Goal: Task Accomplishment & Management: Complete application form

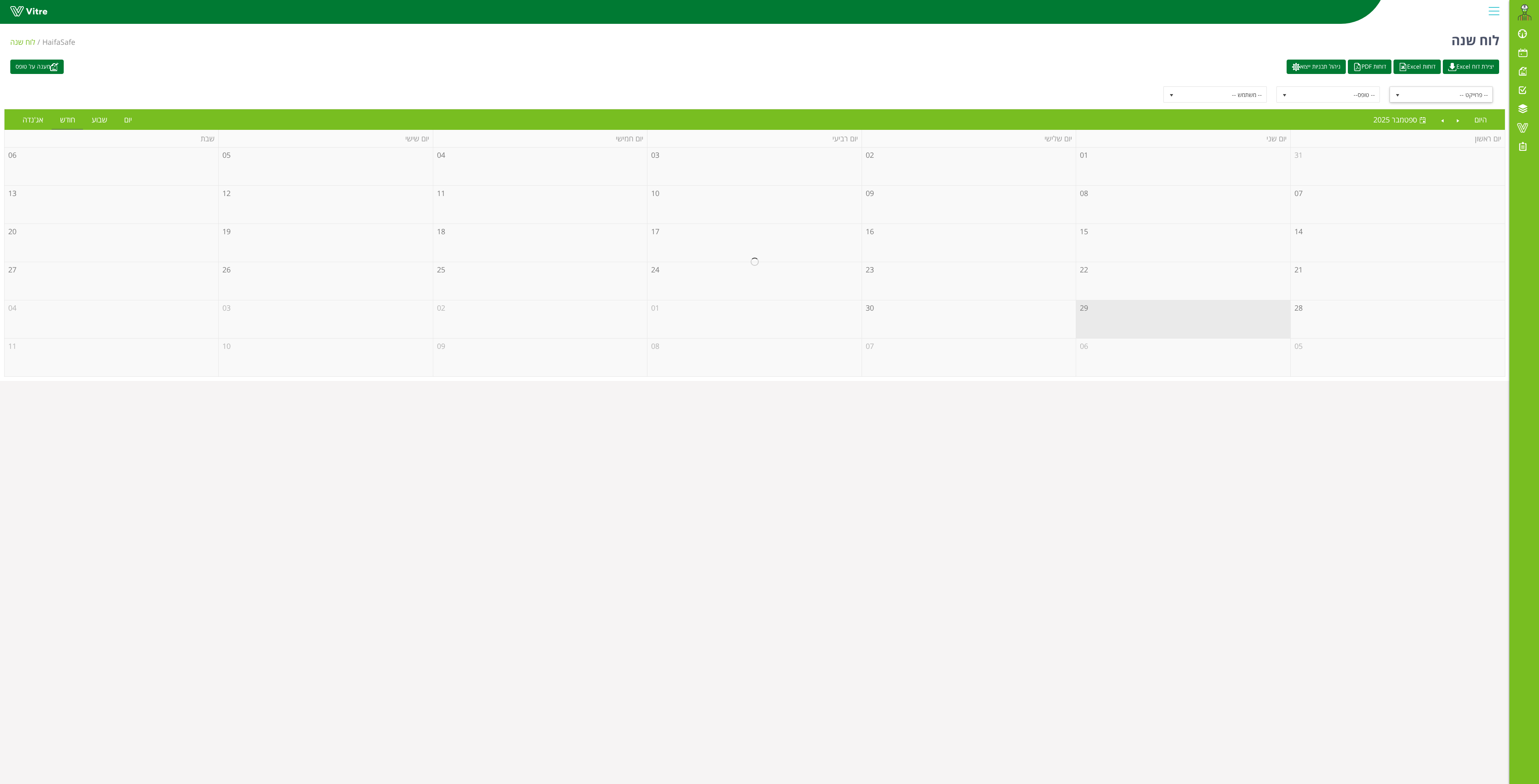
click at [1397, 96] on span "select" at bounding box center [1397, 95] width 7 height 7
click at [1022, 87] on div "-- פרוייקט -- -- טופס-- -- משתמש --" at bounding box center [755, 94] width 1489 height 17
click at [124, 118] on link "יום" at bounding box center [128, 119] width 24 height 19
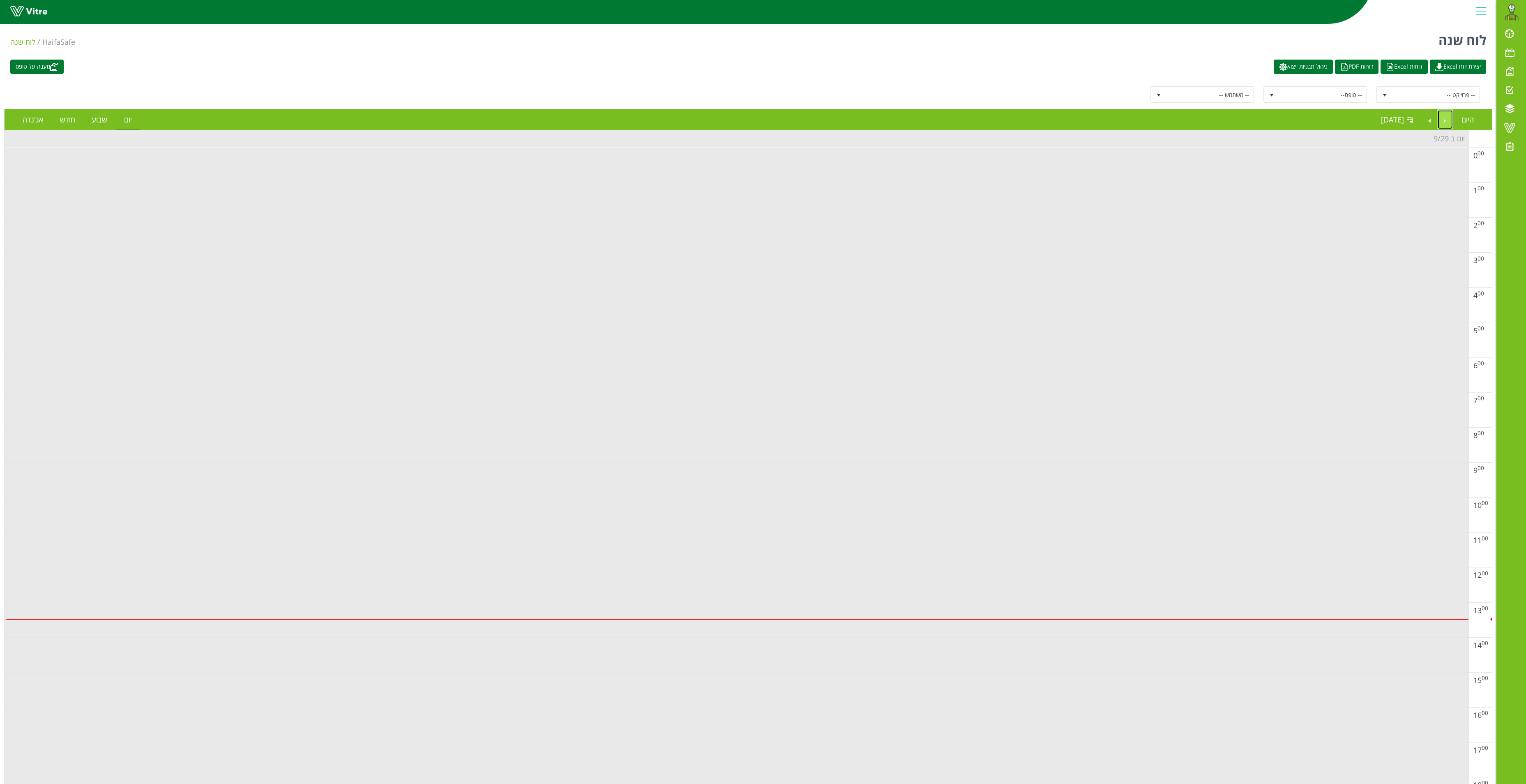
click at [1445, 120] on link "Previous" at bounding box center [1445, 119] width 16 height 19
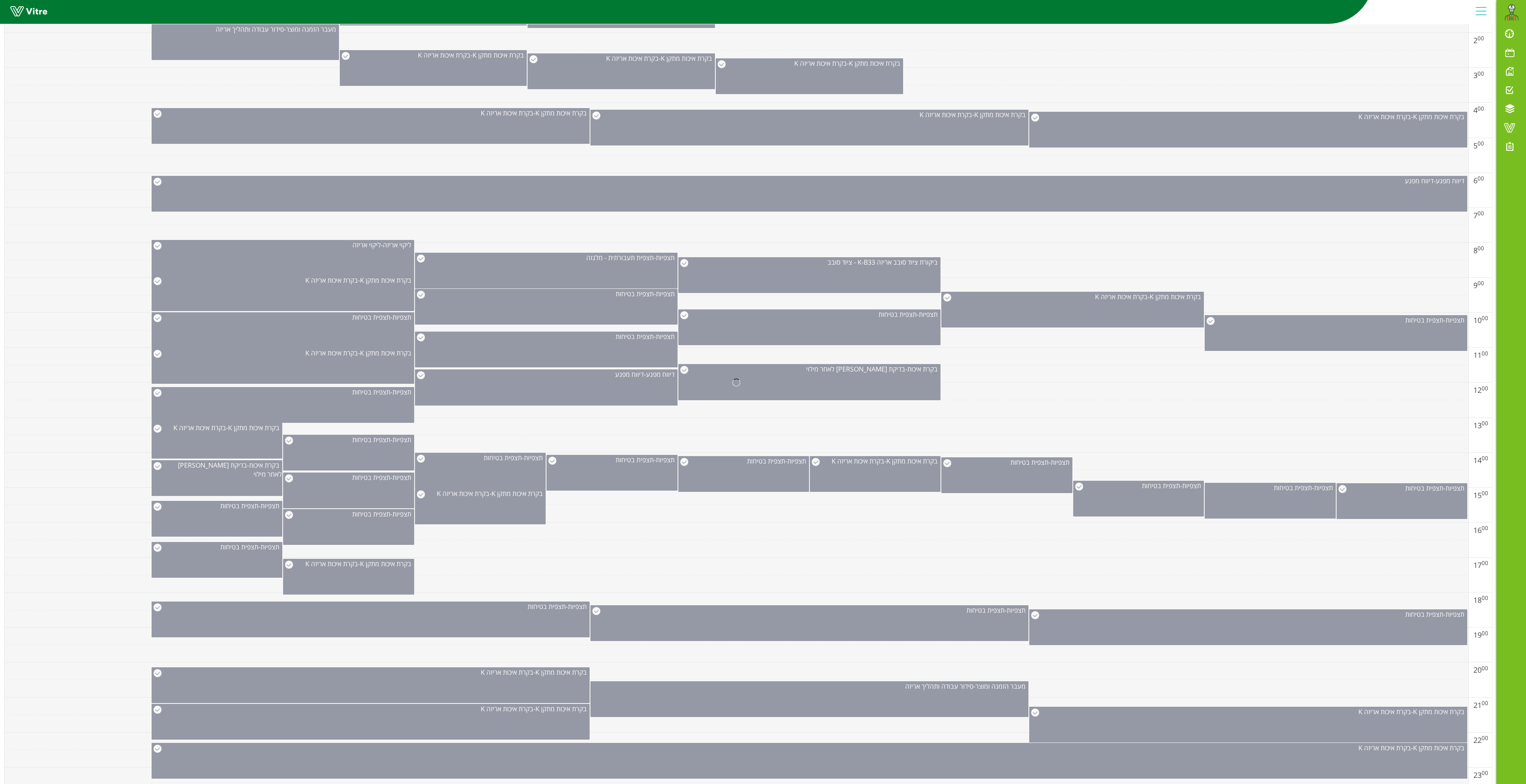
scroll to position [230, 0]
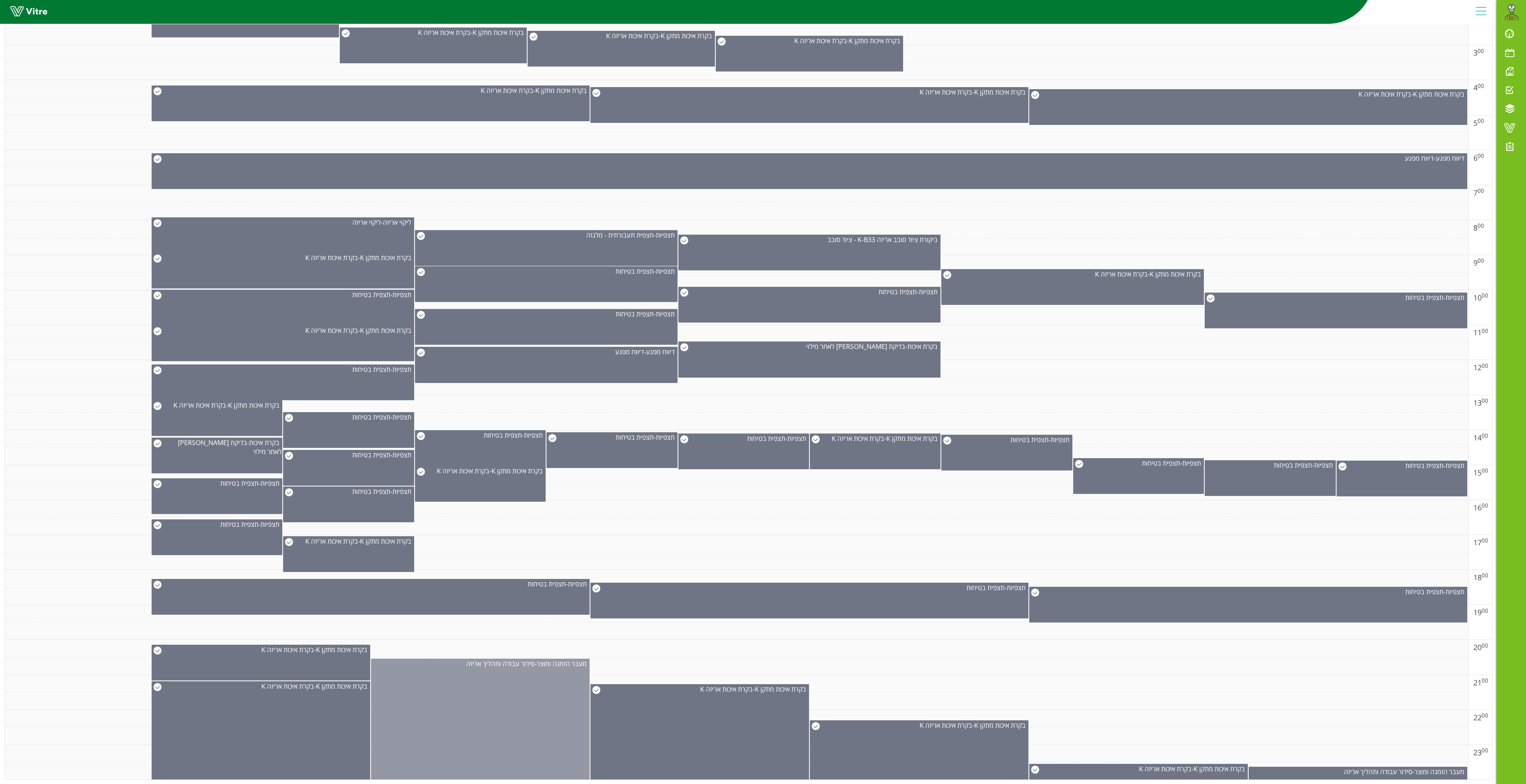
click at [498, 691] on div "מעבר הזמנה ומוצר - סידור עבודה ותהליך אריזה" at bounding box center [480, 728] width 219 height 140
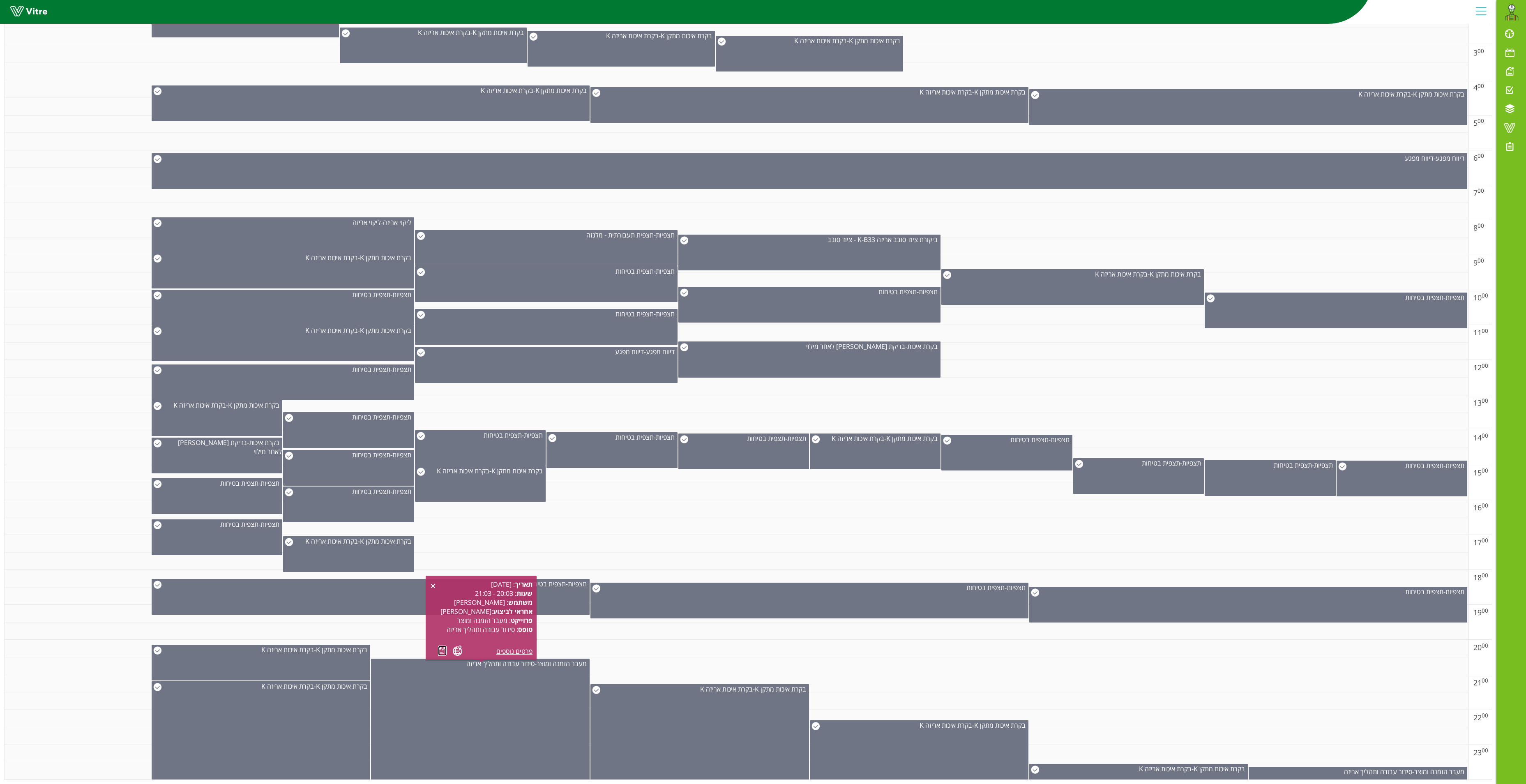
click at [442, 645] on link at bounding box center [442, 650] width 8 height 10
click at [1351, 767] on div "מעבר הזמנה ומוצר - סידור עבודה ותהליך אריזה" at bounding box center [1358, 782] width 219 height 32
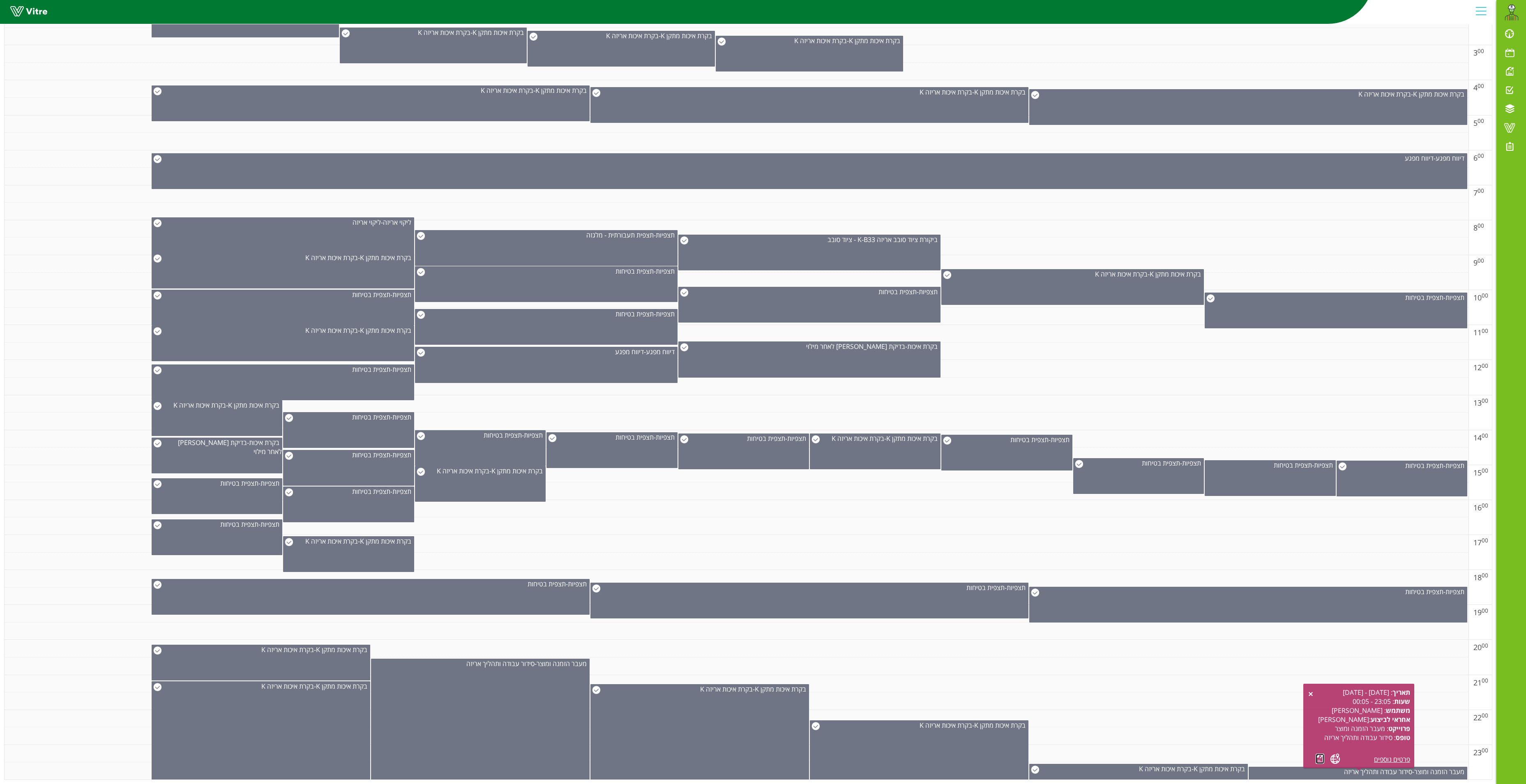
click at [1319, 754] on link at bounding box center [1320, 758] width 8 height 10
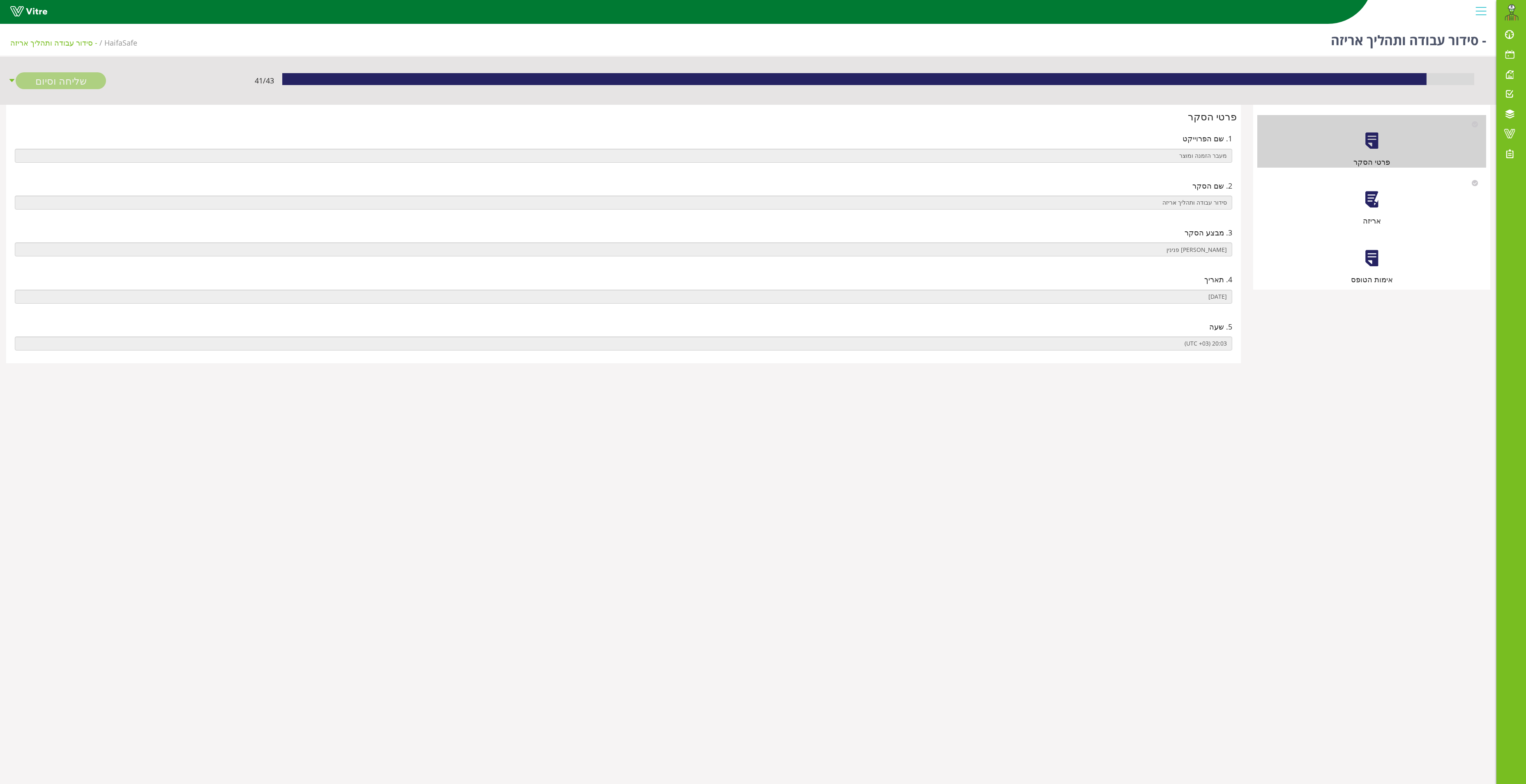
click at [1377, 203] on div at bounding box center [1372, 199] width 19 height 19
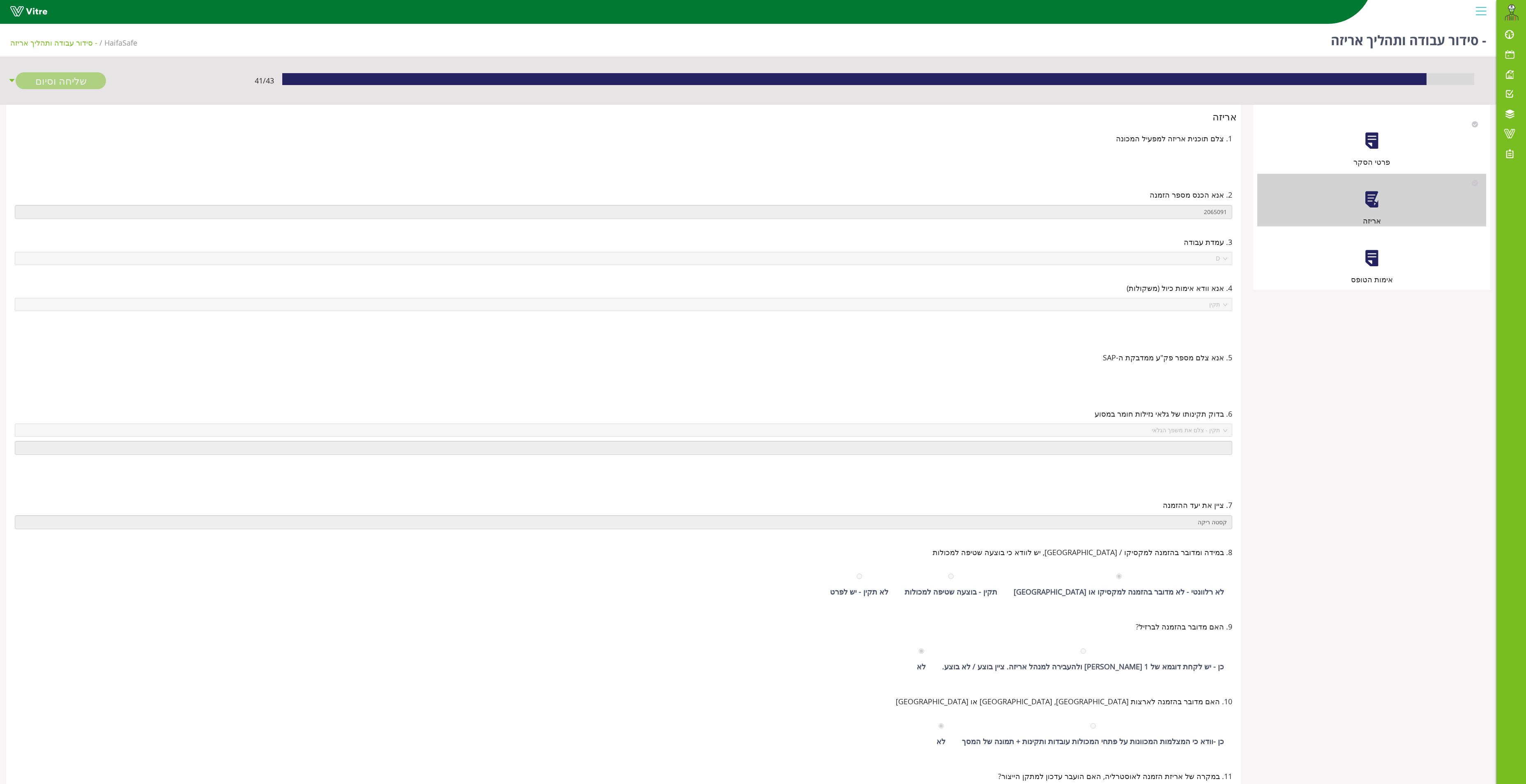
click at [1372, 252] on div at bounding box center [1372, 258] width 19 height 19
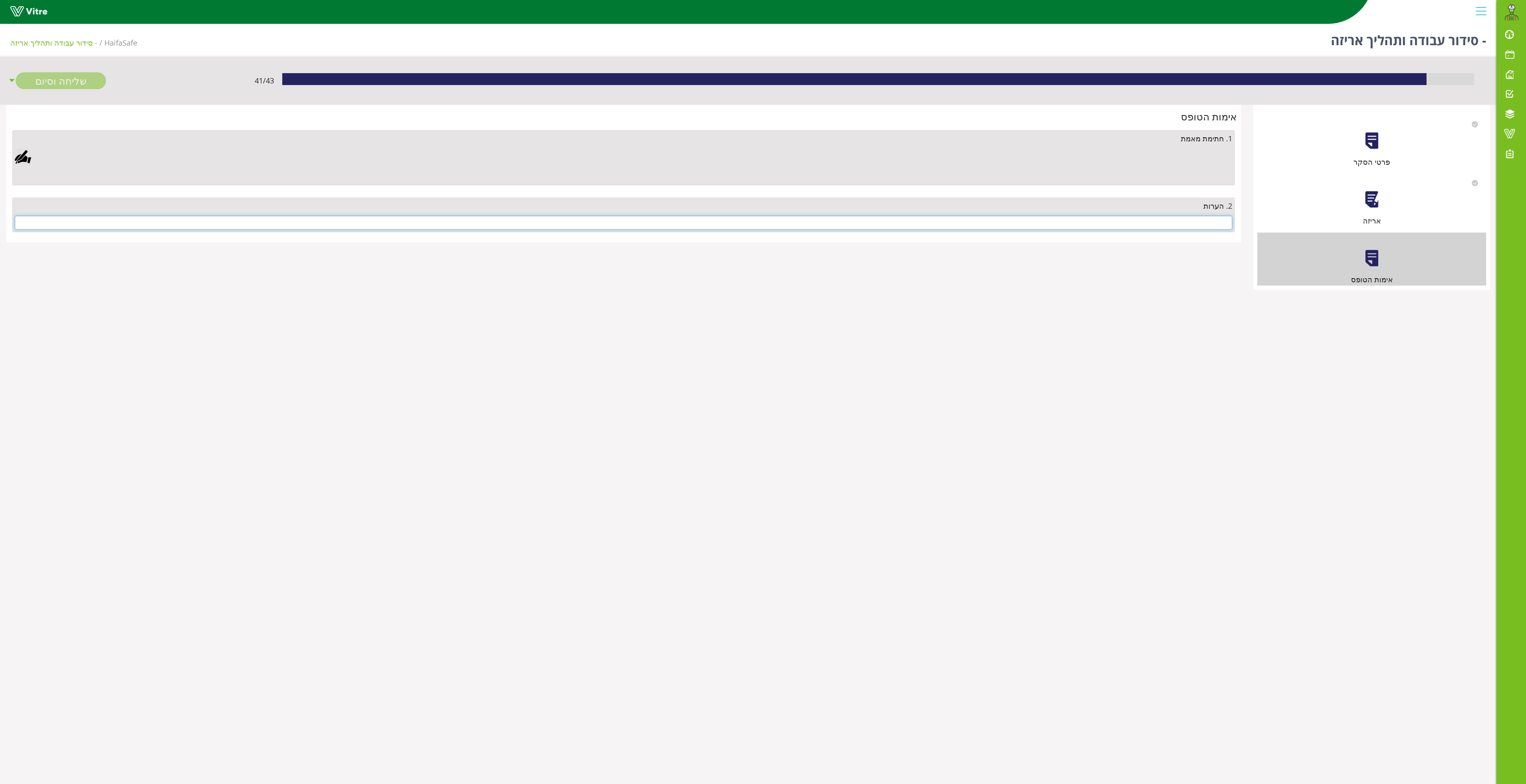
click at [1104, 222] on input "text" at bounding box center [624, 222] width 1218 height 14
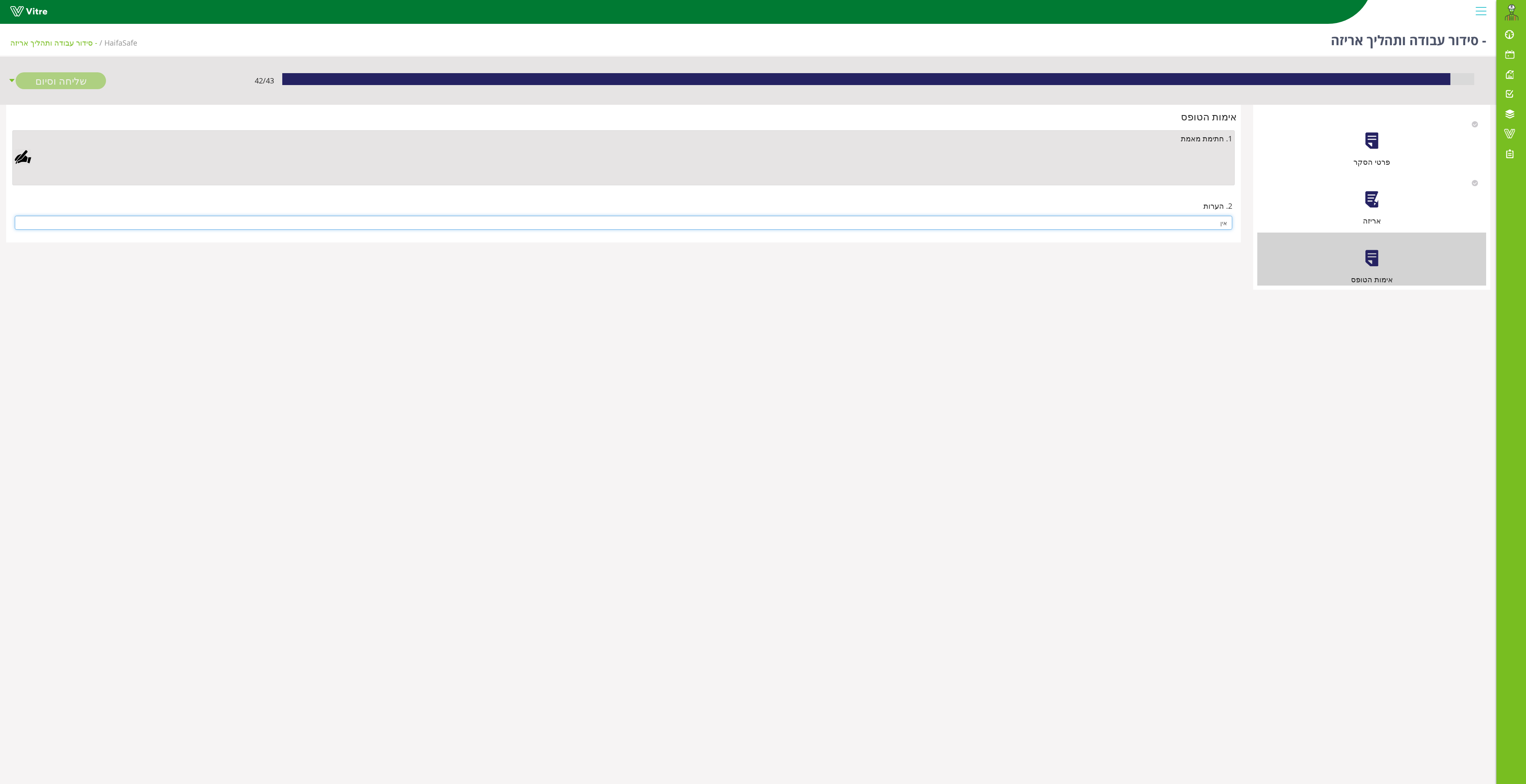
type input "אין"
click at [23, 157] on div at bounding box center [23, 157] width 17 height 17
click at [435, 363] on link "Save" at bounding box center [437, 368] width 23 height 14
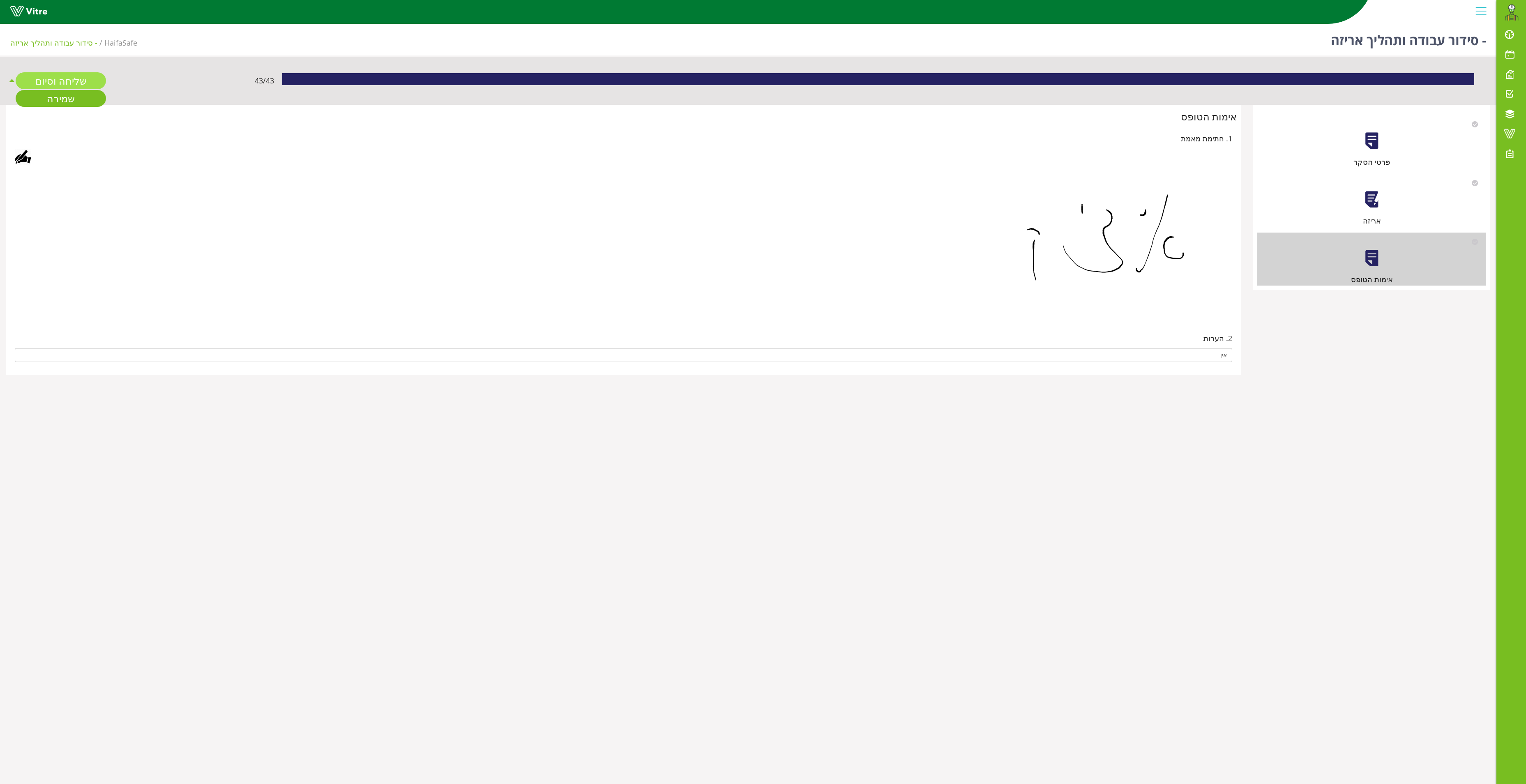
click at [56, 79] on link "שליחה וסיום" at bounding box center [60, 81] width 90 height 17
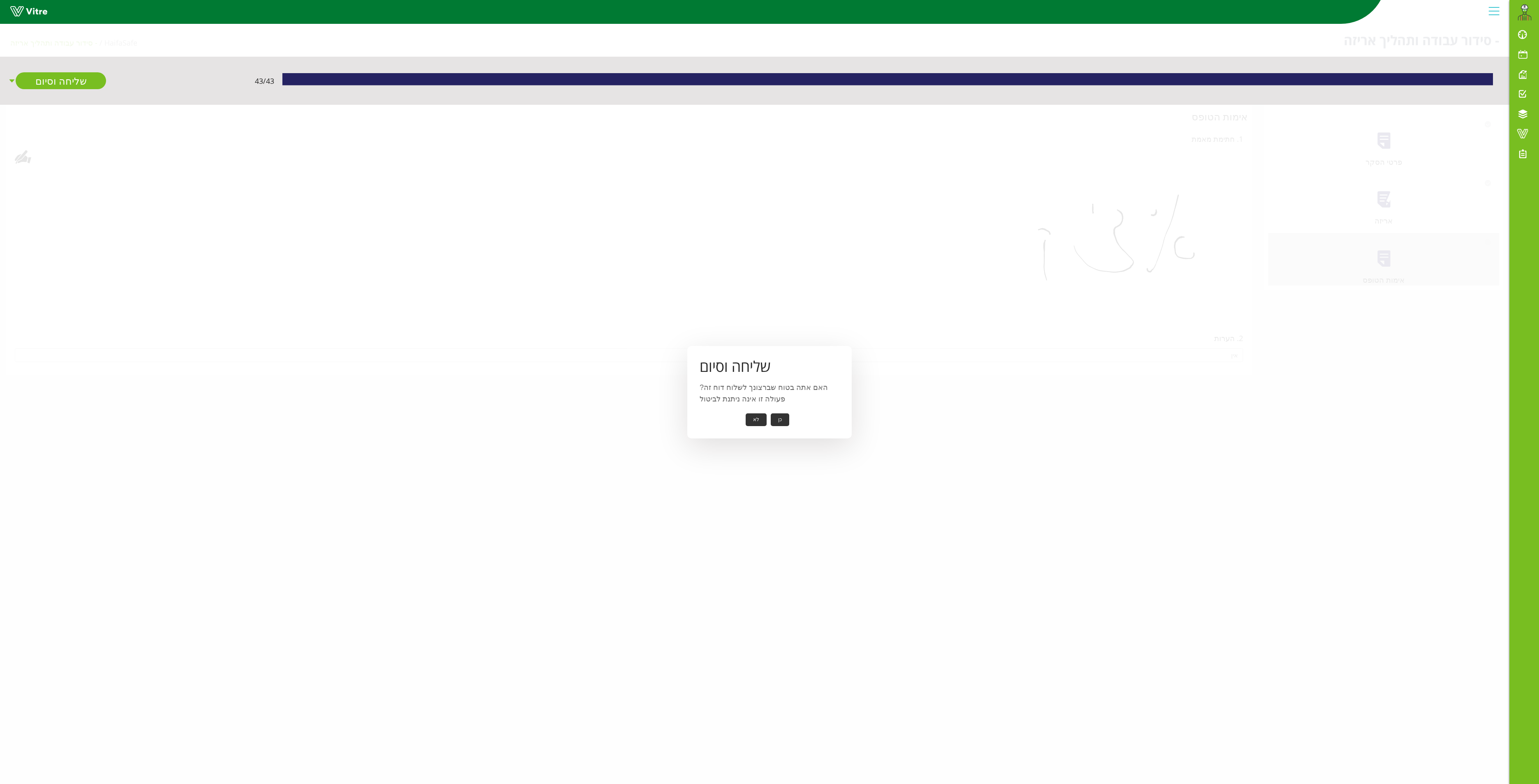
click at [782, 417] on button "כן" at bounding box center [780, 419] width 19 height 13
click at [774, 410] on button "אישור" at bounding box center [767, 414] width 27 height 13
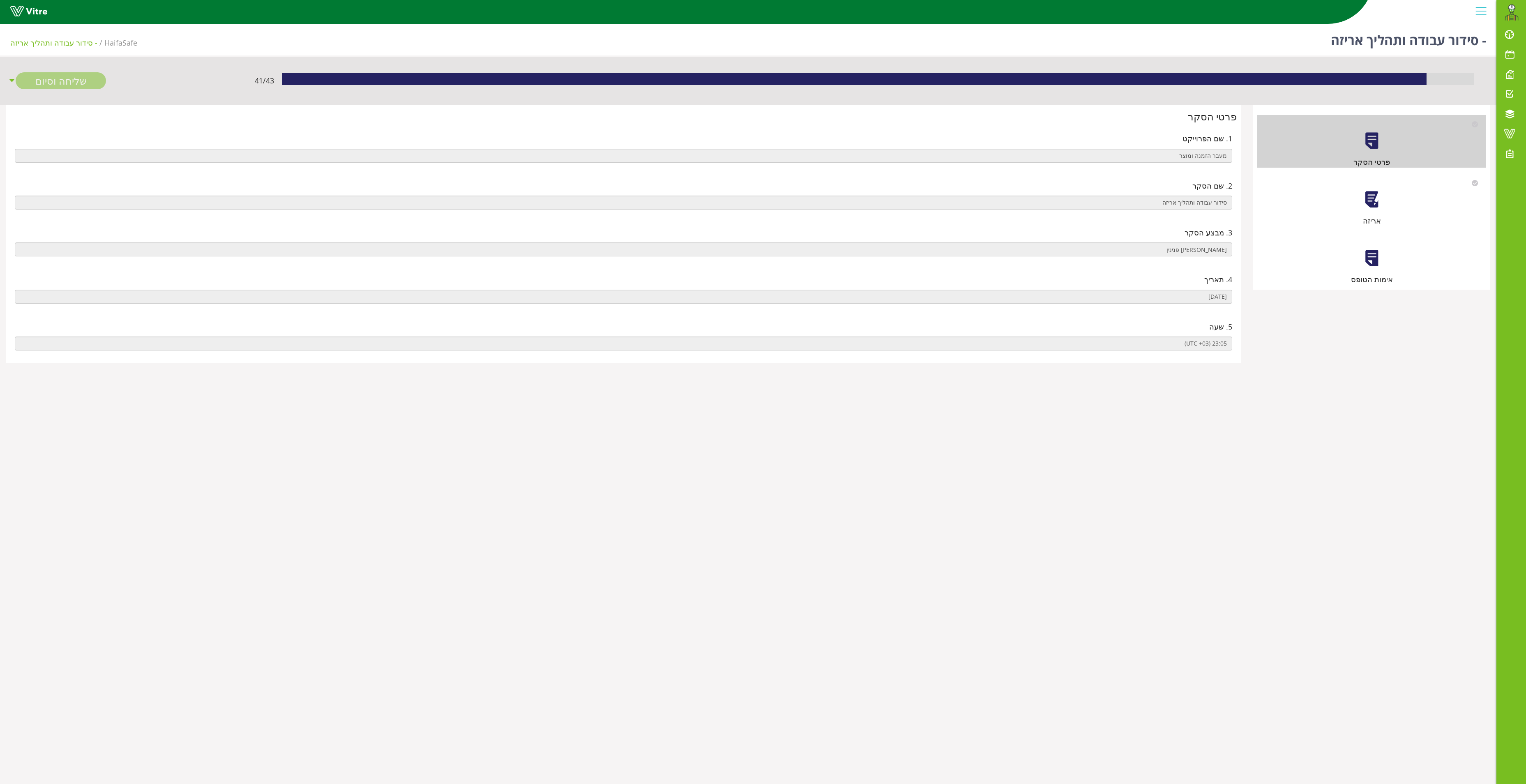
click at [1378, 196] on div at bounding box center [1372, 199] width 19 height 19
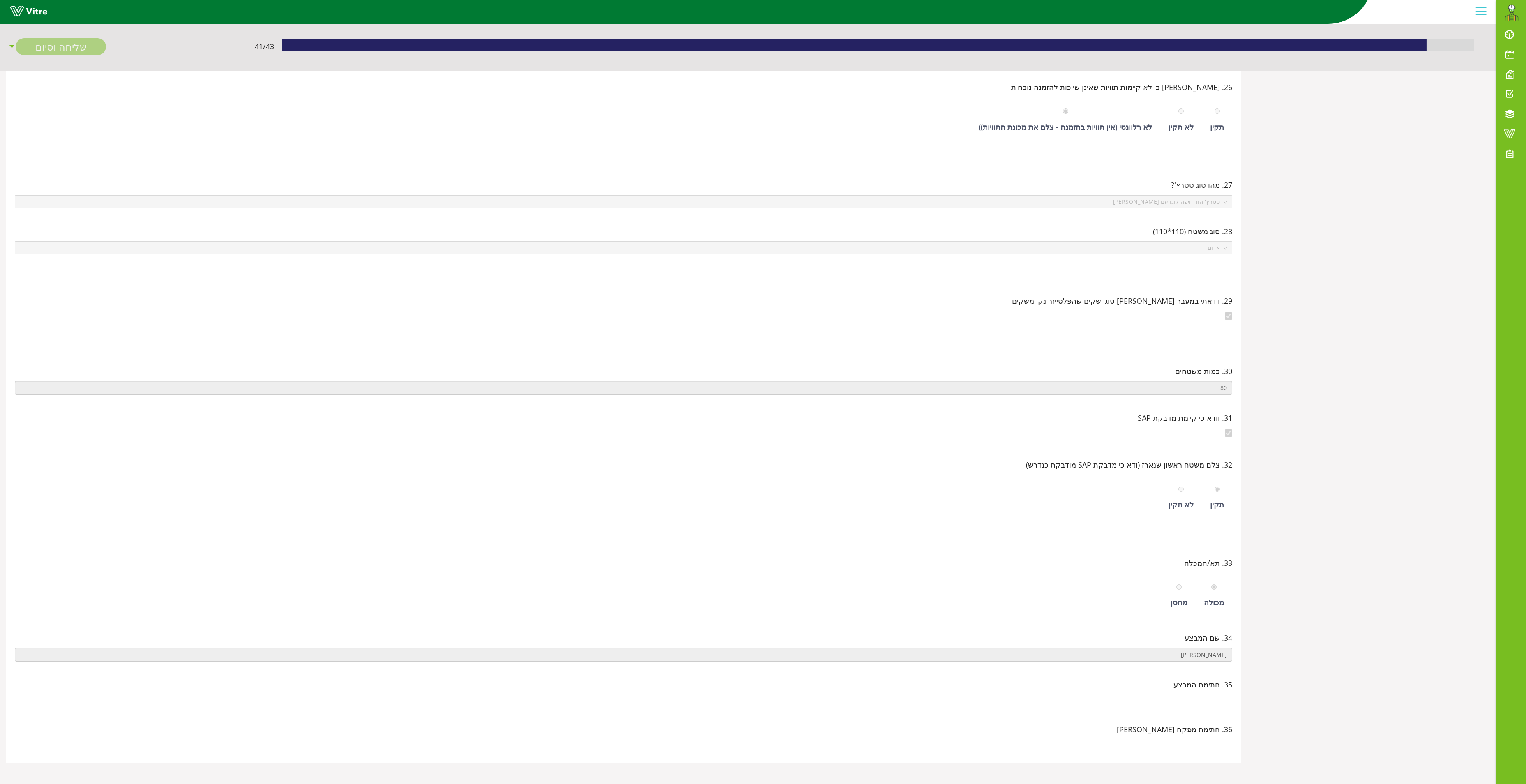
scroll to position [15486, 0]
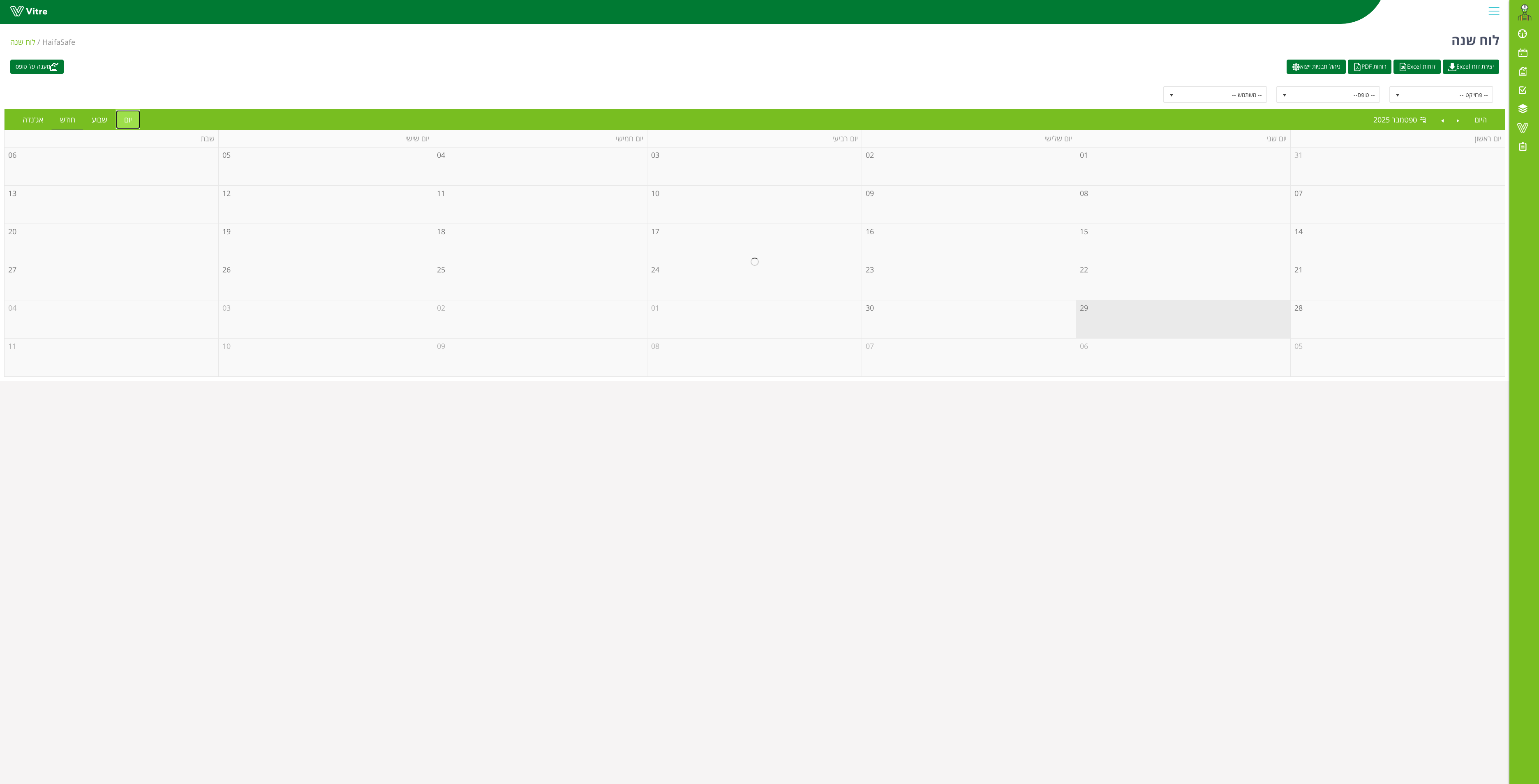
drag, startPoint x: 126, startPoint y: 120, endPoint x: 145, endPoint y: 109, distance: 22.0
click at [127, 118] on link "יום" at bounding box center [128, 119] width 24 height 19
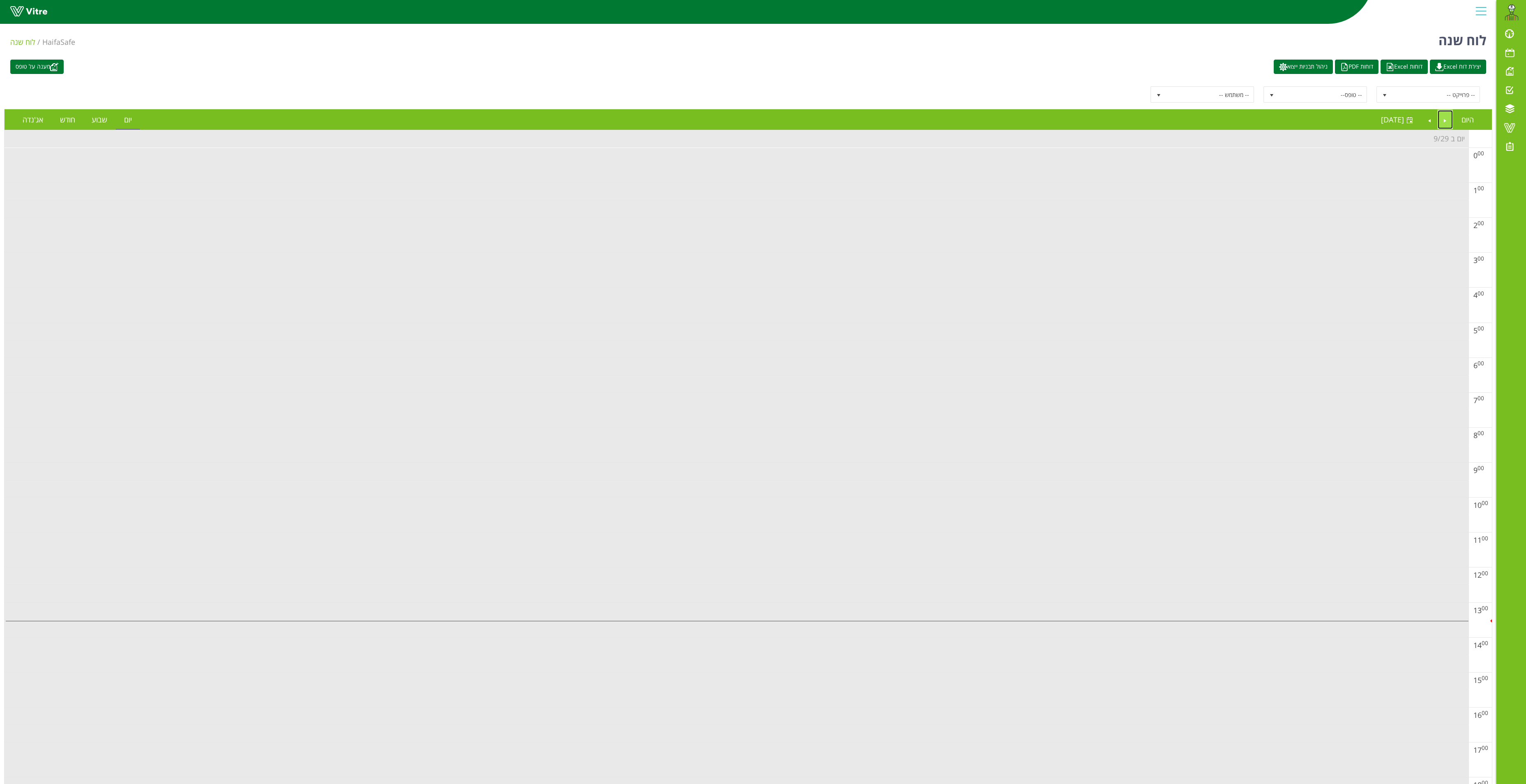
click at [1443, 124] on link "Previous" at bounding box center [1445, 119] width 16 height 19
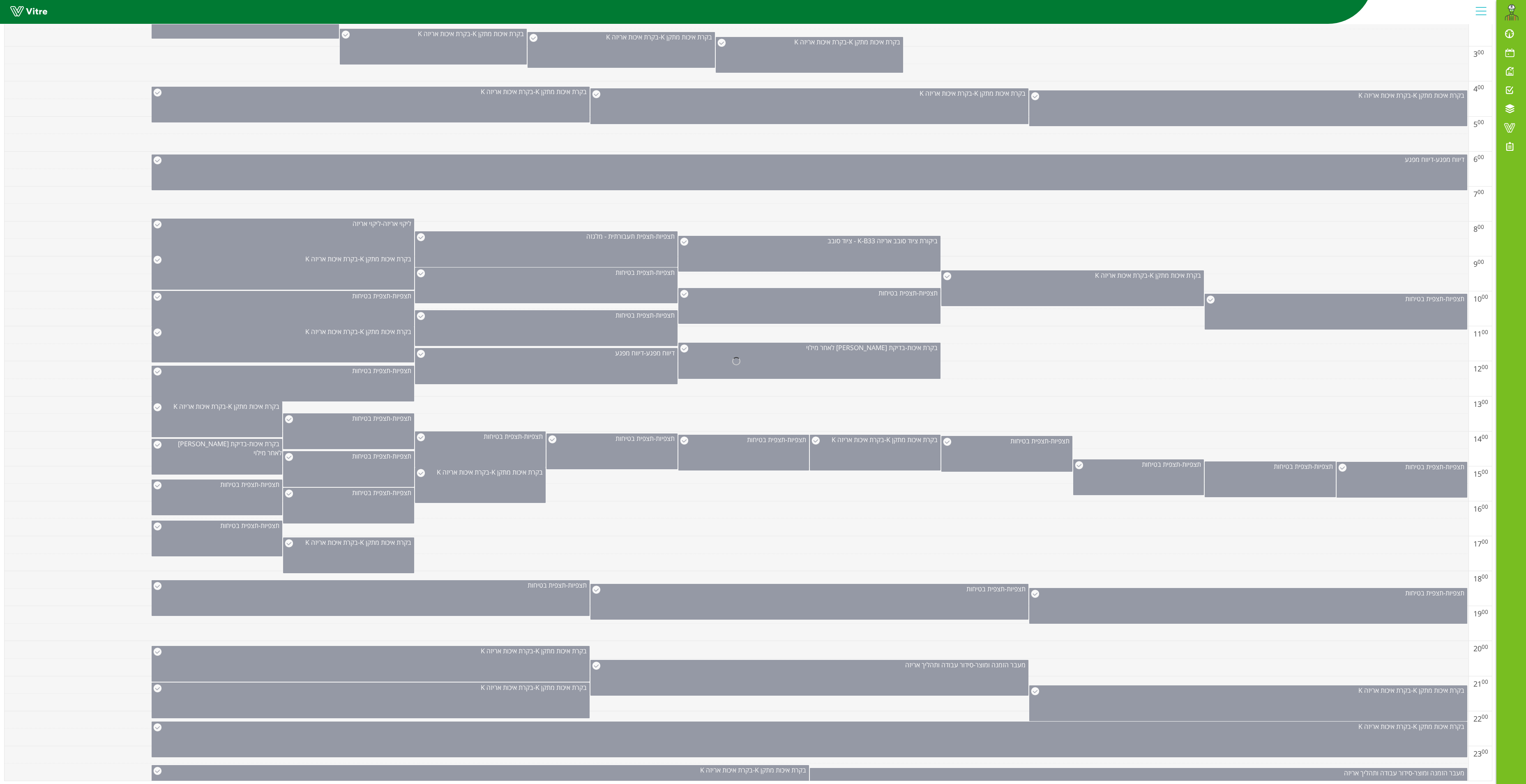
scroll to position [230, 0]
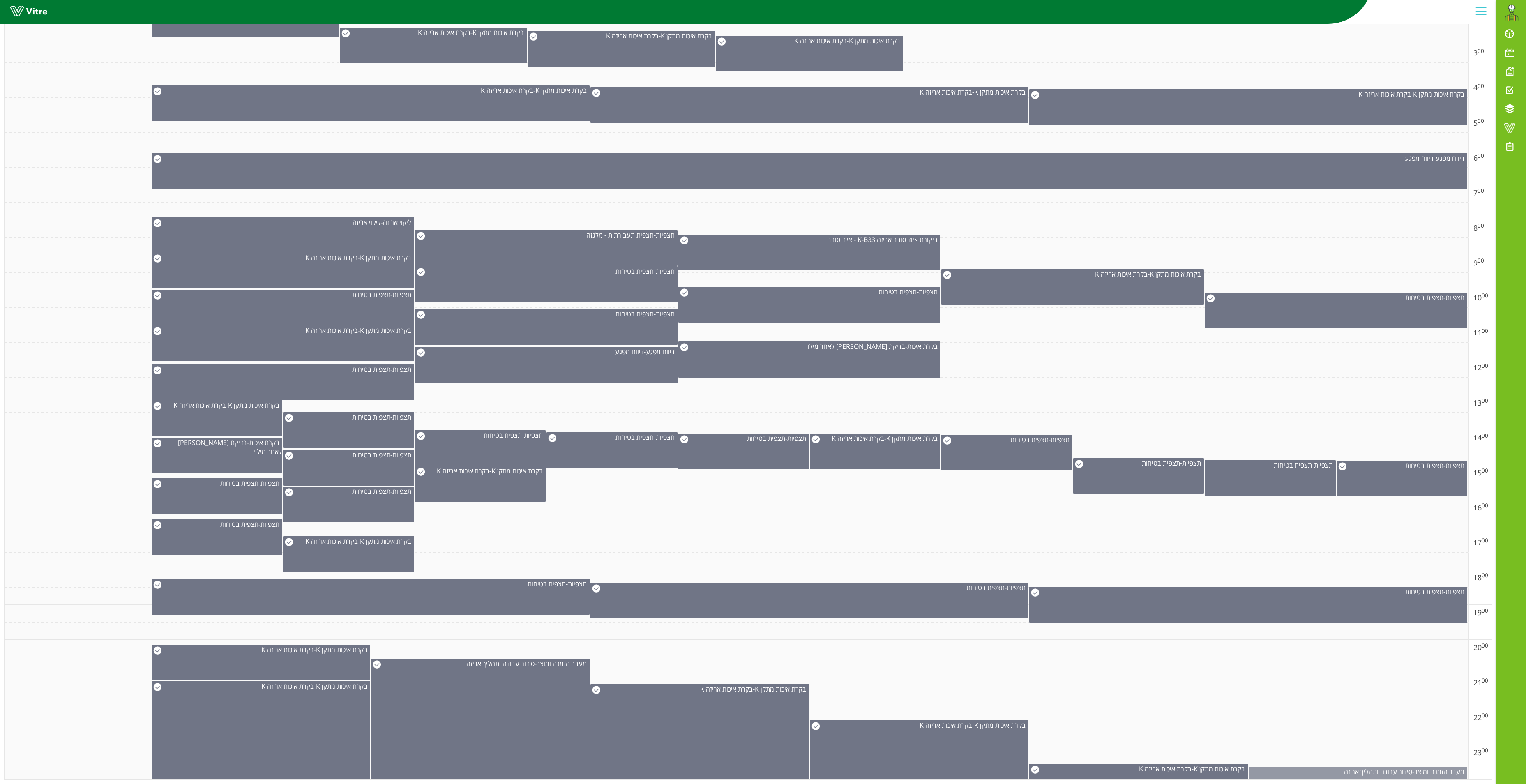
click at [1322, 767] on div "מעבר הזמנה ומוצר - סידור עבודה ותהליך אריזה" at bounding box center [1358, 782] width 219 height 32
click at [1320, 754] on link at bounding box center [1320, 758] width 8 height 10
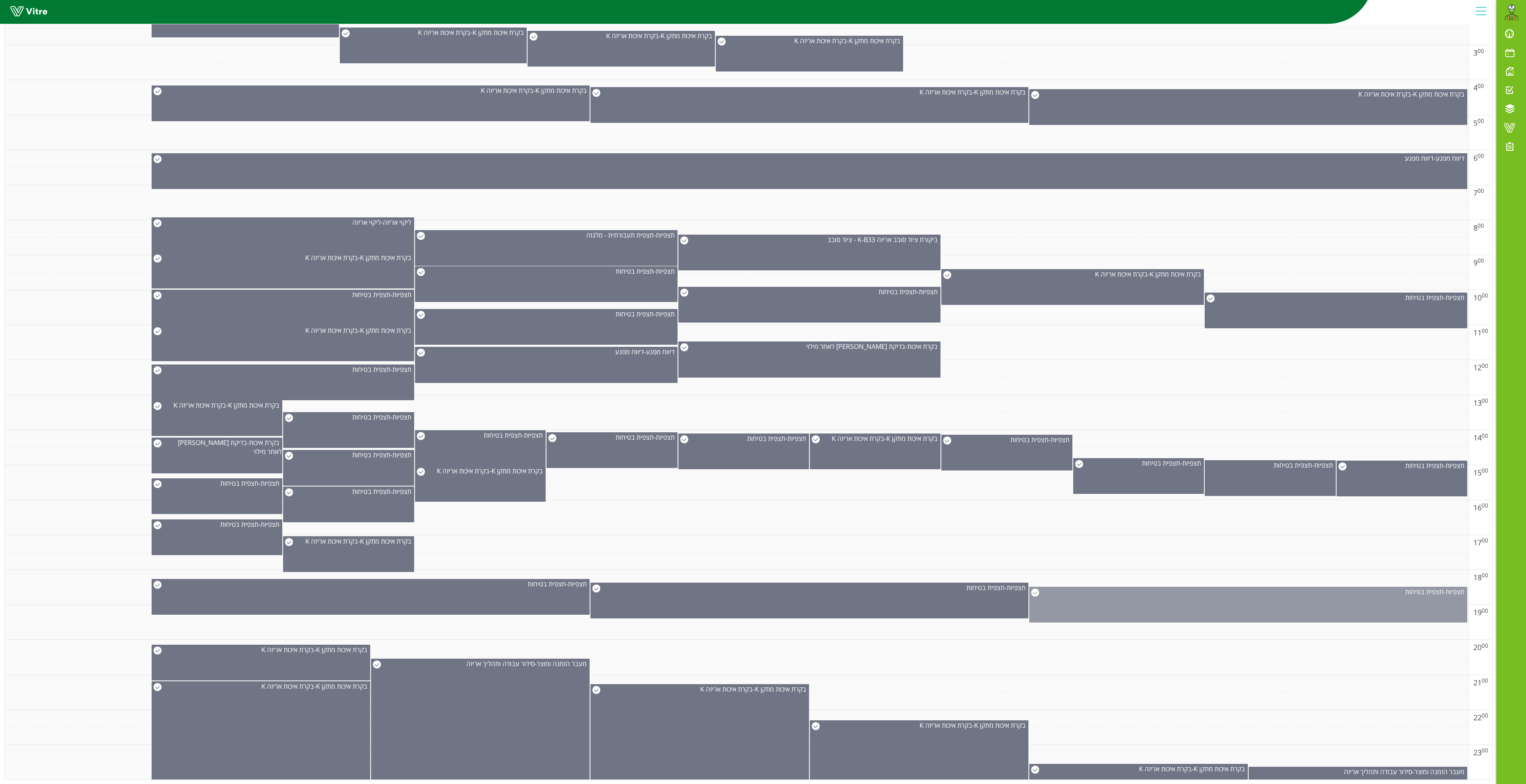
click at [1161, 587] on div "תצפיות - תצפית בטיחות" at bounding box center [1248, 605] width 438 height 36
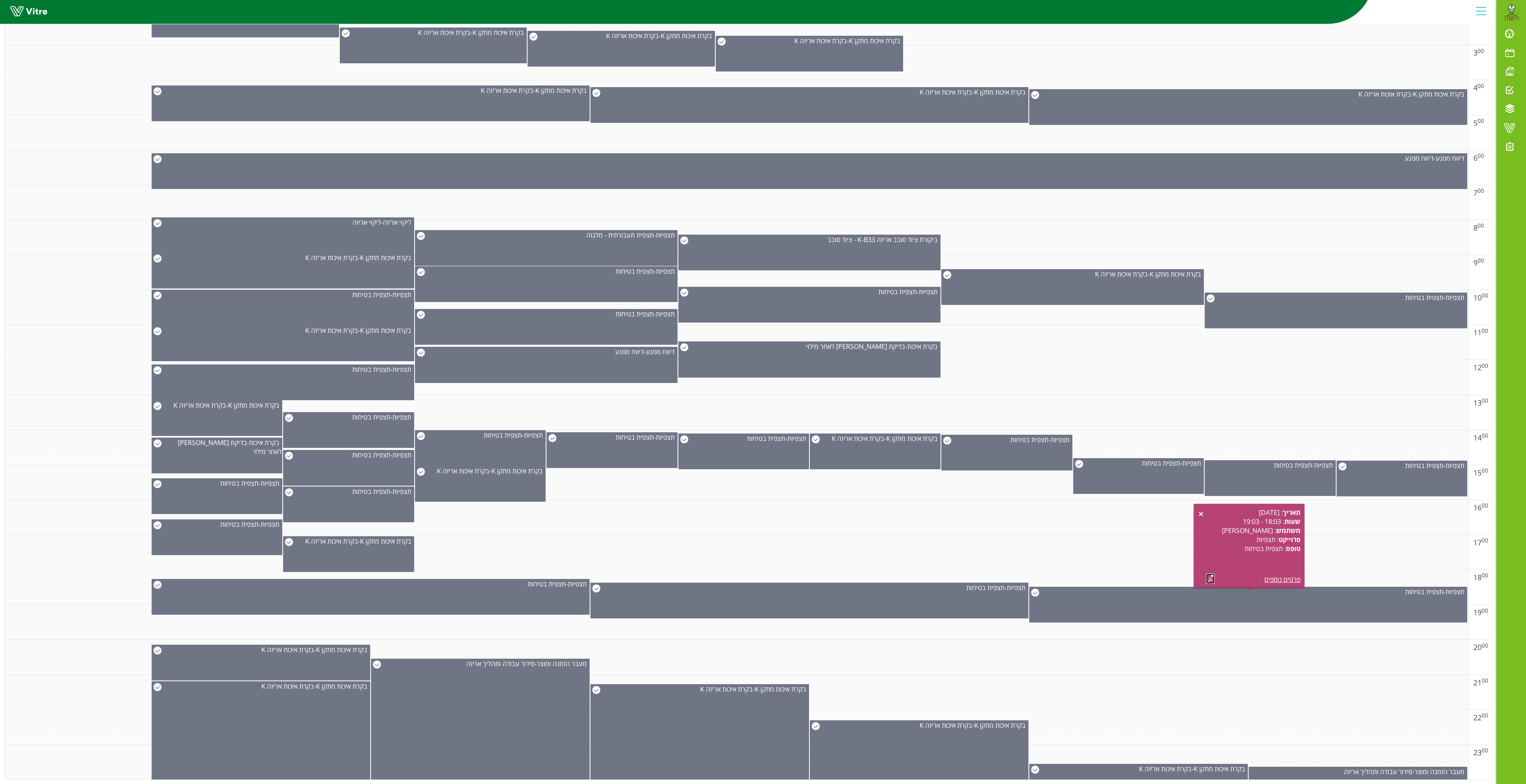
click at [1209, 573] on link at bounding box center [1210, 578] width 8 height 10
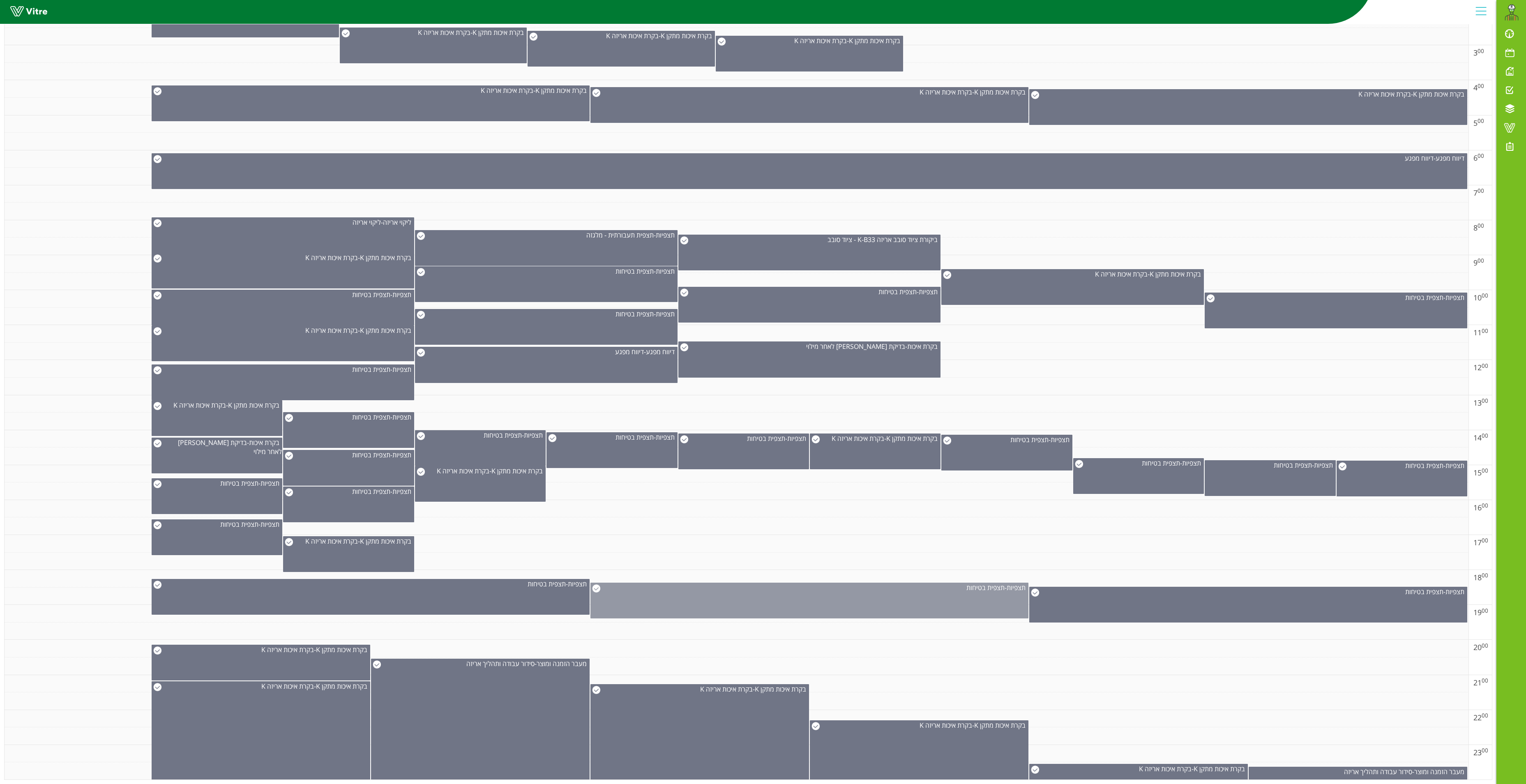
click at [840, 583] on div "תצפיות - תצפית בטיחות" at bounding box center [809, 601] width 438 height 36
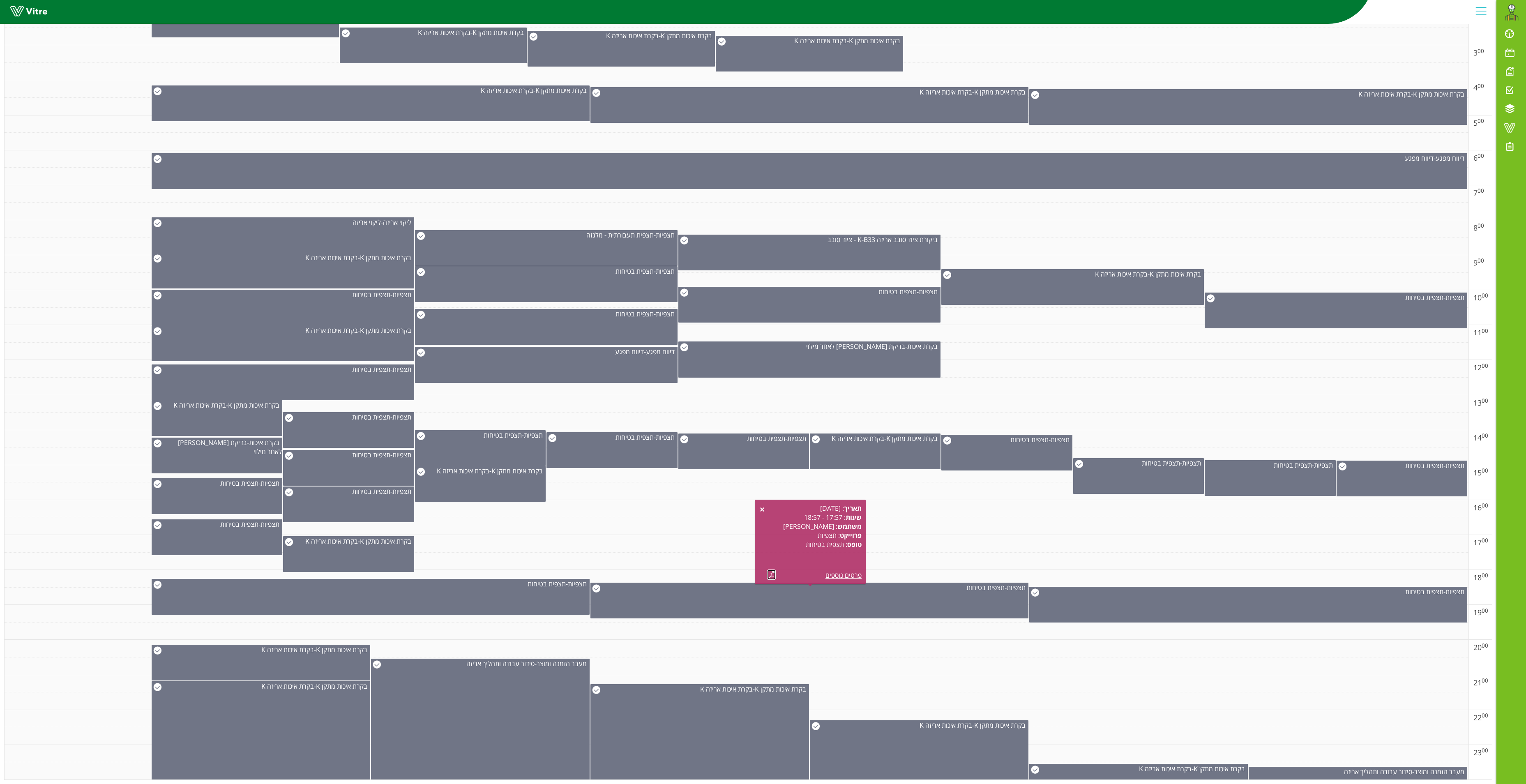
click at [773, 570] on link at bounding box center [772, 574] width 8 height 10
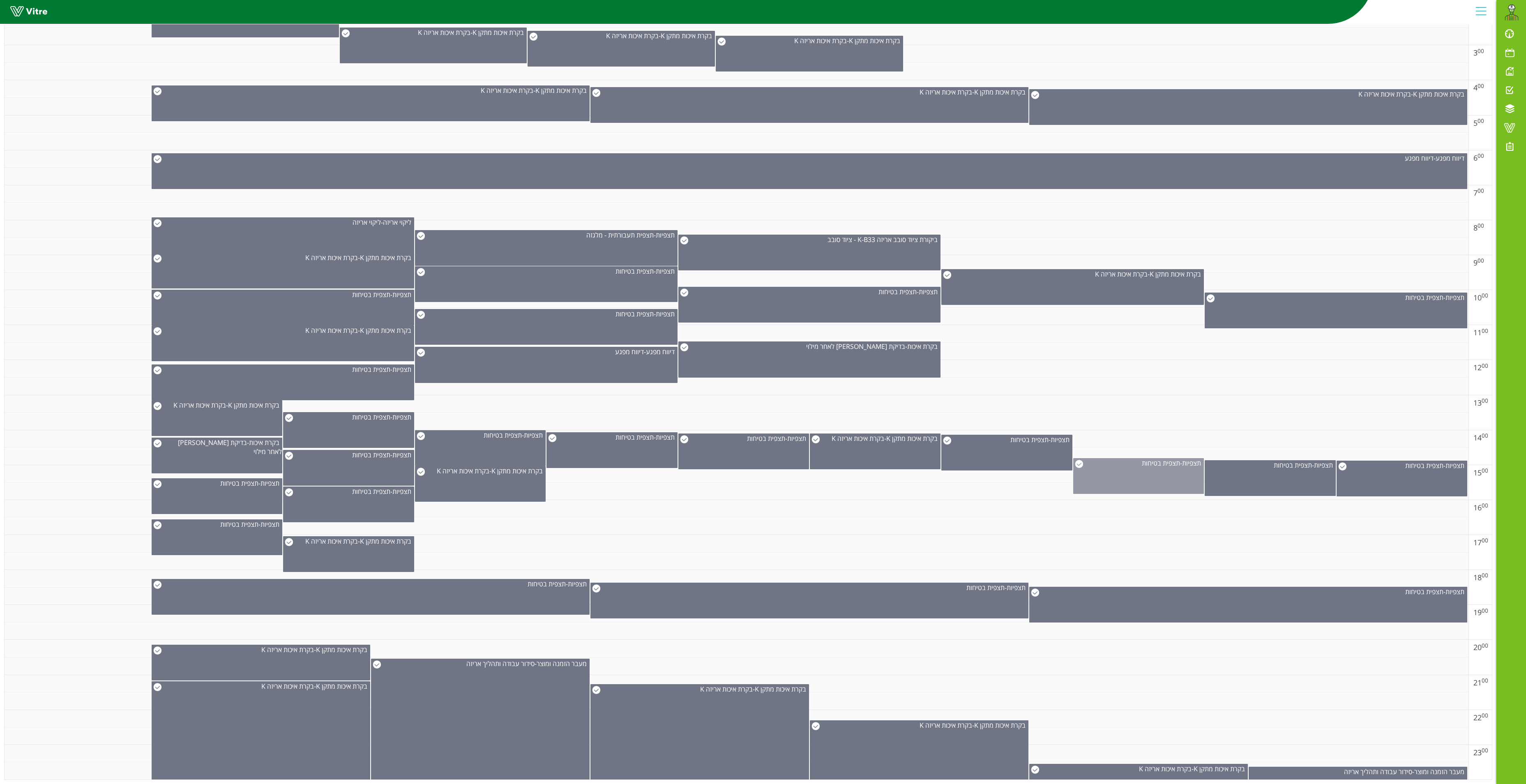
click at [1147, 468] on div "תצפיות - תצפית בטיחות" at bounding box center [1138, 476] width 131 height 36
click at [1099, 445] on link at bounding box center [1101, 450] width 8 height 10
click at [1282, 461] on div "תצפיות - תצפית בטיחות" at bounding box center [1270, 478] width 131 height 36
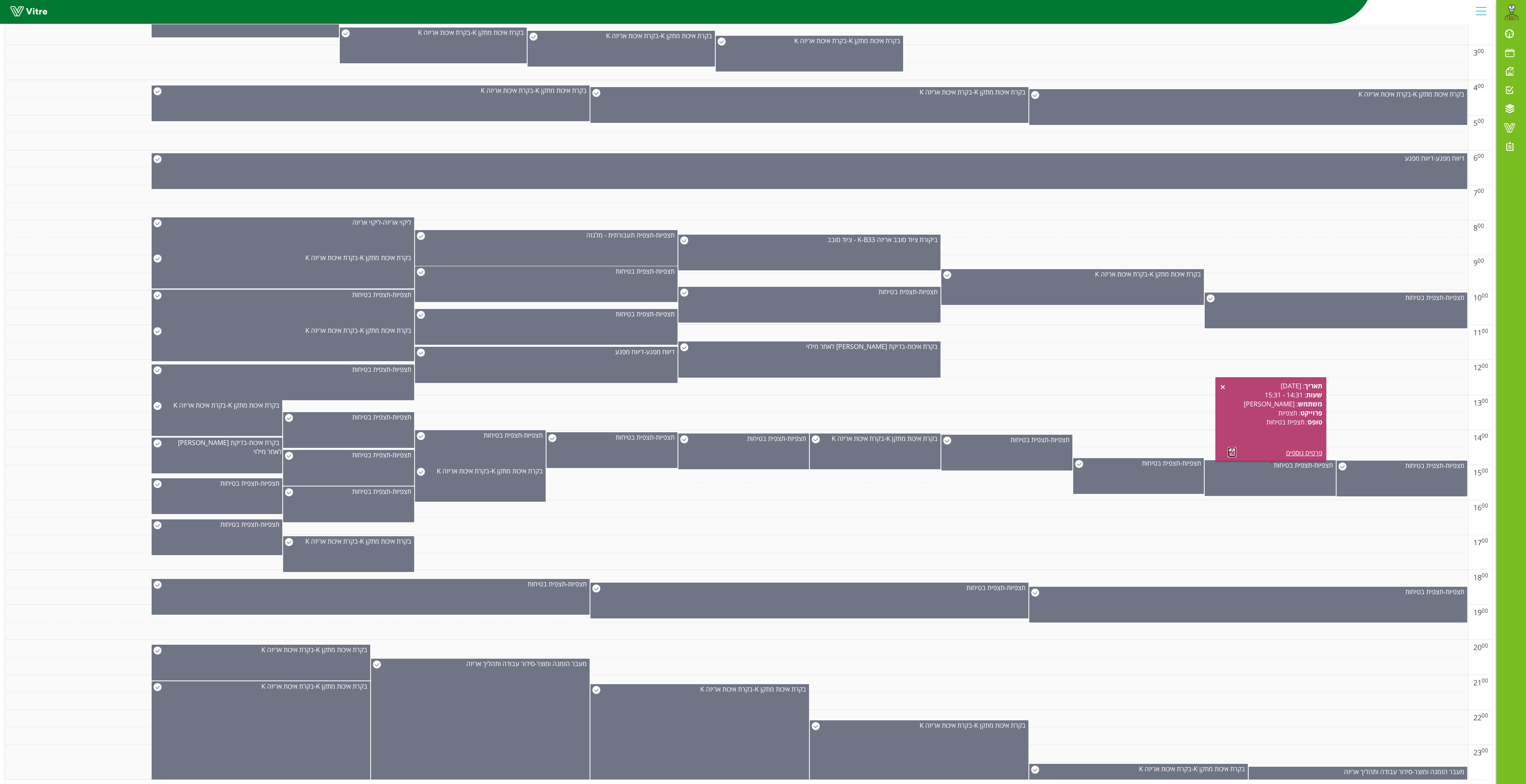
click at [1233, 447] on link at bounding box center [1232, 452] width 8 height 10
click at [1410, 462] on div "תצפיות - תצפית בטיחות" at bounding box center [1402, 478] width 131 height 36
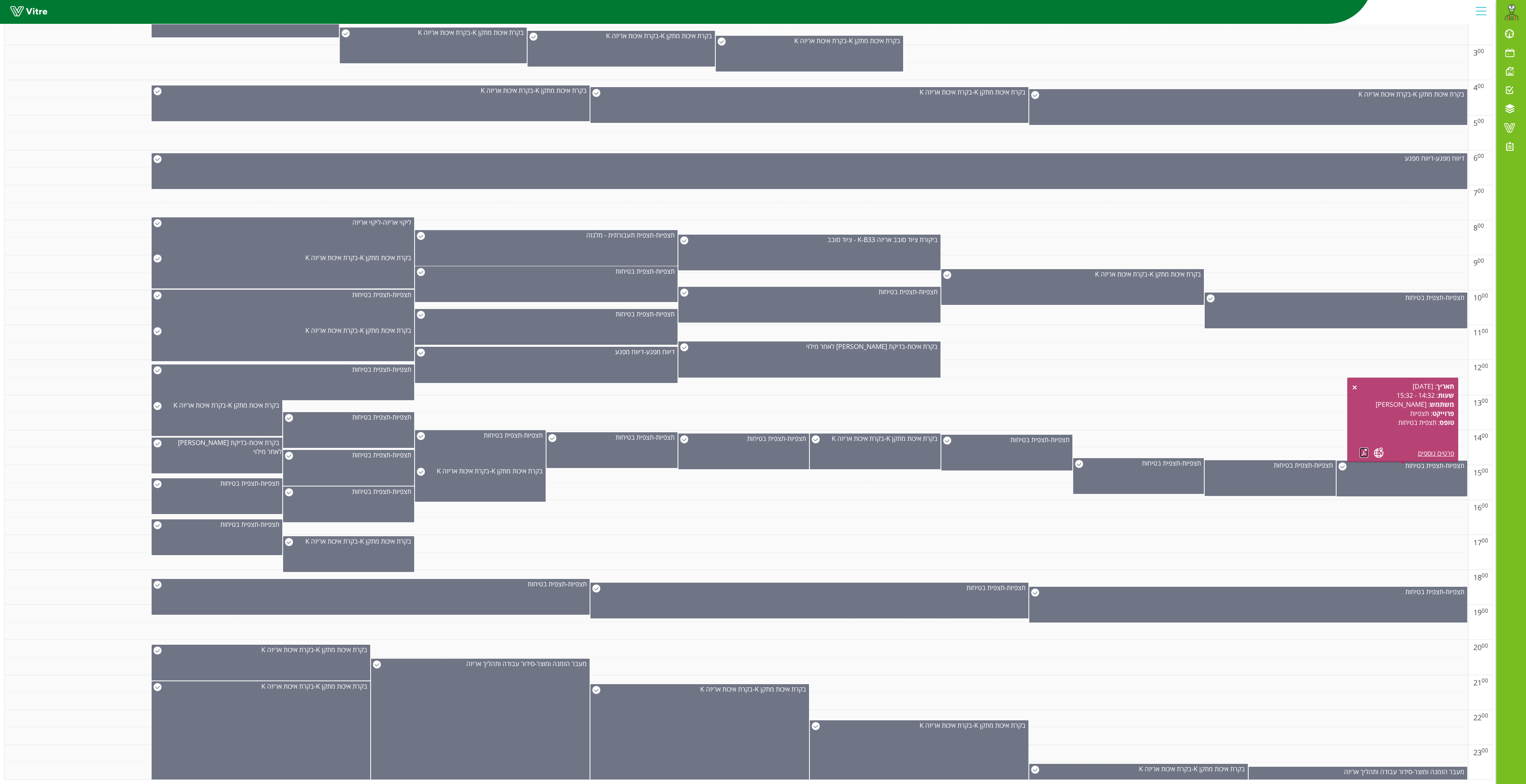
click at [1362, 447] on link at bounding box center [1364, 452] width 8 height 10
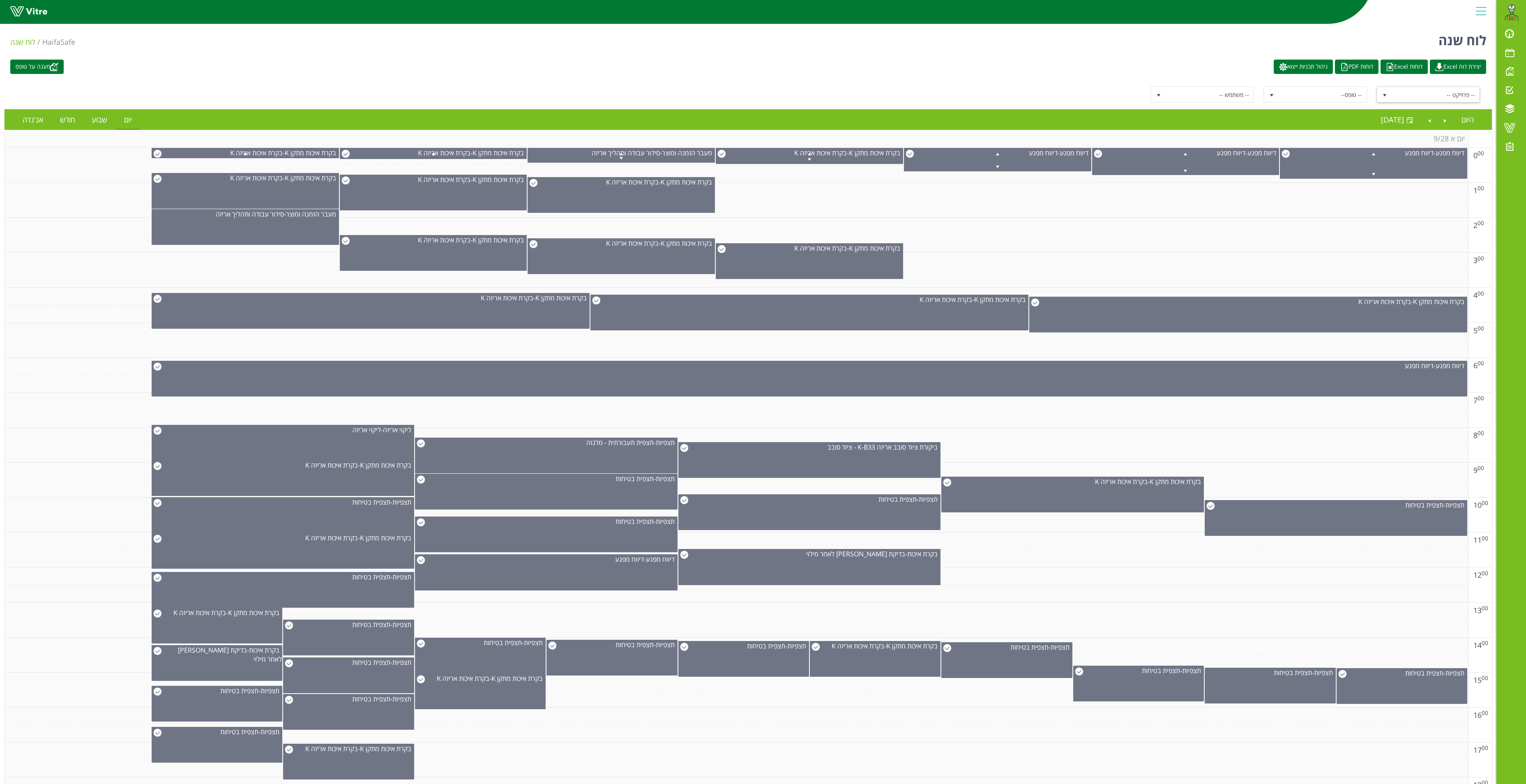
click at [1388, 98] on span "select" at bounding box center [1384, 94] width 15 height 15
click at [1455, 155] on li "מעבר הזמנה ומוצר" at bounding box center [1429, 153] width 101 height 14
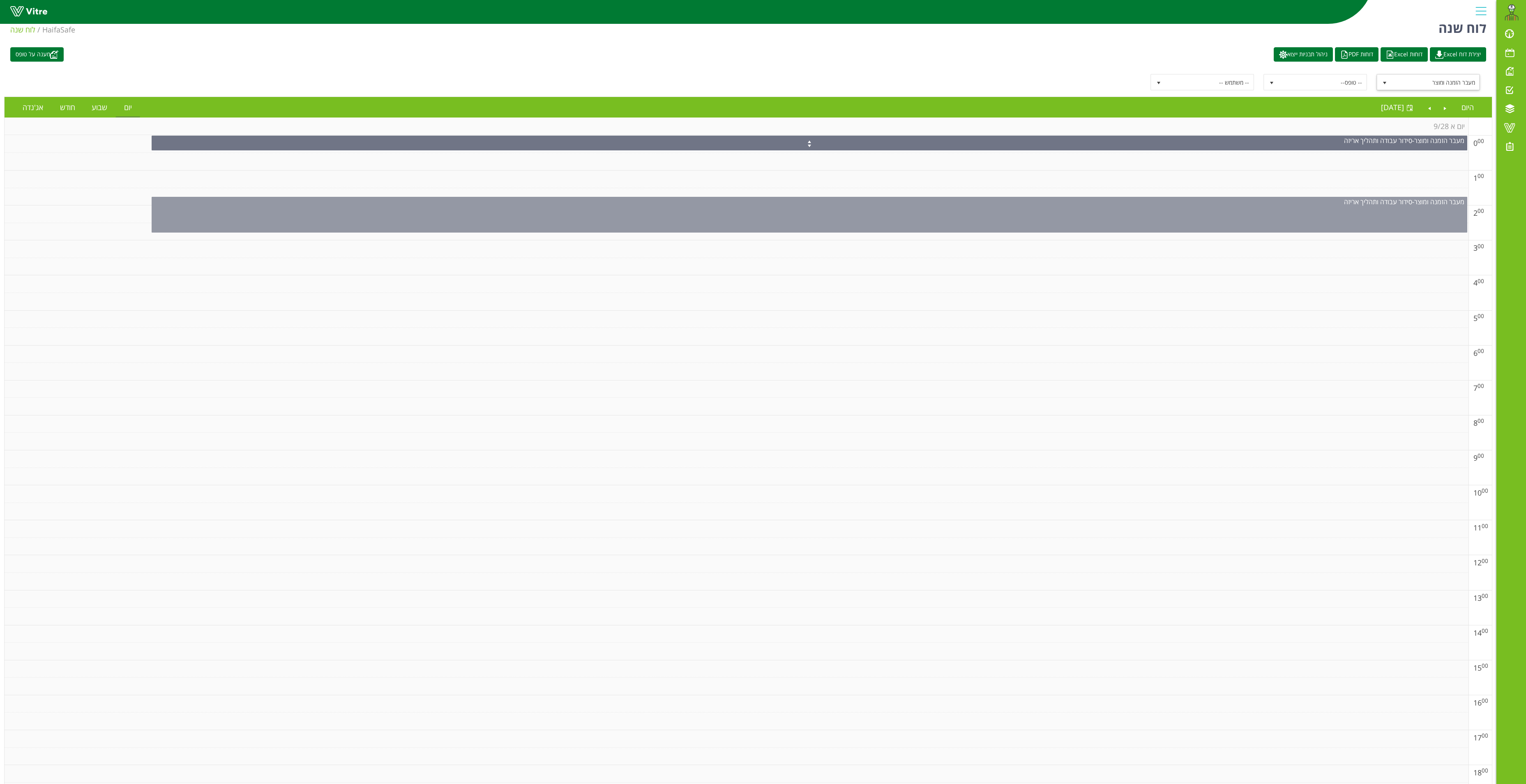
scroll to position [0, 0]
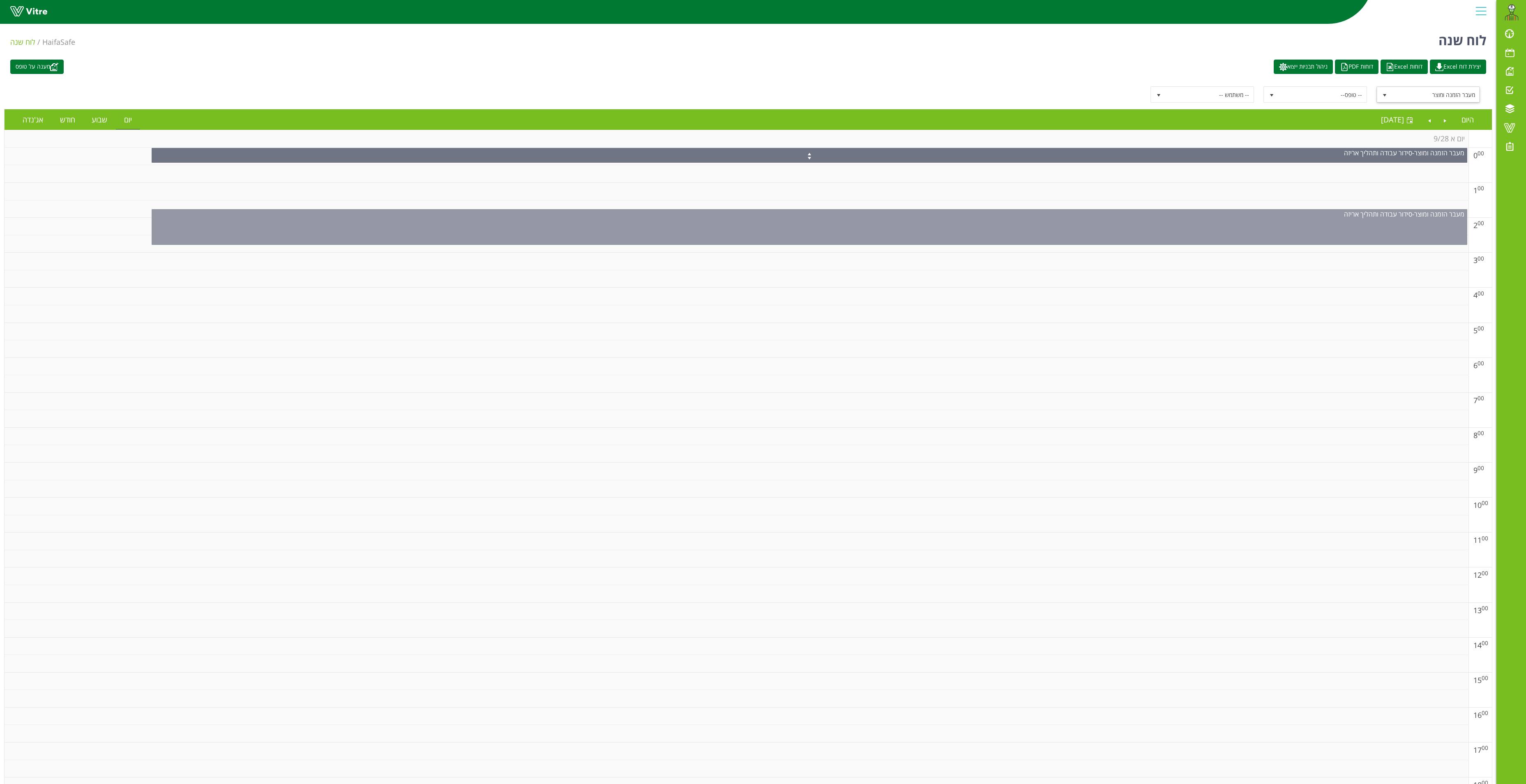
click at [927, 219] on div "מעבר הזמנה ומוצר - סידור עבודה ותהליך אריזה" at bounding box center [810, 214] width 1315 height 9
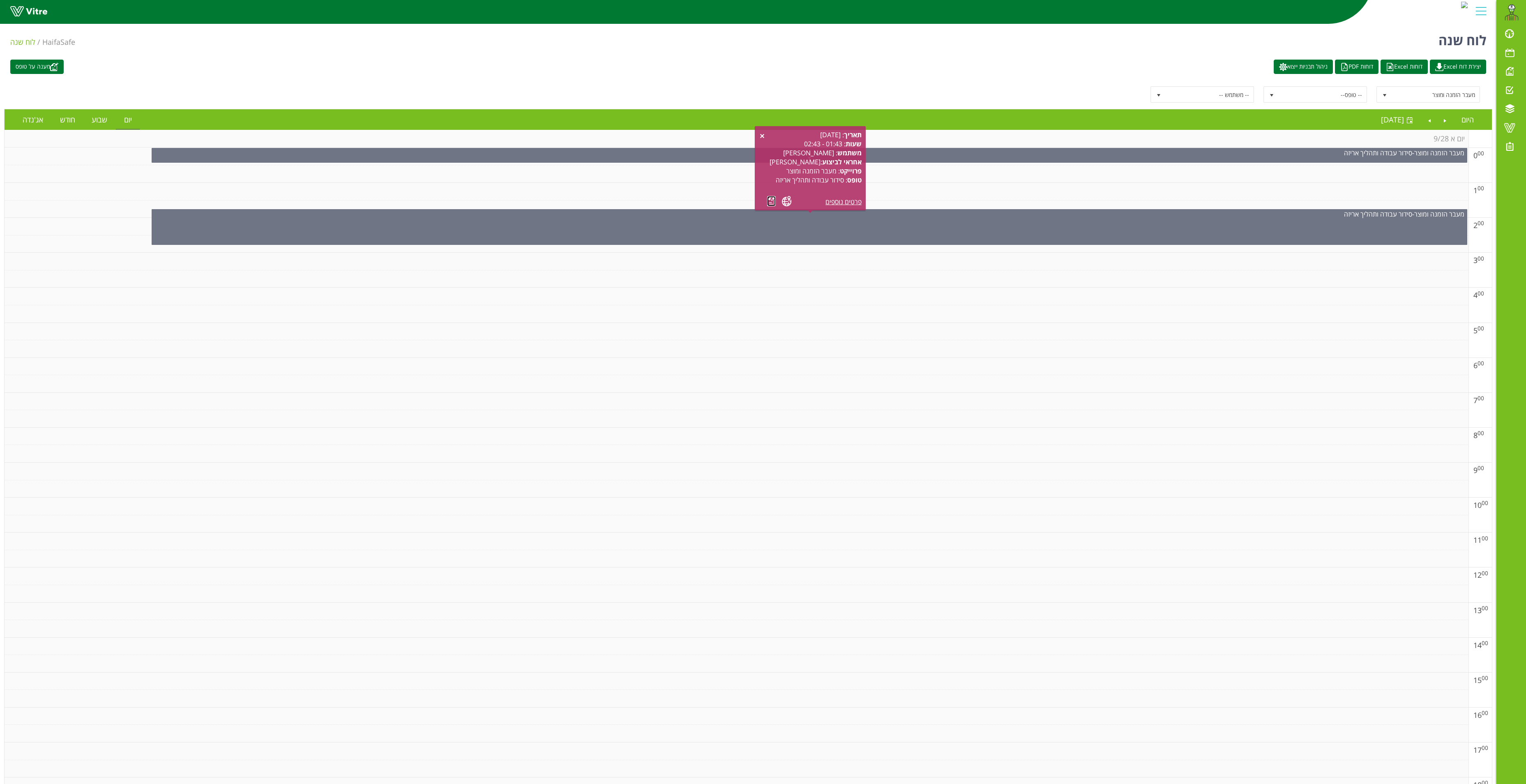
click at [772, 199] on link at bounding box center [772, 201] width 8 height 10
click at [1448, 123] on link "Previous" at bounding box center [1445, 119] width 16 height 19
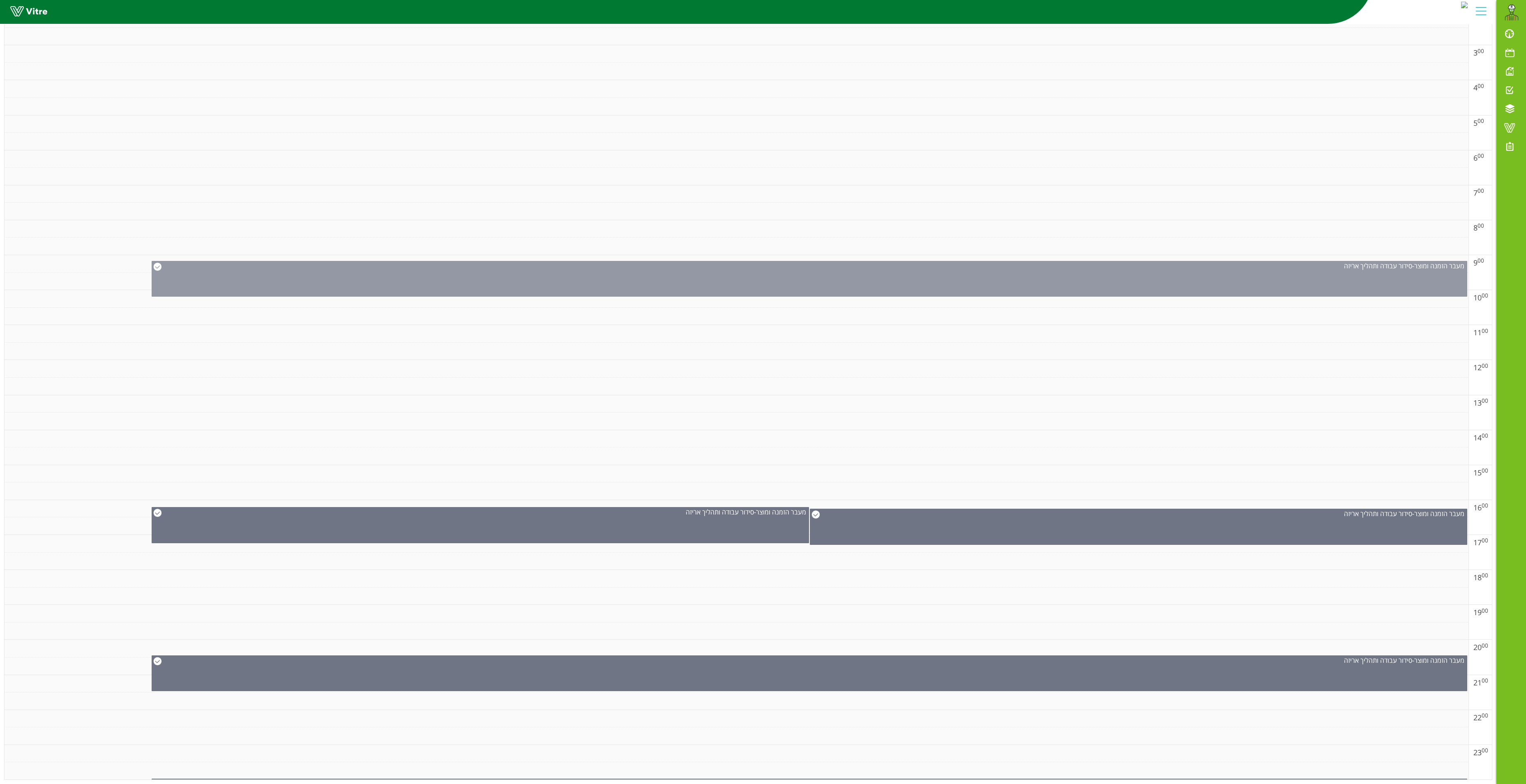
scroll to position [230, 0]
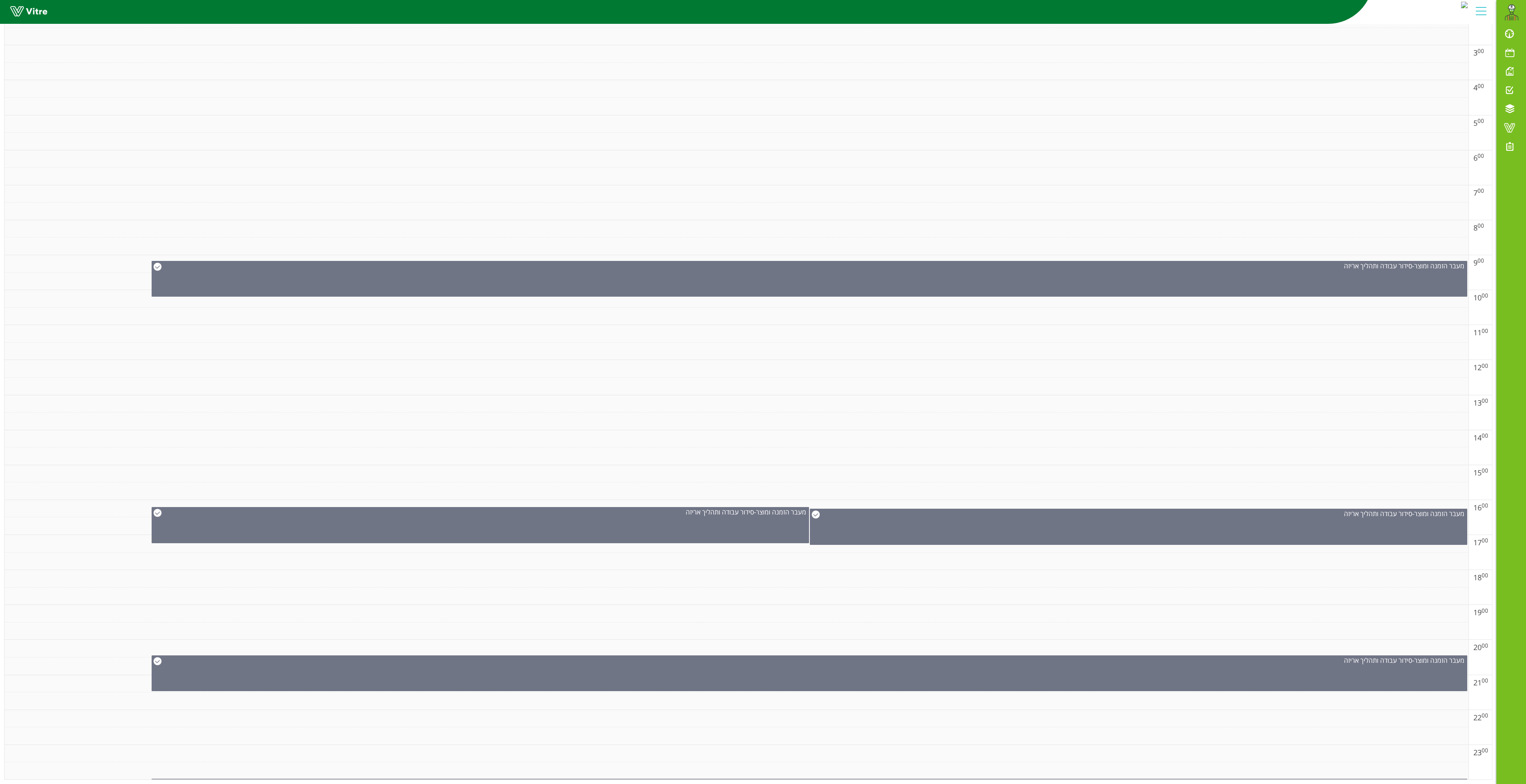
click at [979, 779] on div "מעבר הזמנה ומוצר - סידור עבודה ותהליך אריזה" at bounding box center [810, 783] width 1315 height 9
click at [771, 764] on link at bounding box center [772, 769] width 8 height 10
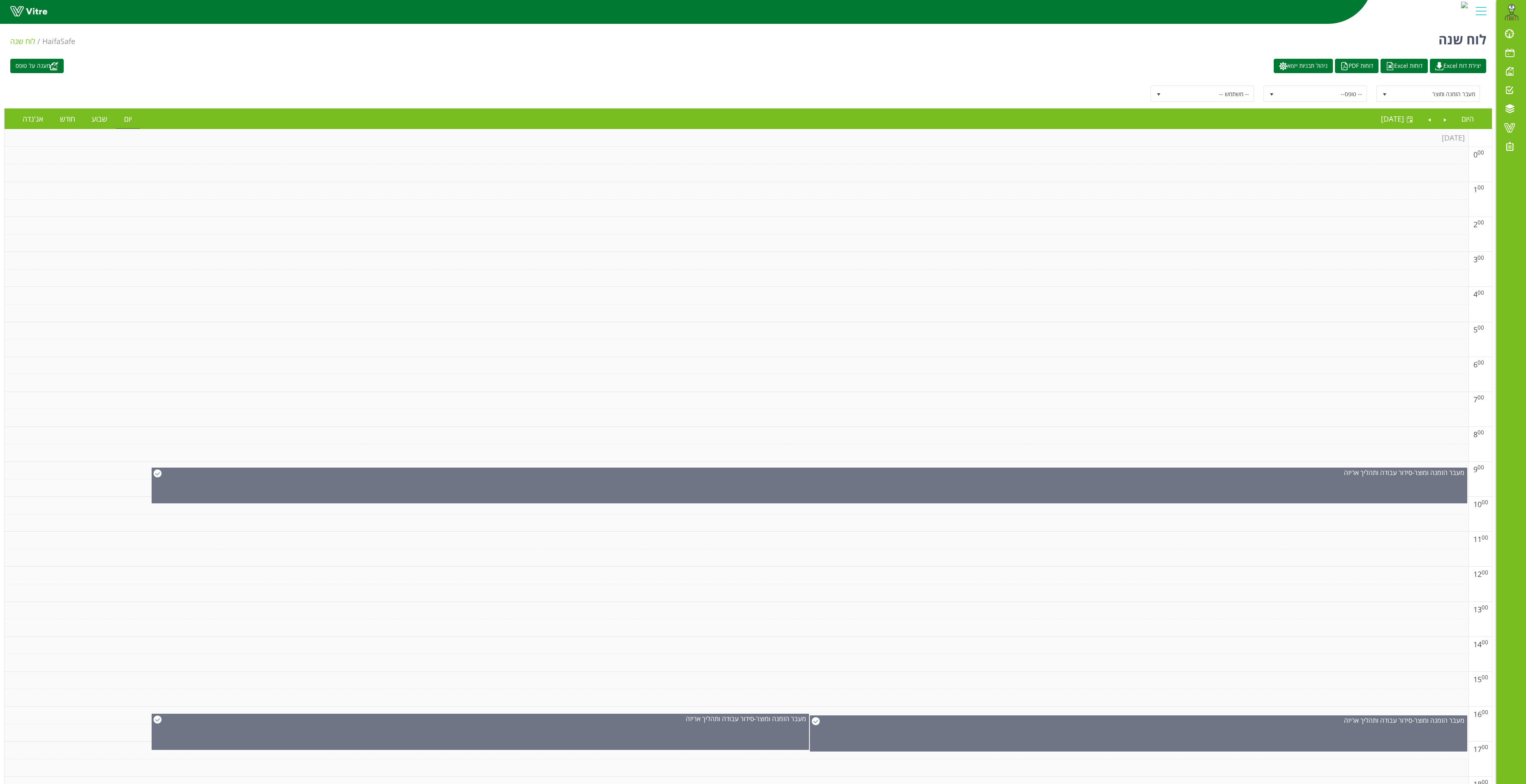
scroll to position [0, 0]
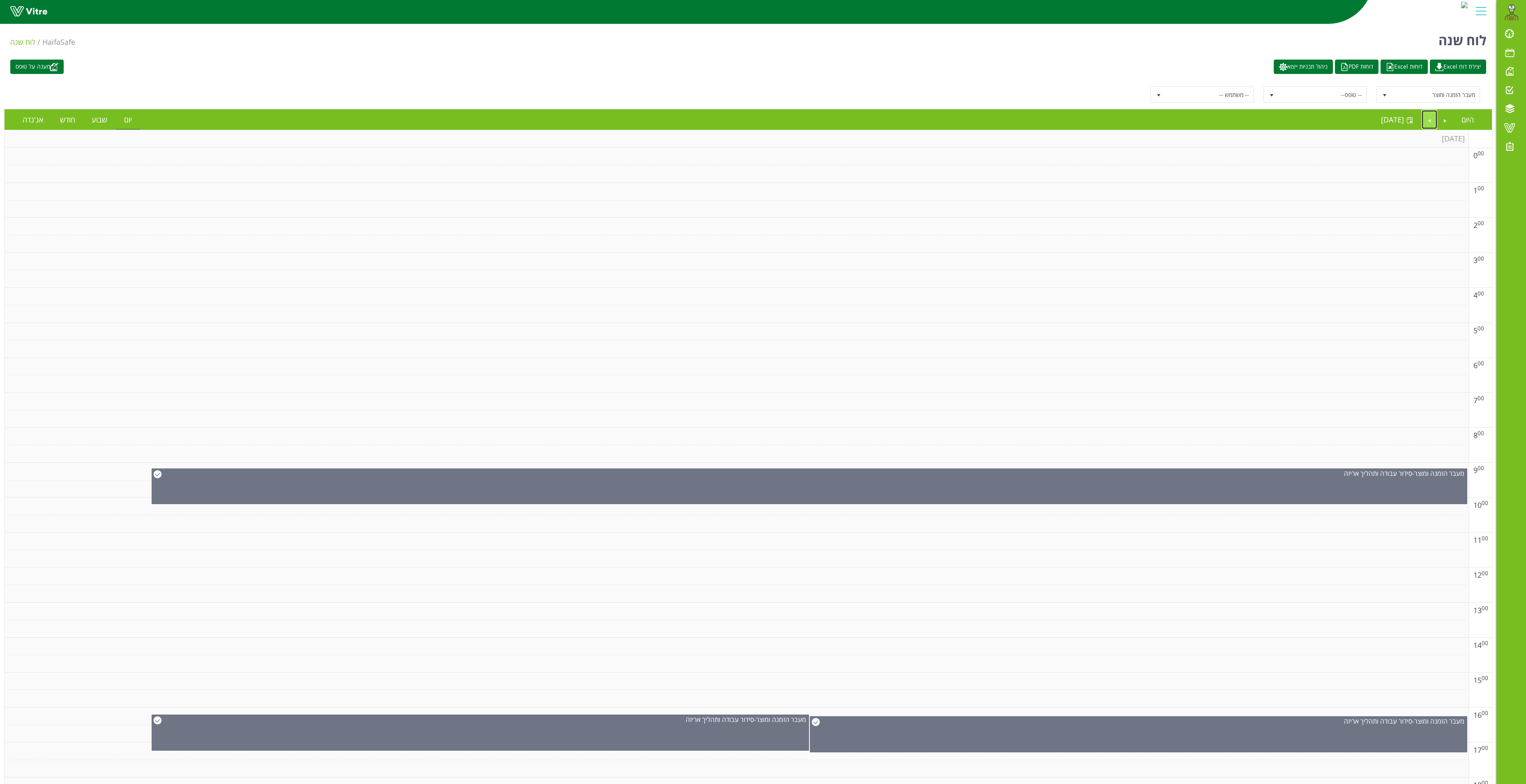
click at [1429, 114] on link "Next" at bounding box center [1430, 119] width 16 height 19
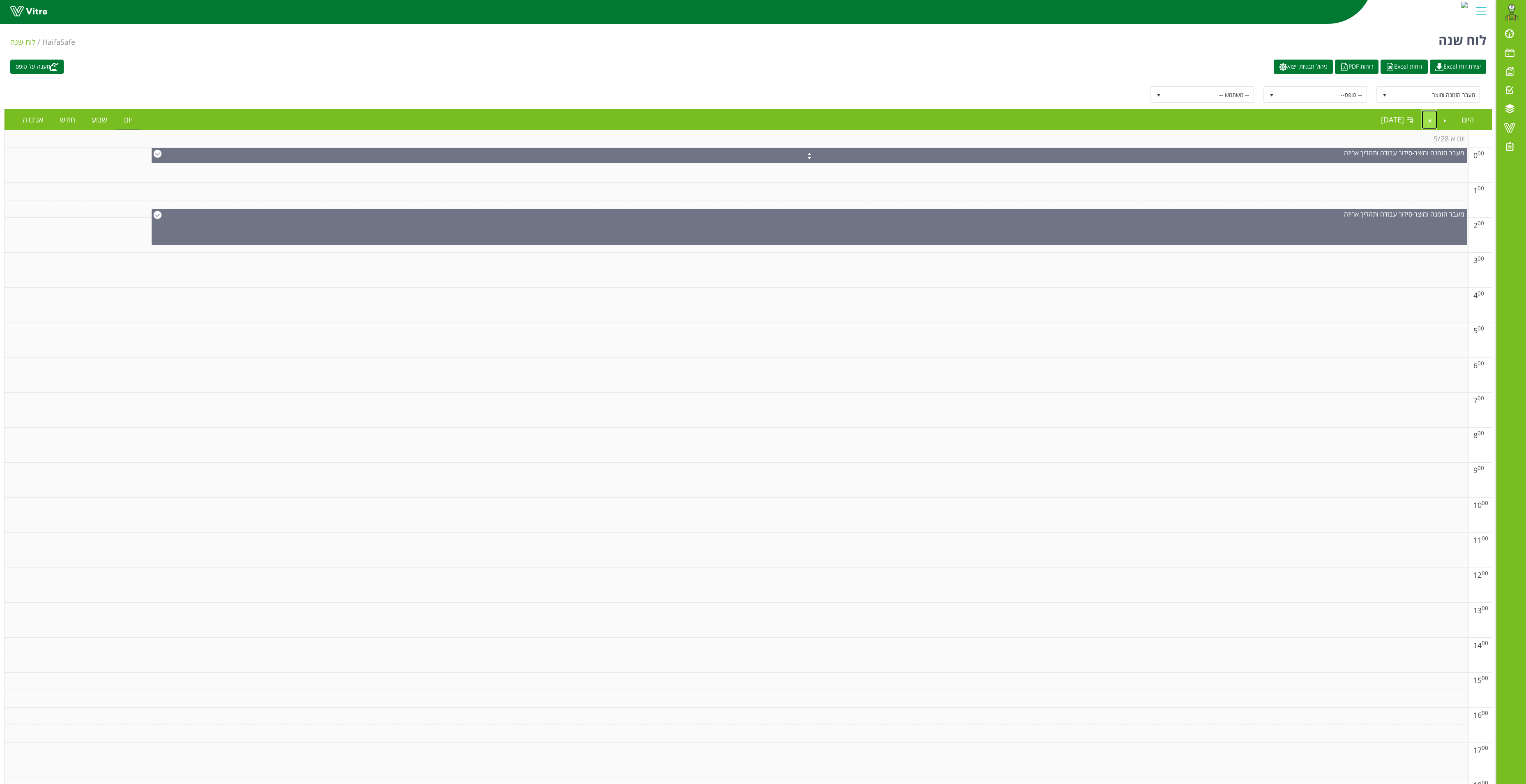
click at [1429, 114] on link "Next" at bounding box center [1430, 119] width 16 height 19
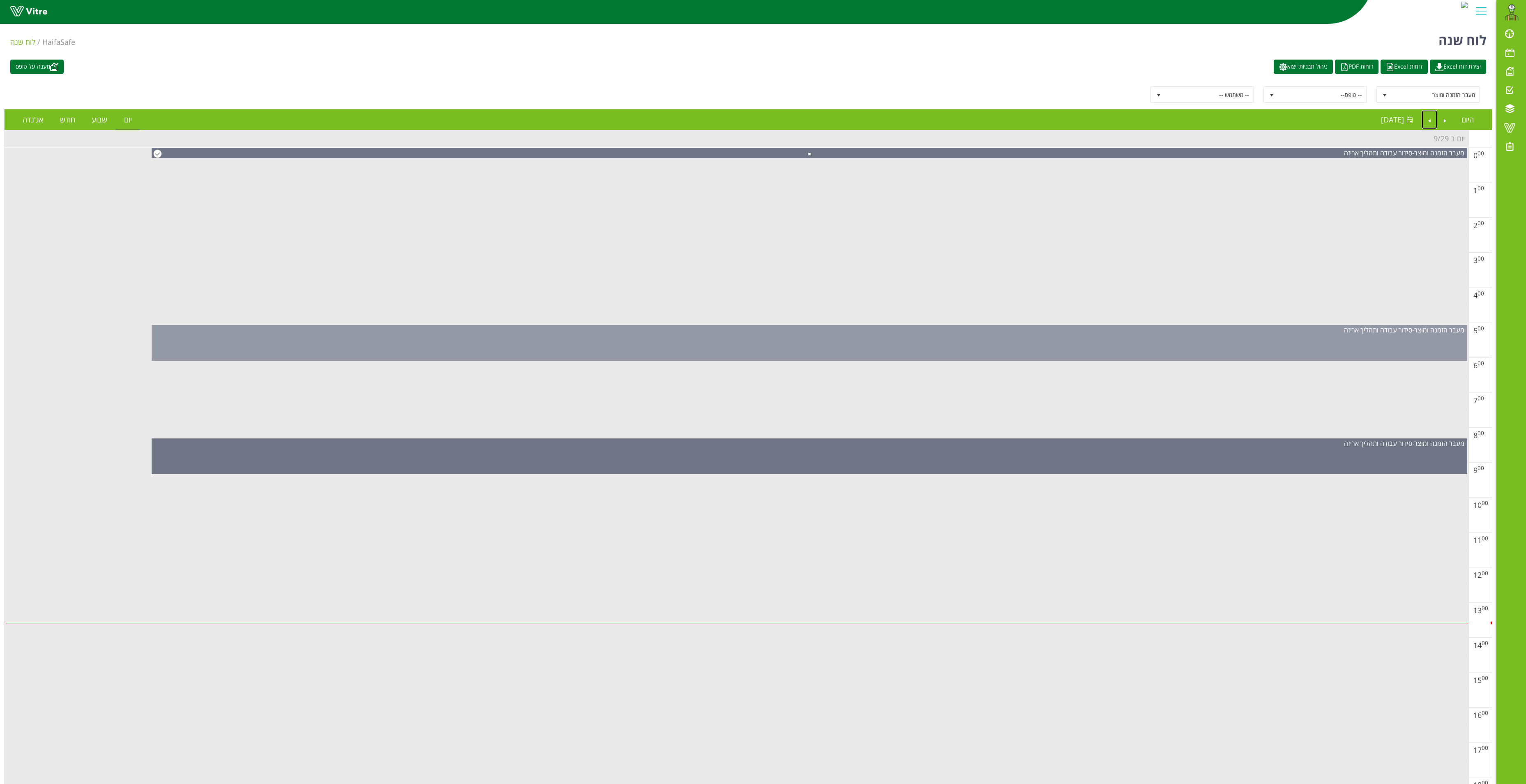
click at [1052, 343] on div "מעבר הזמנה ומוצר - סידור עבודה ותהליך אריזה" at bounding box center [809, 343] width 1316 height 36
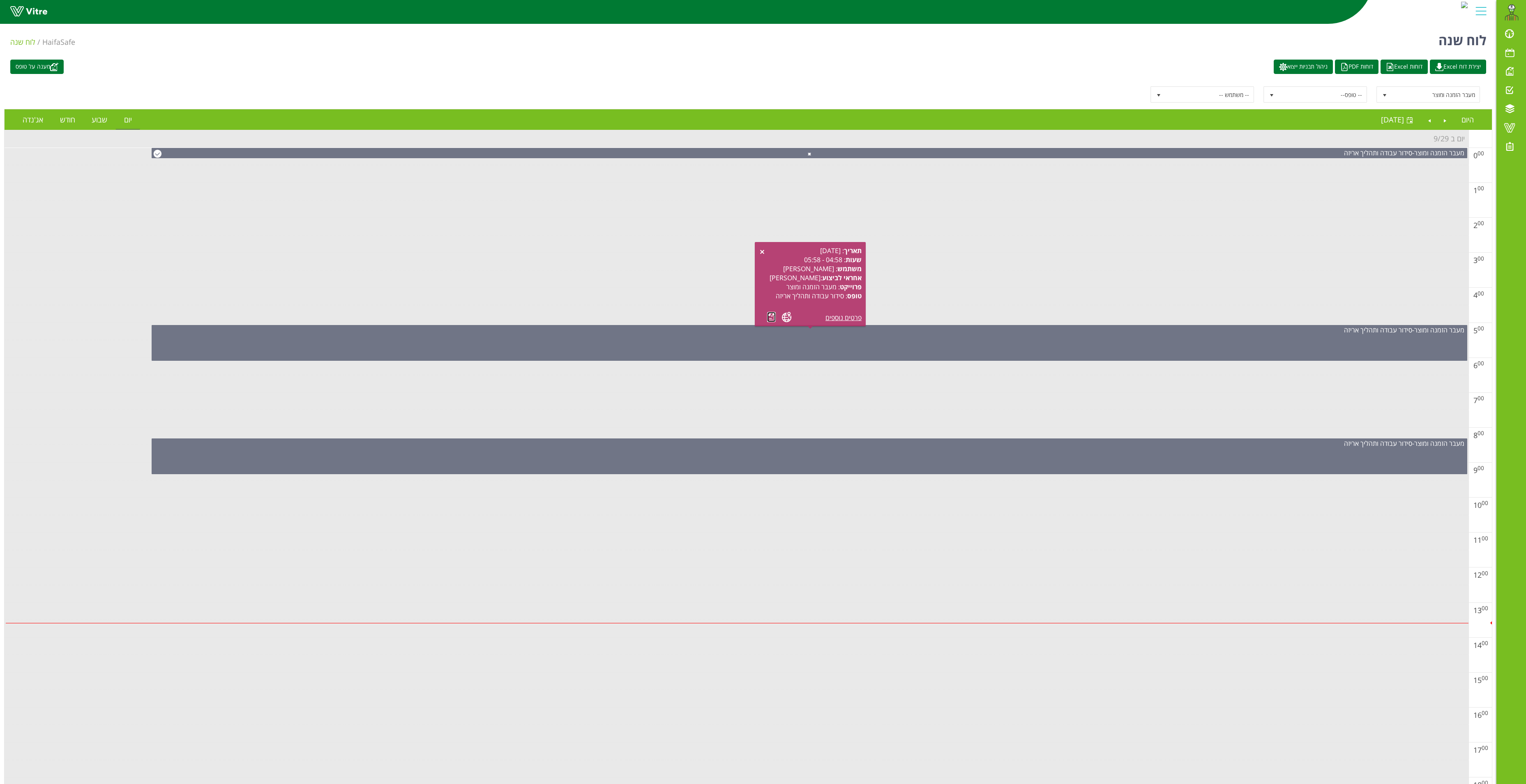
click at [773, 319] on link at bounding box center [772, 316] width 8 height 10
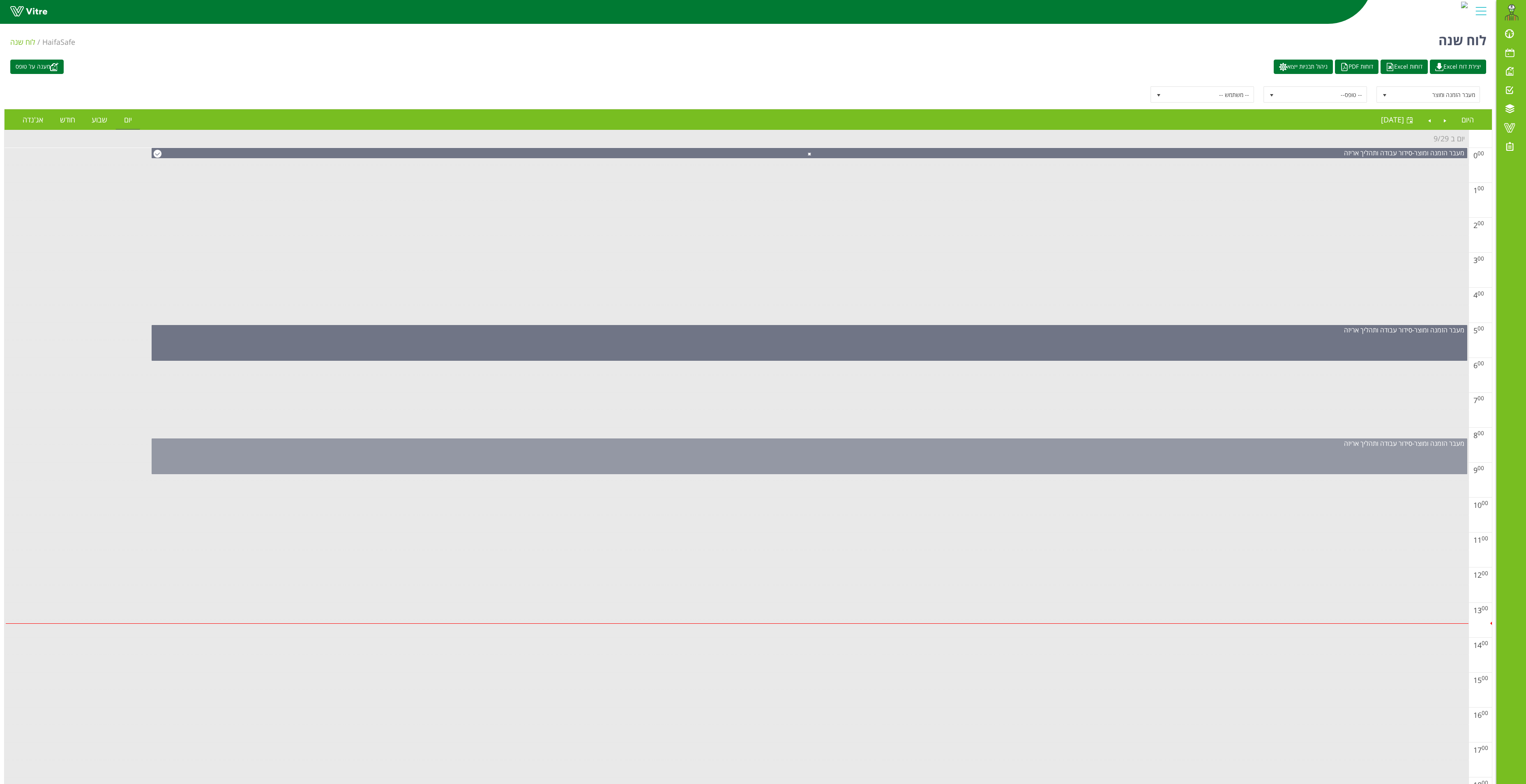
click at [933, 454] on div "מעבר הזמנה ומוצר - סידור עבודה ותהליך אריזה" at bounding box center [809, 456] width 1316 height 36
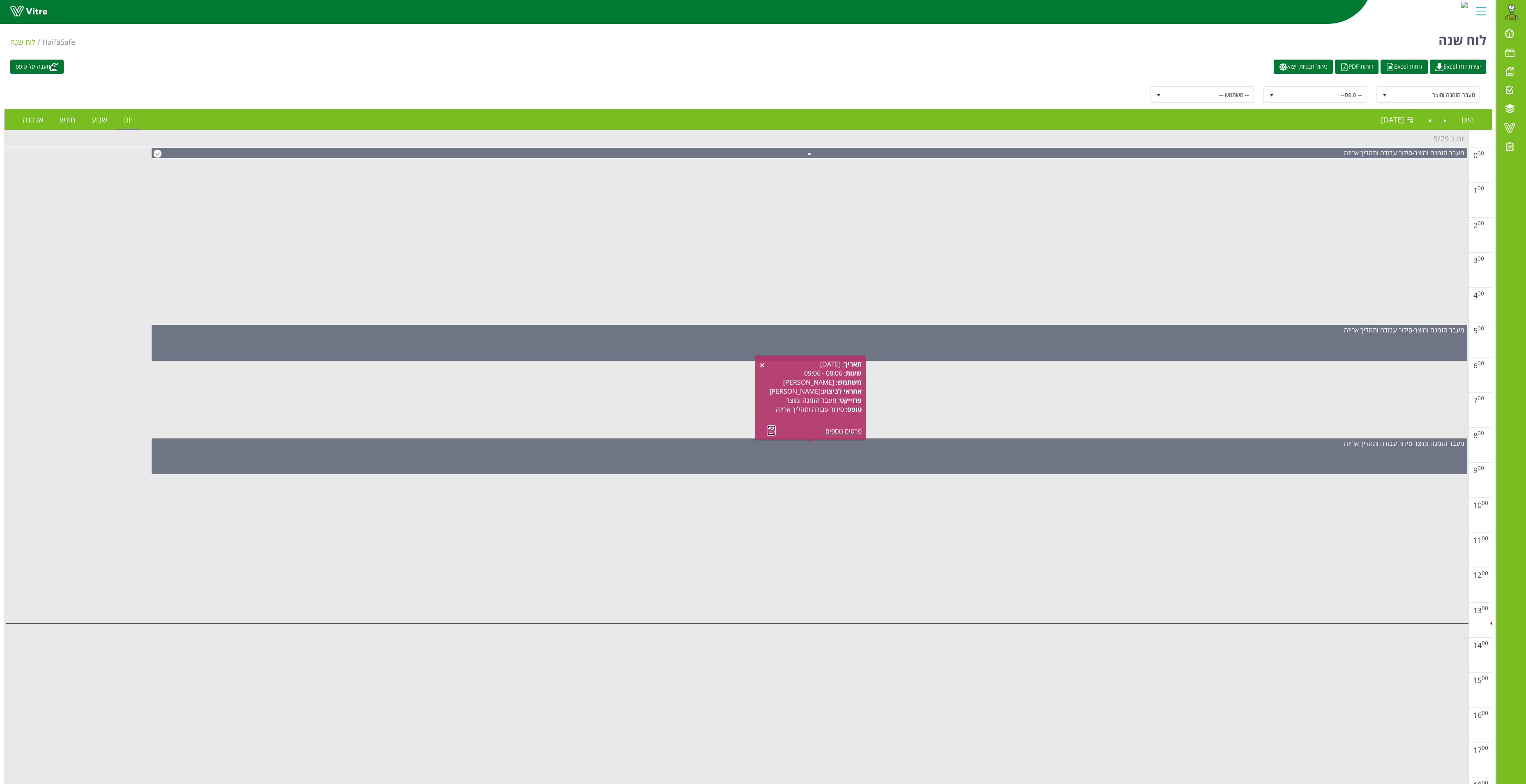
click at [772, 426] on link at bounding box center [772, 430] width 8 height 10
click at [1401, 97] on span "מעבר הזמנה ומוצר" at bounding box center [1435, 94] width 88 height 15
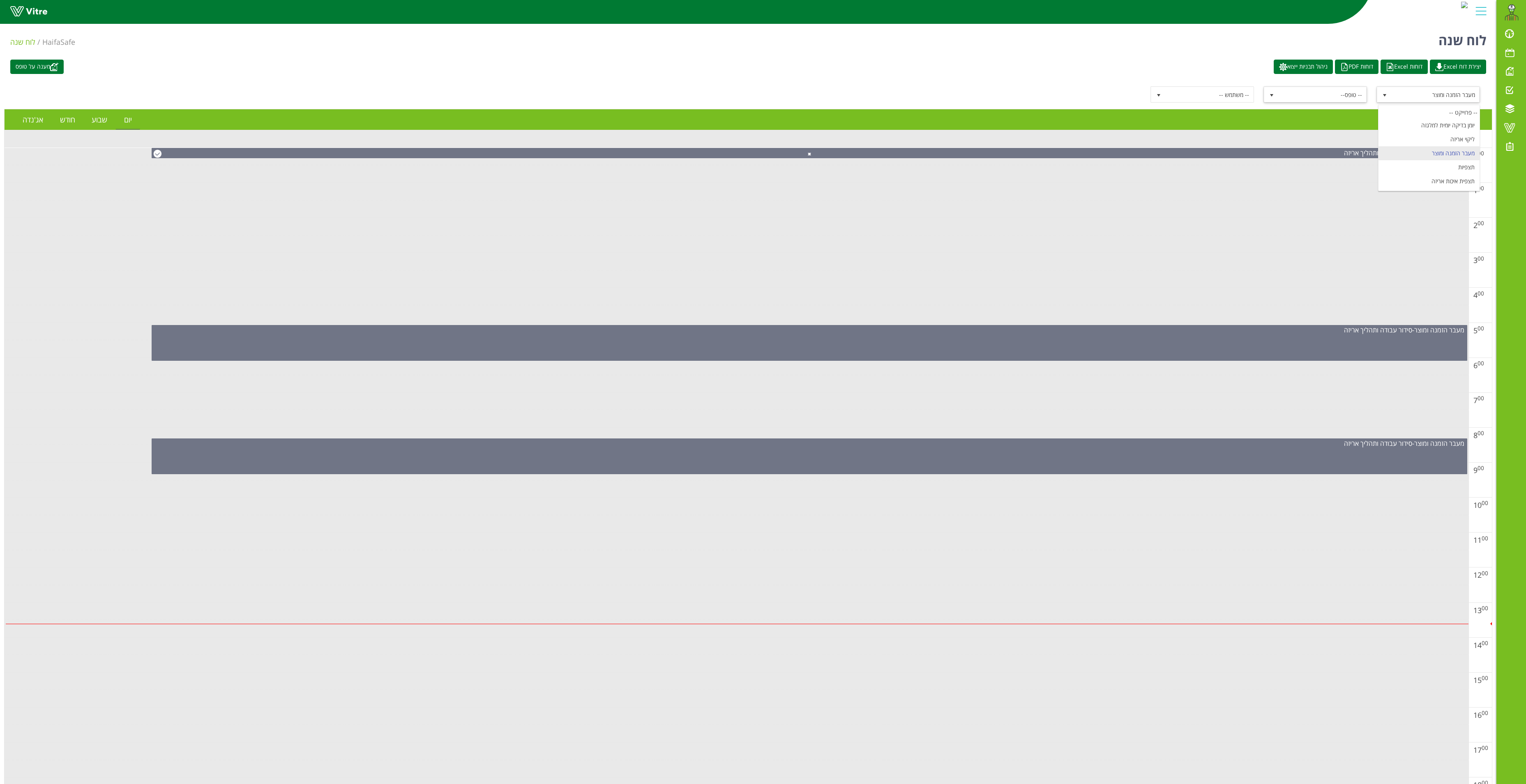
click at [1335, 97] on span "-- טופס--" at bounding box center [1322, 94] width 88 height 15
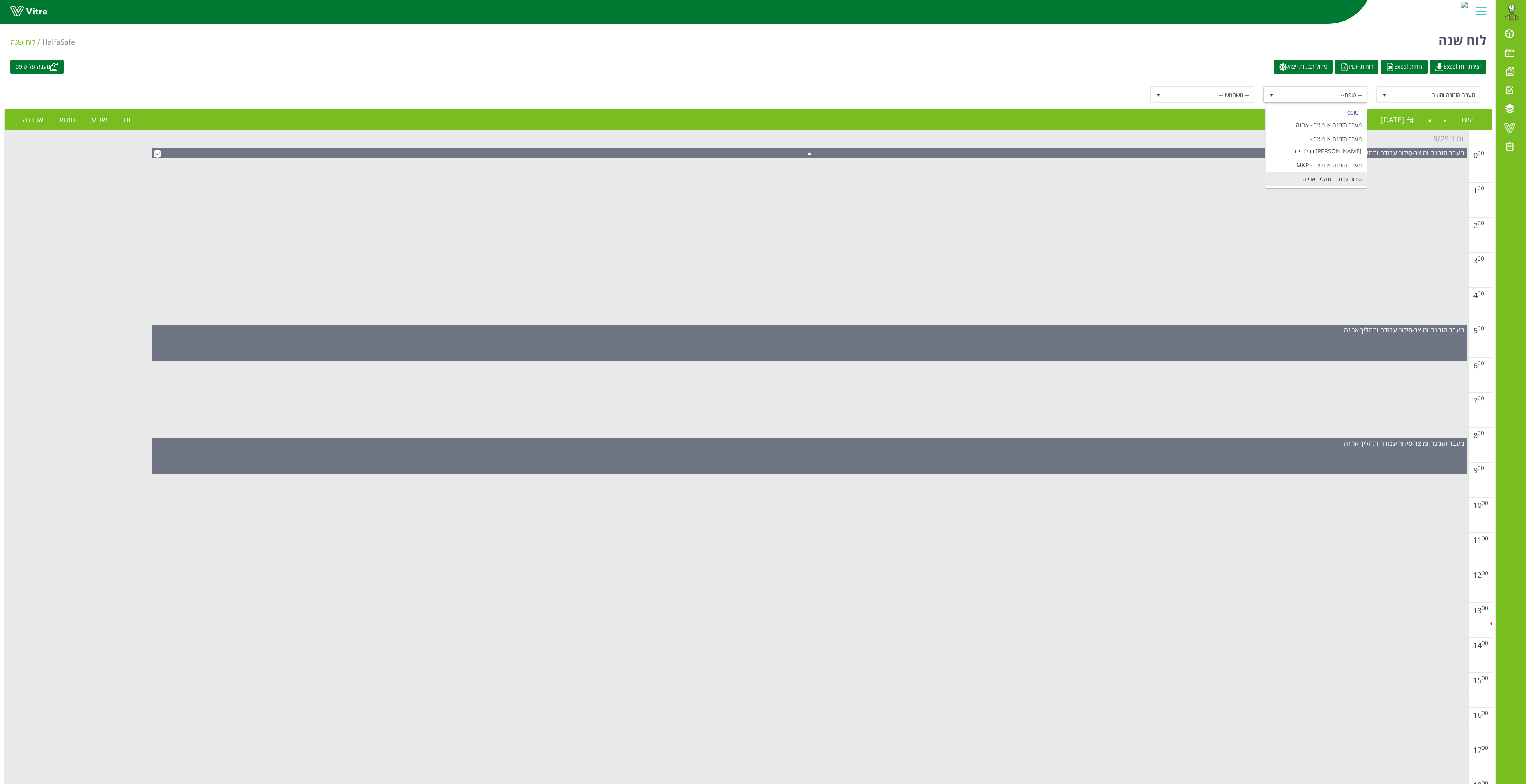
click at [1327, 173] on li "סידור עבודה ותהליך אריזה" at bounding box center [1316, 179] width 101 height 14
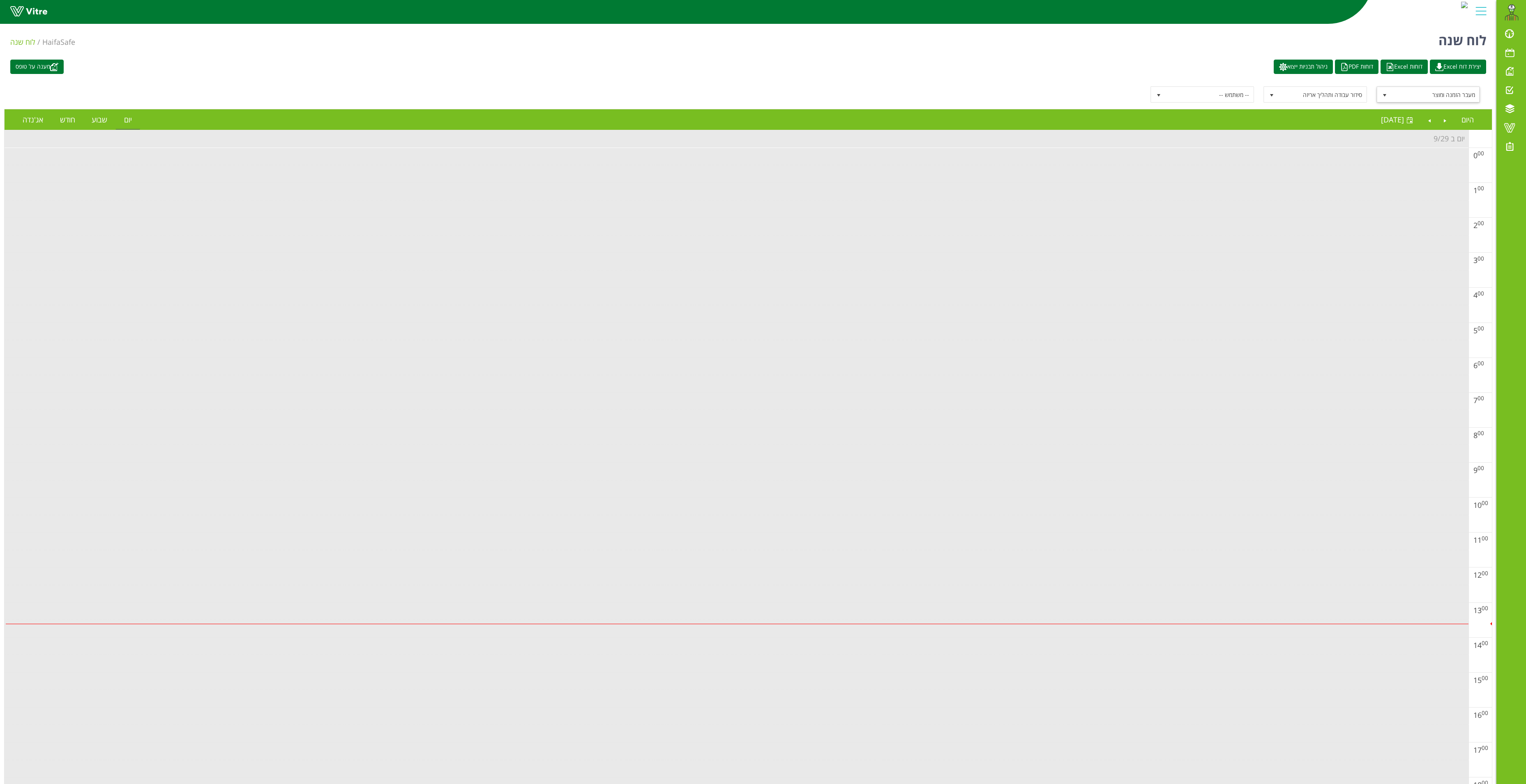
click at [1386, 100] on span "select" at bounding box center [1384, 94] width 15 height 15
click at [1445, 110] on div "-- פרוייקט --" at bounding box center [1429, 112] width 101 height 11
click at [1298, 96] on span "-- טופס--" at bounding box center [1322, 94] width 88 height 15
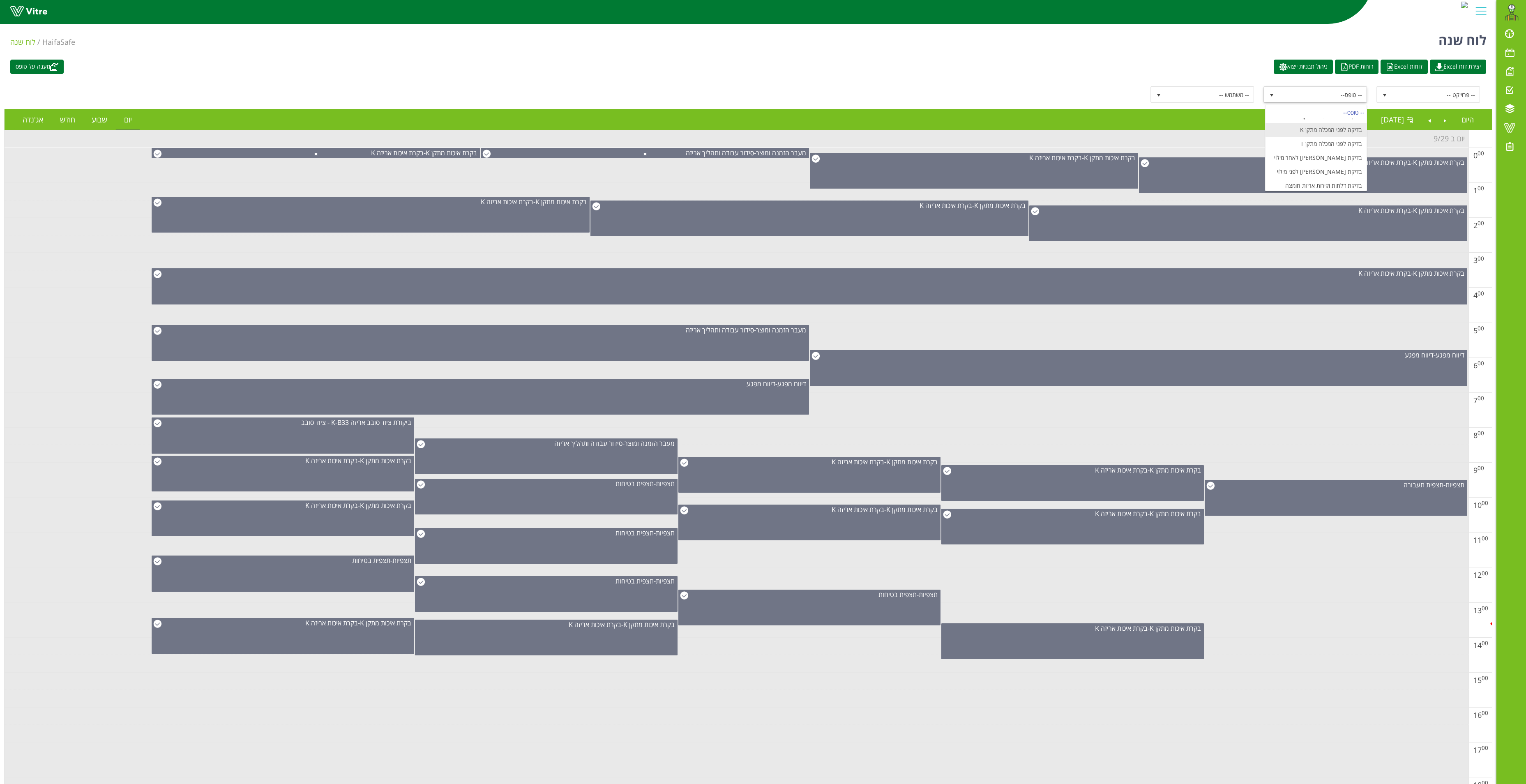
scroll to position [82, 0]
click at [813, 690] on td at bounding box center [736, 681] width 1464 height 18
click at [1447, 125] on link "Previous" at bounding box center [1445, 119] width 16 height 19
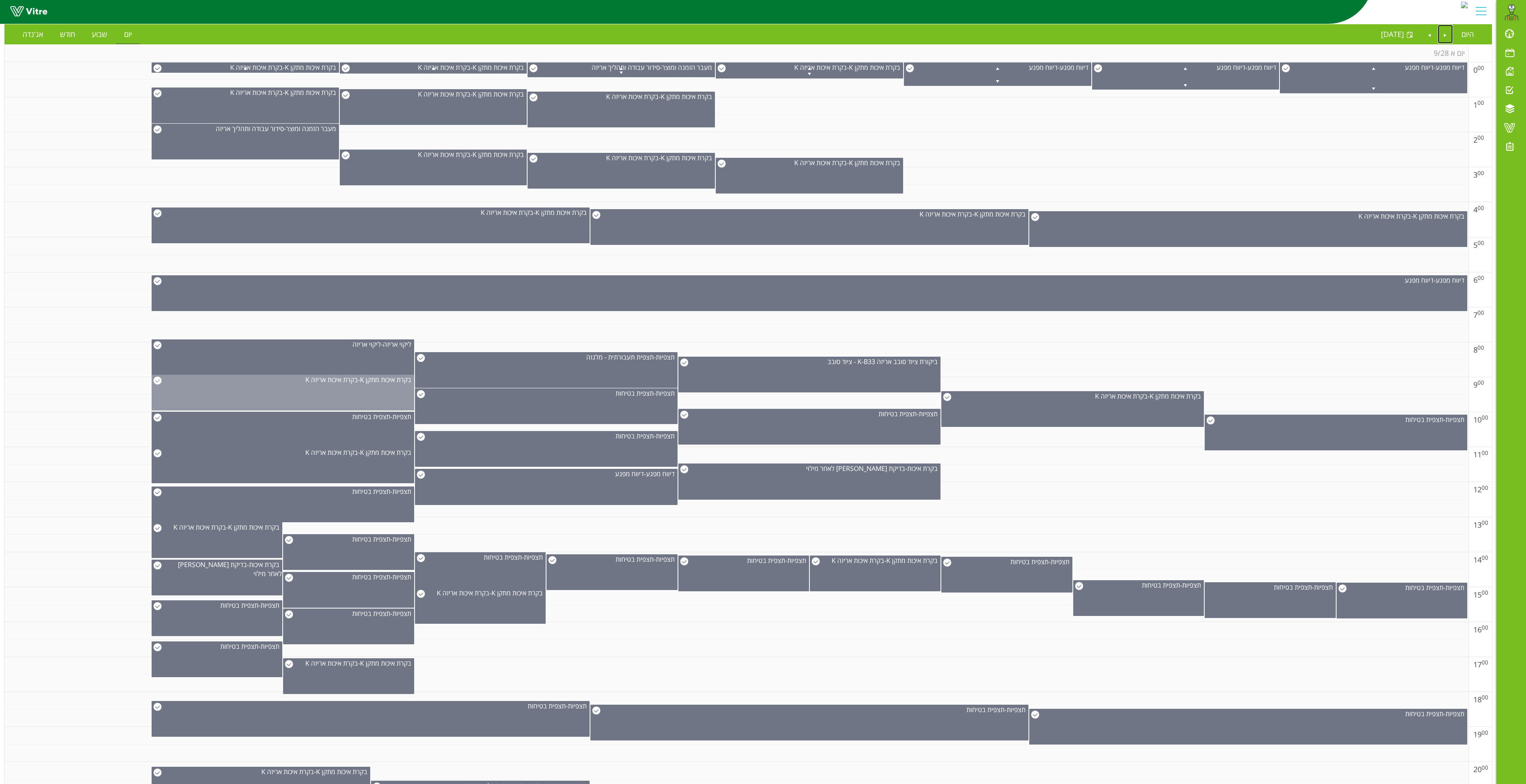
scroll to position [66, 0]
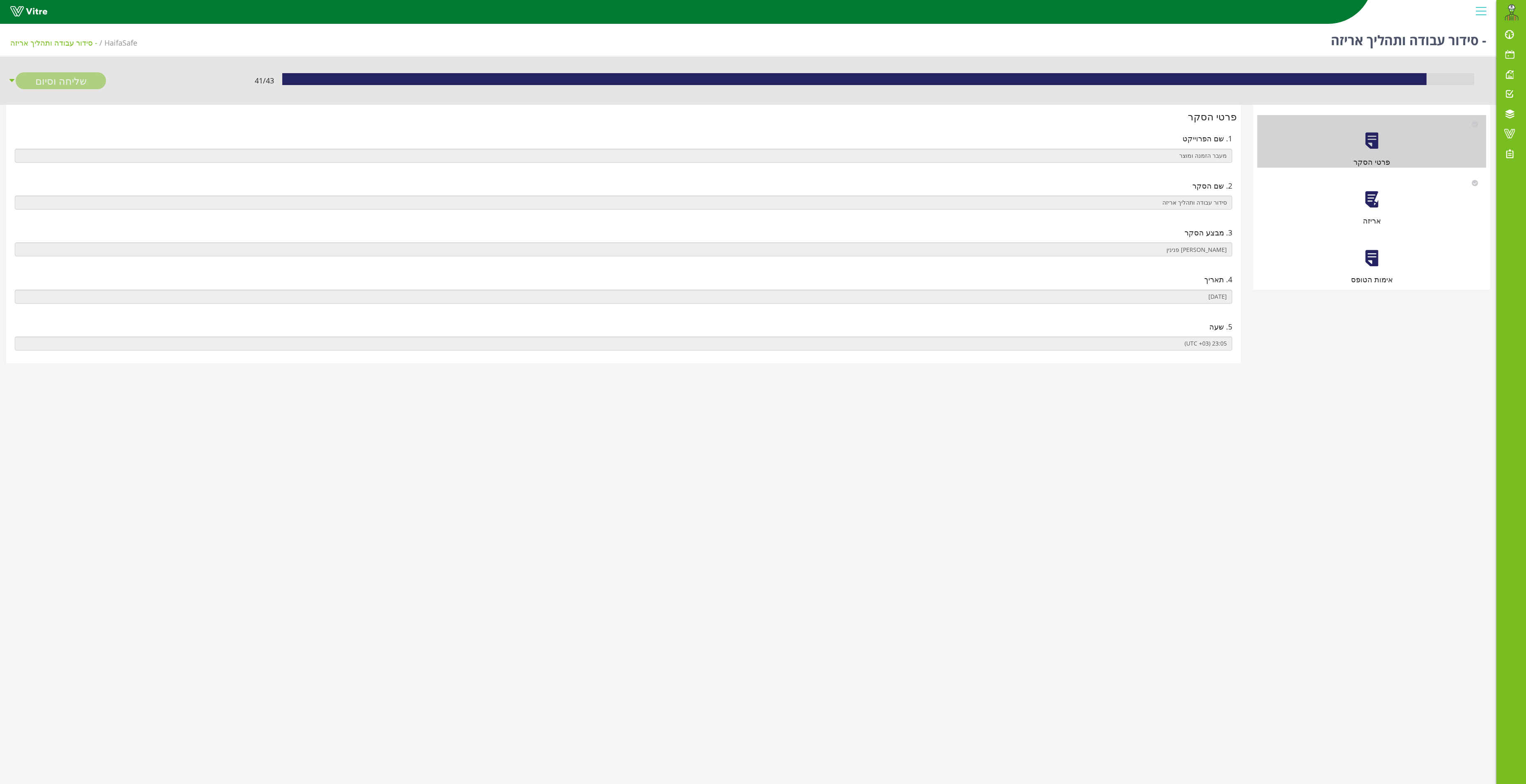
click at [1370, 199] on div at bounding box center [1372, 199] width 19 height 19
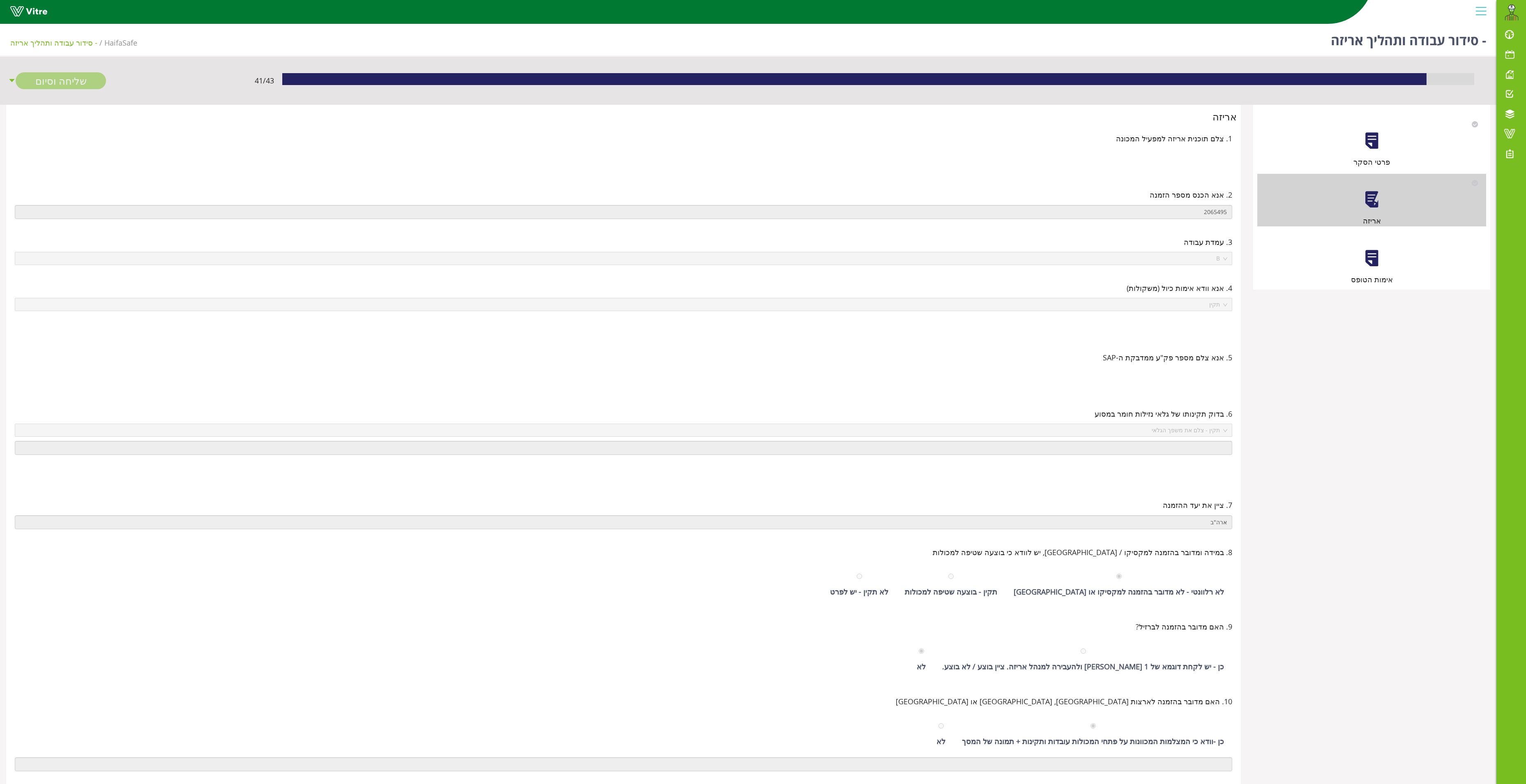
click at [1376, 260] on div at bounding box center [1372, 258] width 19 height 19
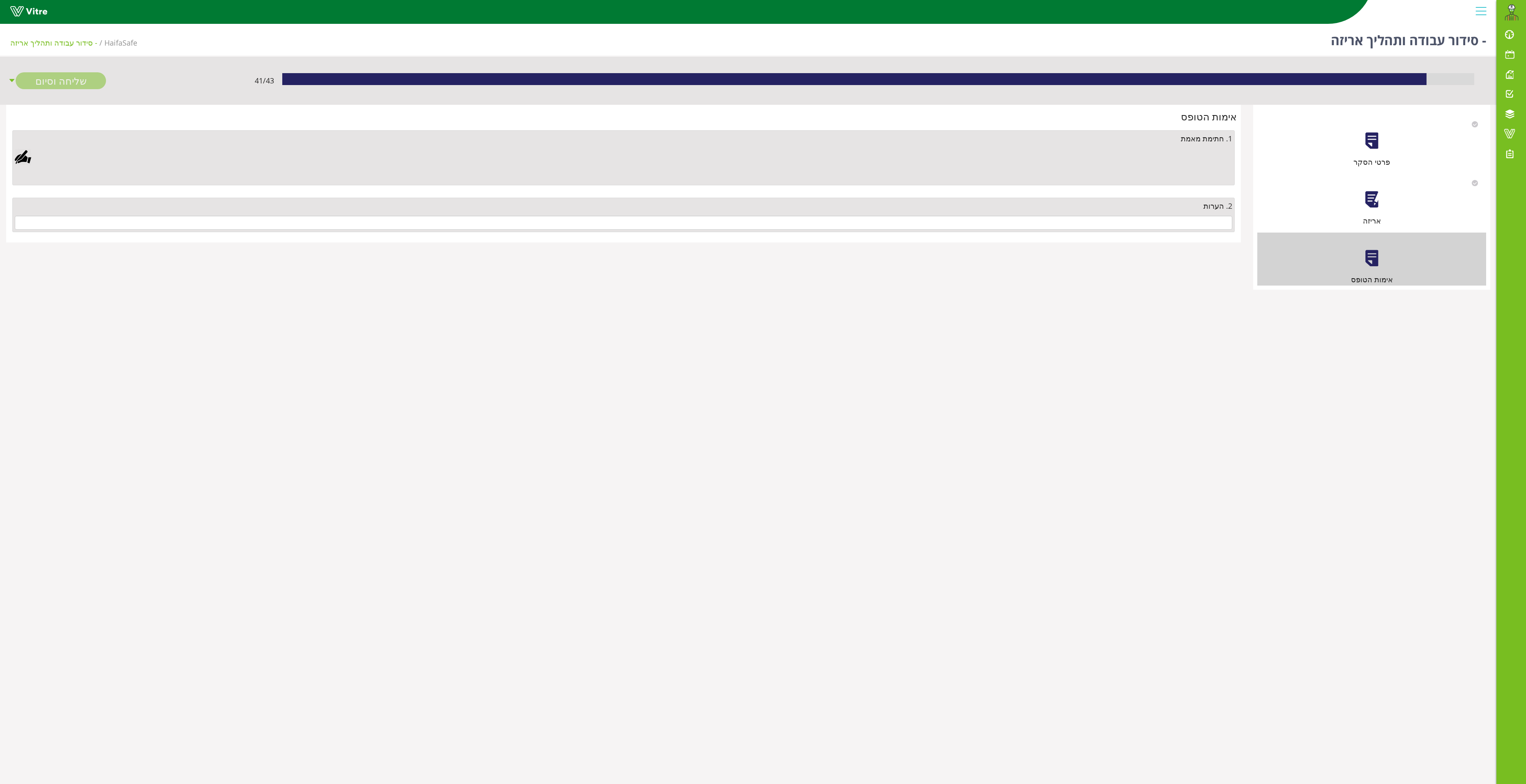
drag, startPoint x: 1208, startPoint y: 214, endPoint x: 1210, endPoint y: 222, distance: 8.2
click at [1208, 218] on div "2. הערות" at bounding box center [624, 215] width 1223 height 35
drag, startPoint x: 1212, startPoint y: 233, endPoint x: 1213, endPoint y: 225, distance: 8.1
click at [1212, 232] on div "2. הערות" at bounding box center [624, 215] width 1223 height 35
click at [1213, 225] on input "text" at bounding box center [624, 222] width 1218 height 14
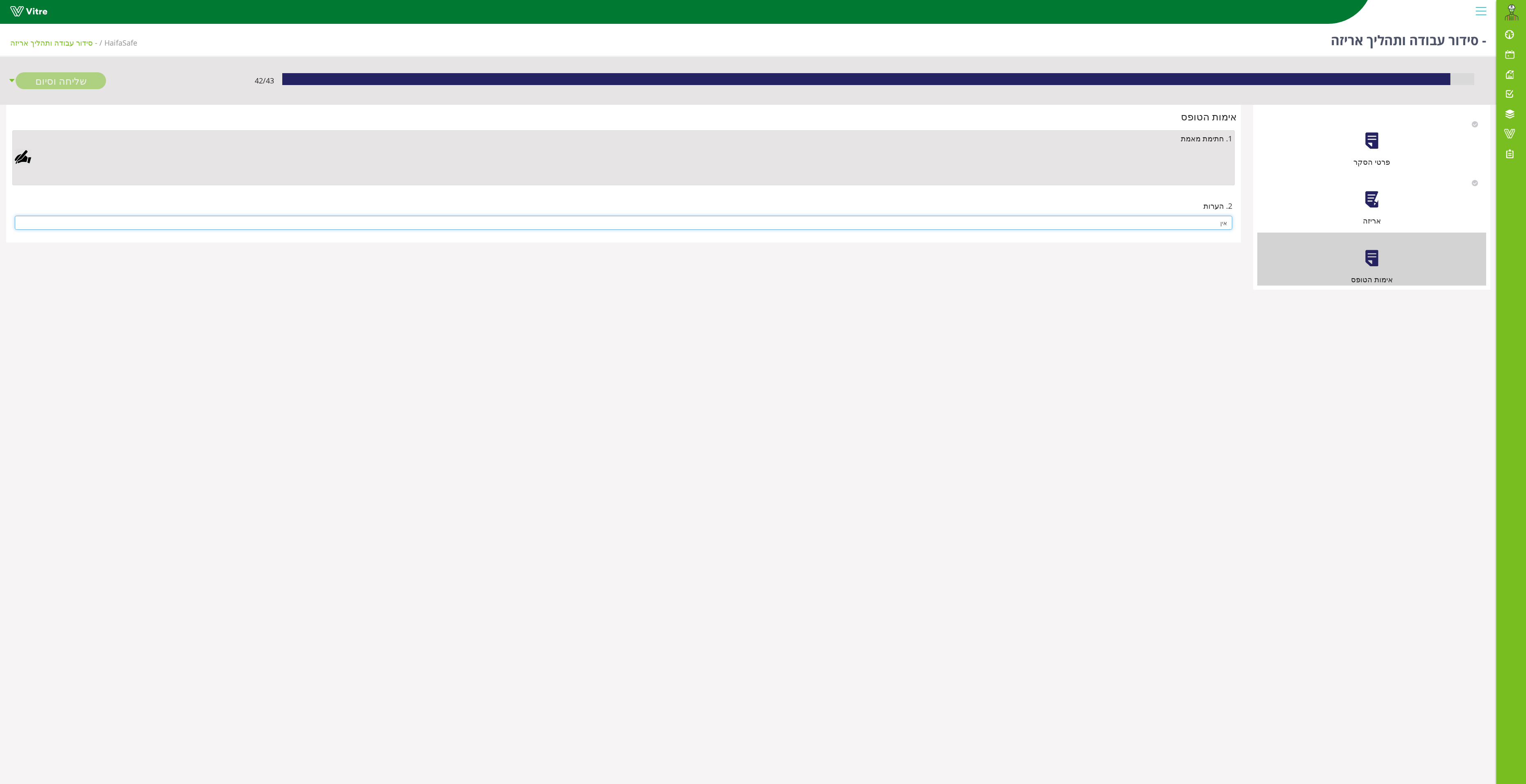
type input "אין"
click at [23, 159] on div at bounding box center [23, 157] width 17 height 17
click at [438, 371] on link "Save" at bounding box center [437, 368] width 23 height 14
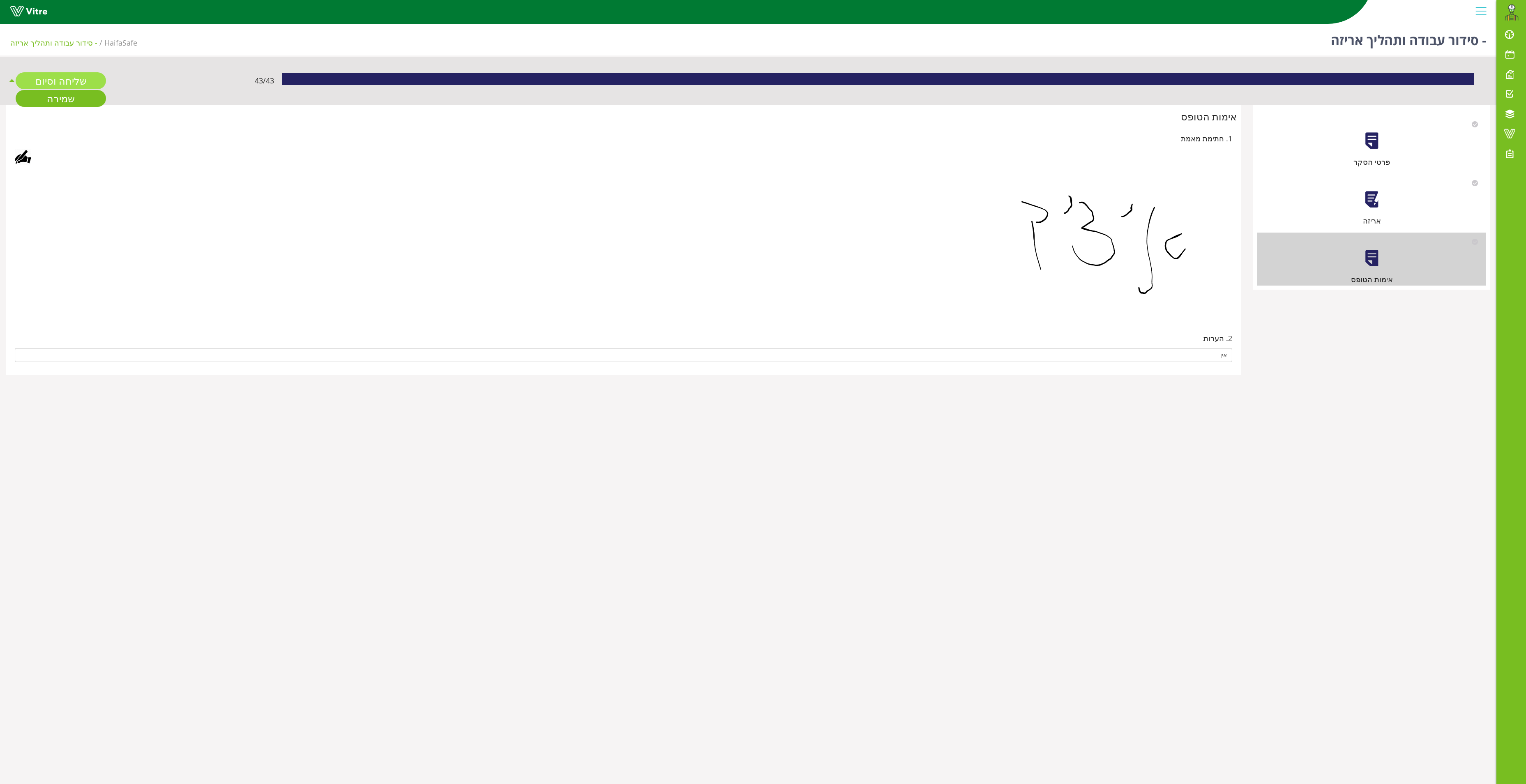
click at [81, 76] on link "שליחה וסיום" at bounding box center [60, 81] width 90 height 17
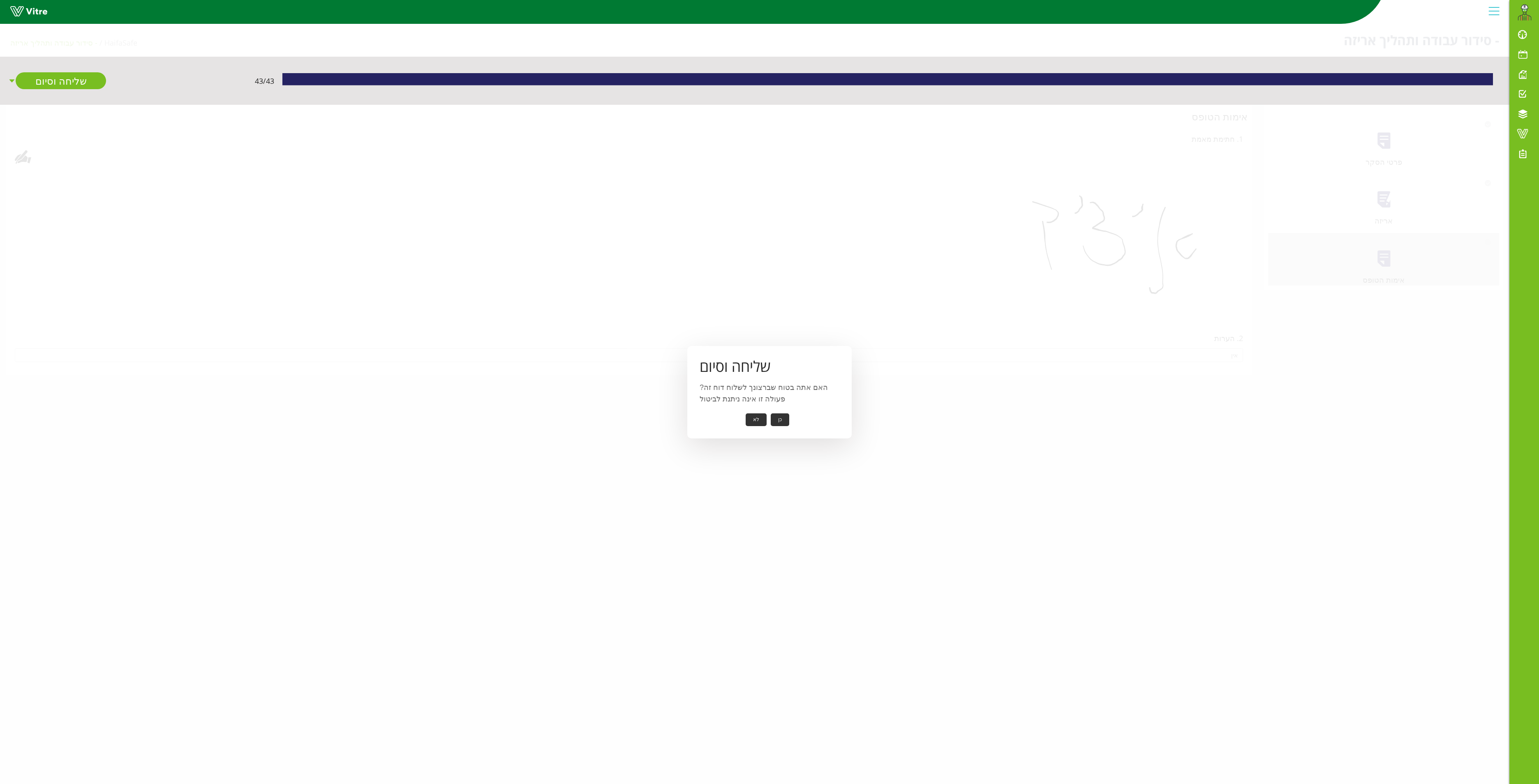
click at [781, 414] on button "כן" at bounding box center [780, 419] width 19 height 13
click at [764, 408] on button "אישור" at bounding box center [767, 414] width 27 height 13
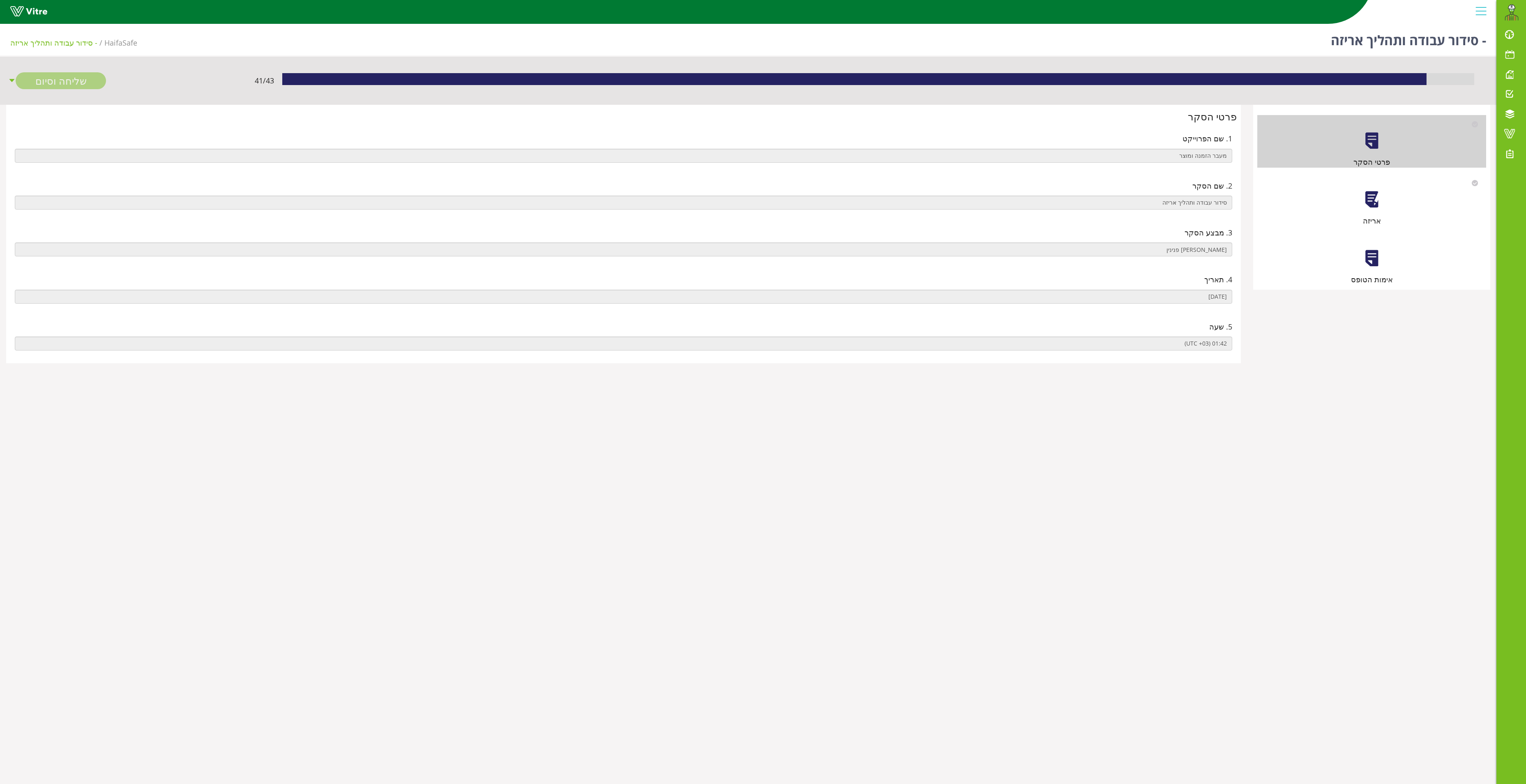
click at [1373, 201] on div at bounding box center [1372, 199] width 19 height 19
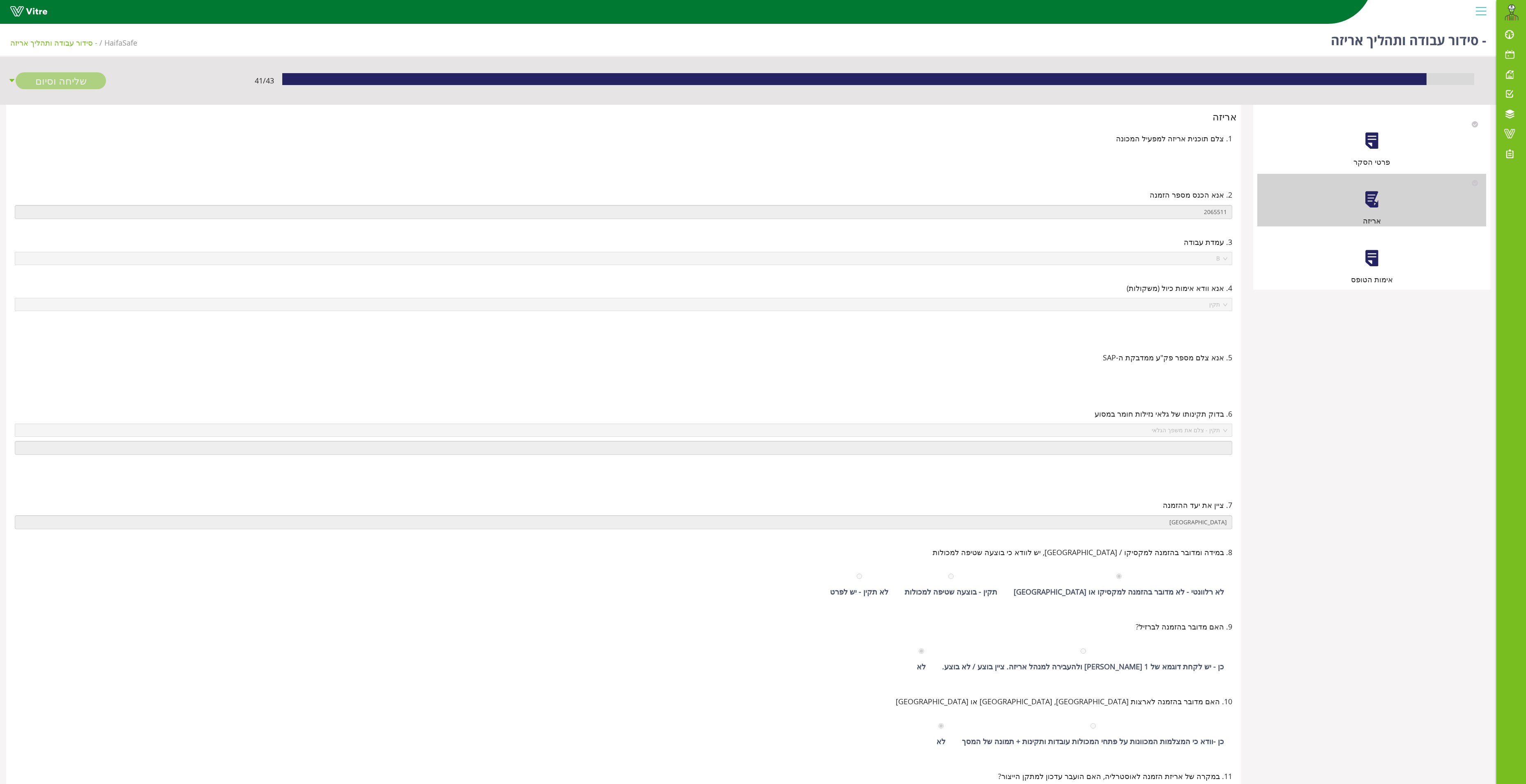
click at [1374, 252] on div at bounding box center [1372, 258] width 19 height 19
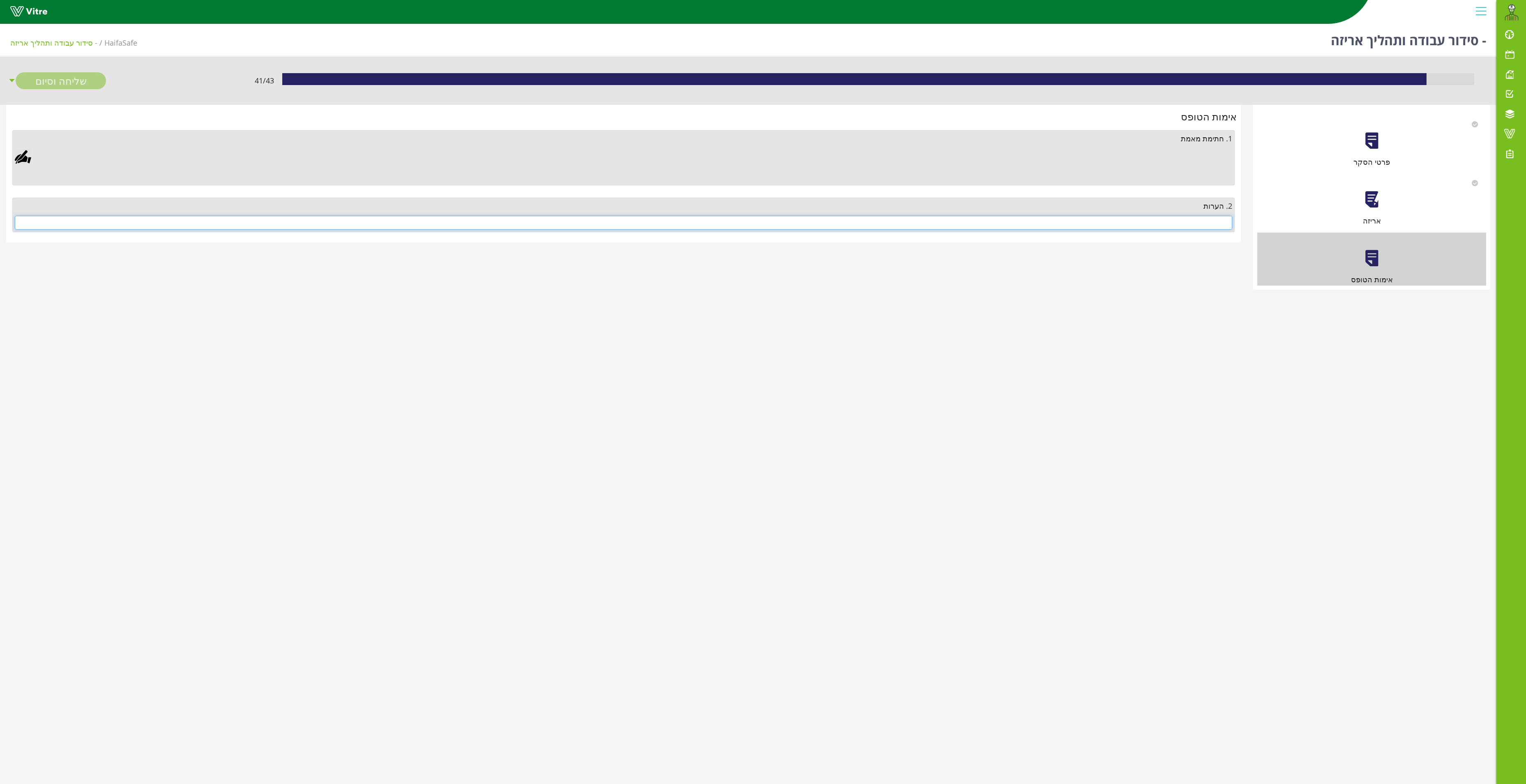
click at [1204, 225] on input "text" at bounding box center [624, 222] width 1218 height 14
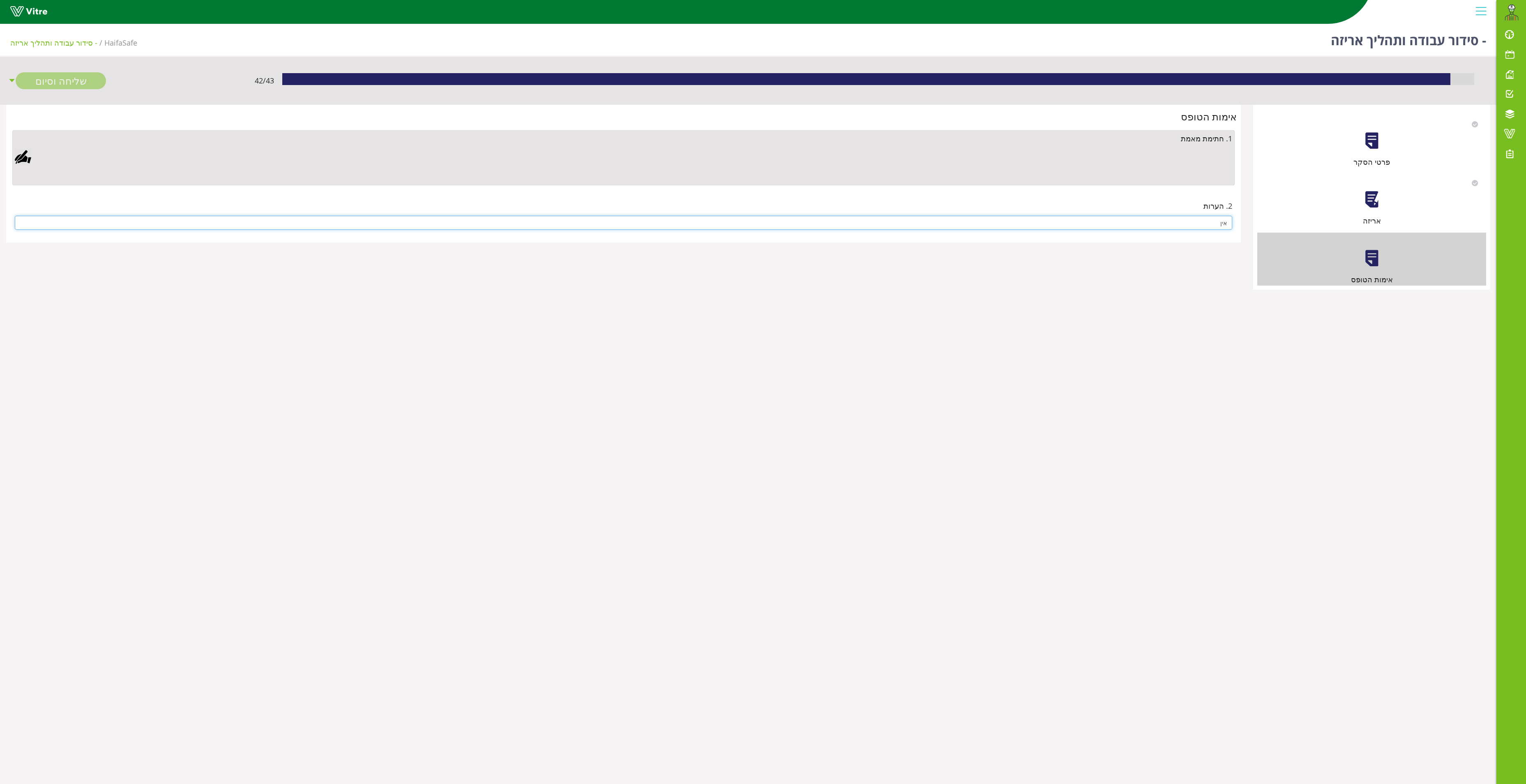
type input "אין"
click at [22, 157] on div at bounding box center [23, 157] width 17 height 17
click at [435, 365] on link "Save" at bounding box center [437, 368] width 23 height 14
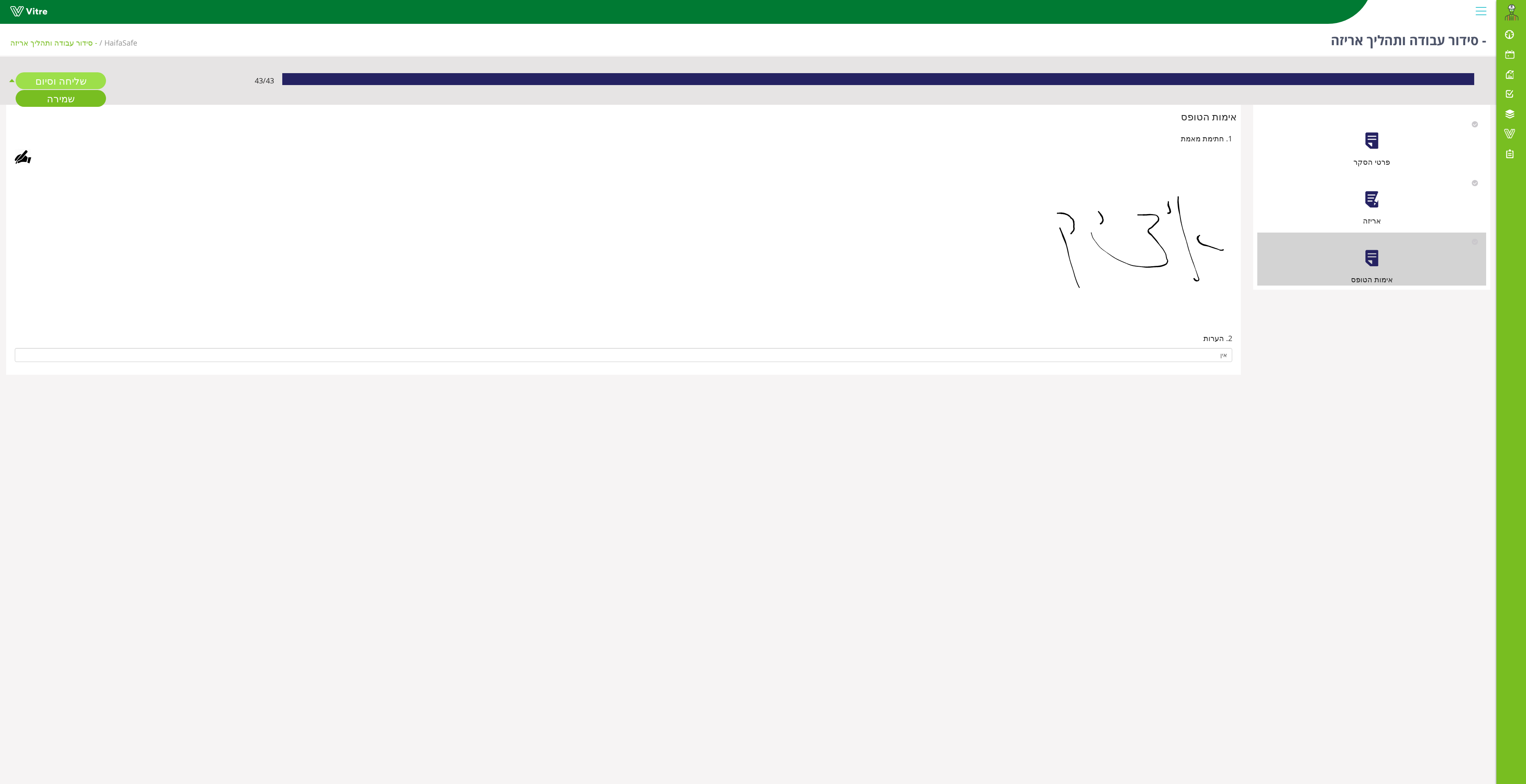
click at [62, 75] on link "שליחה וסיום" at bounding box center [60, 81] width 90 height 17
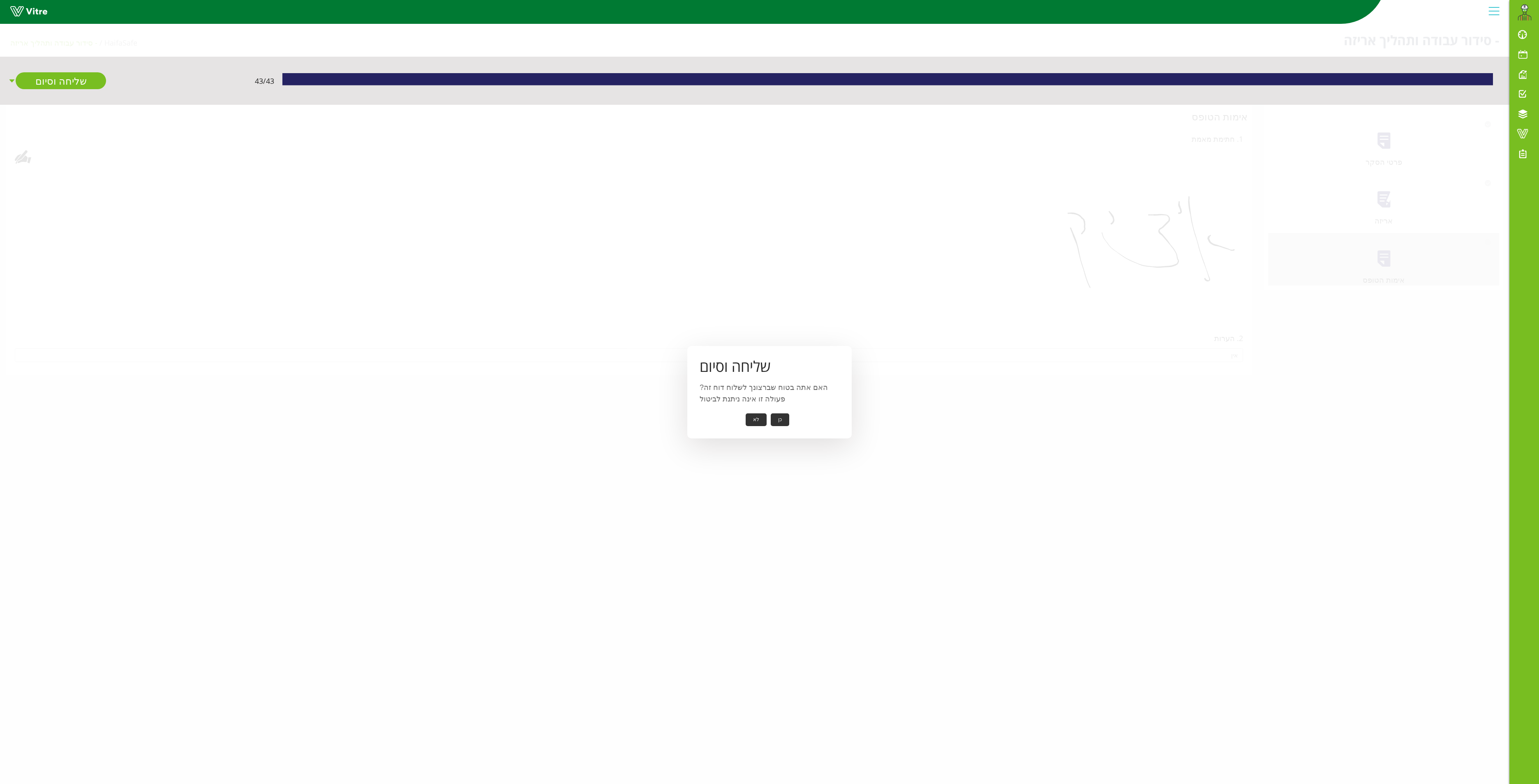
click at [774, 420] on button "כן" at bounding box center [780, 419] width 19 height 13
click at [768, 411] on button "אישור" at bounding box center [767, 414] width 27 height 13
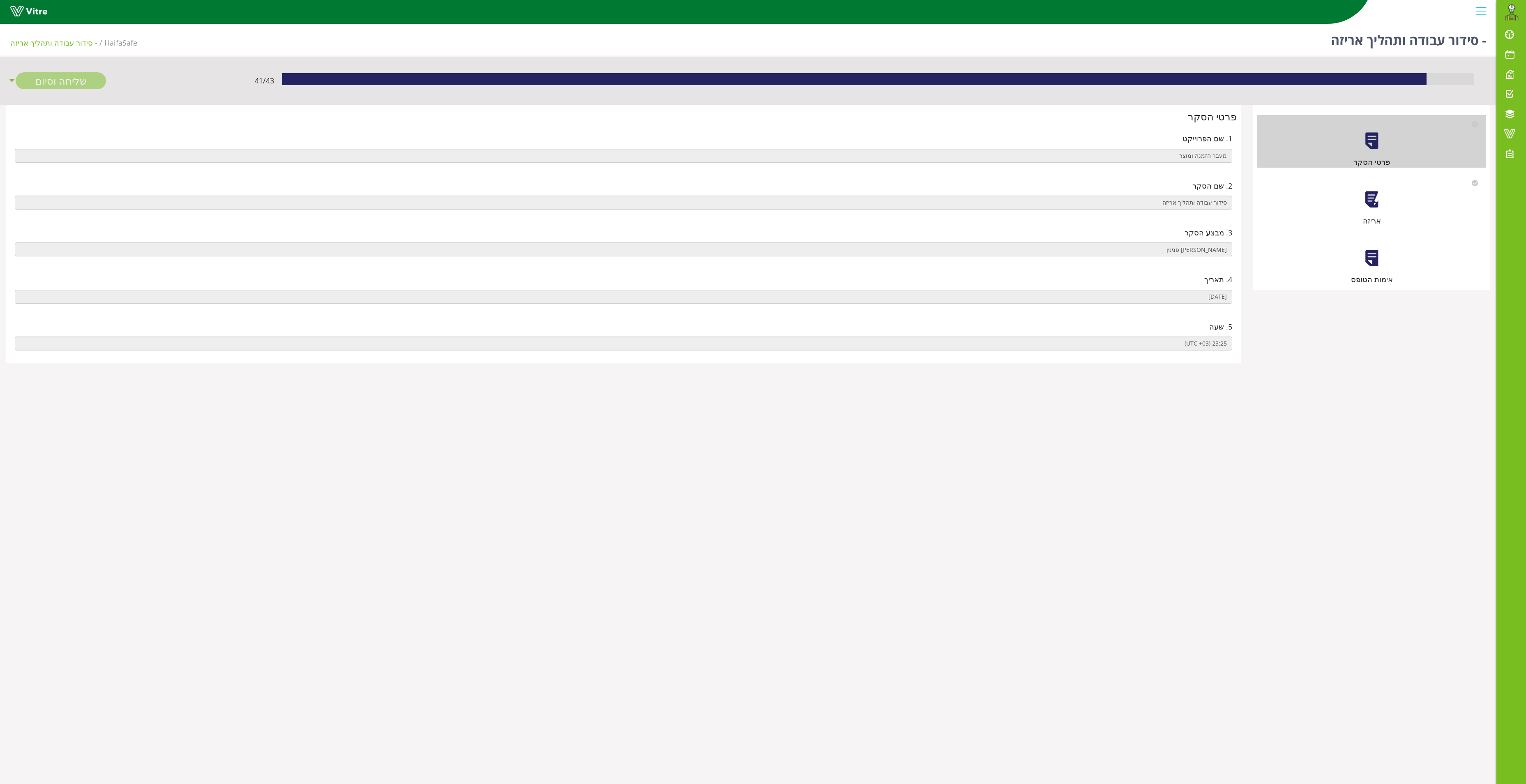
click at [1367, 208] on div at bounding box center [1372, 199] width 19 height 19
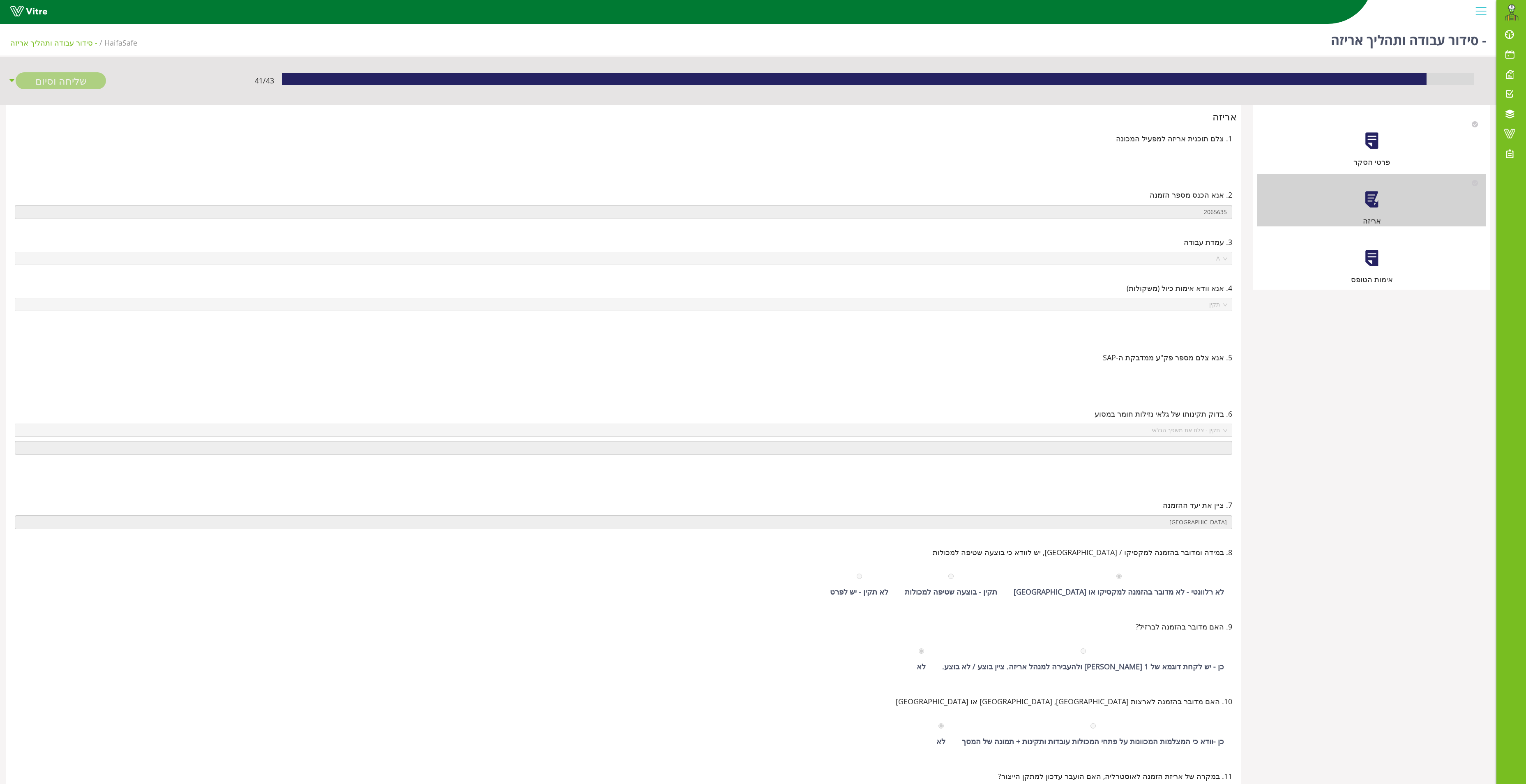
click at [1374, 265] on div at bounding box center [1372, 258] width 19 height 19
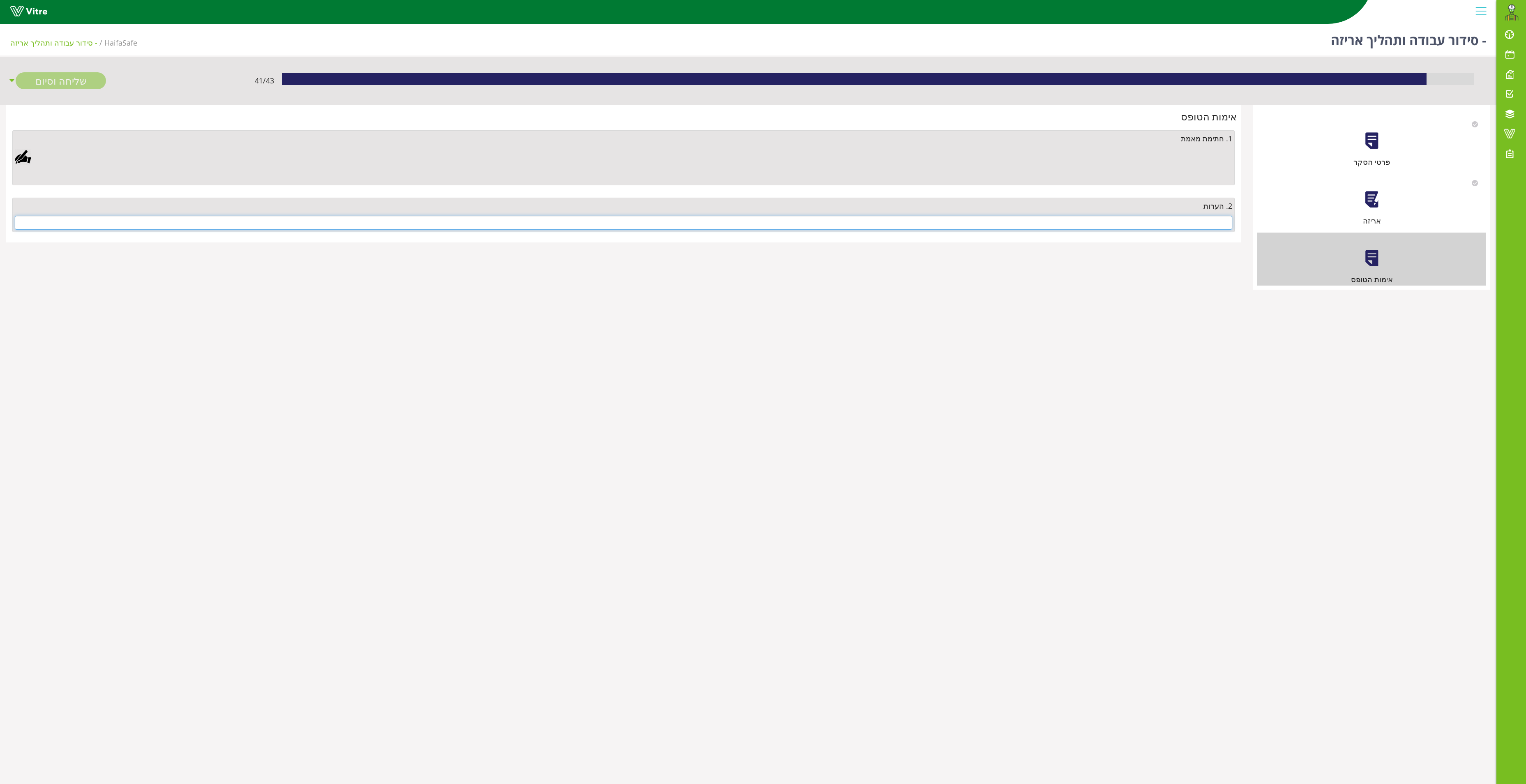
drag, startPoint x: 1186, startPoint y: 219, endPoint x: 1187, endPoint y: 227, distance: 8.1
click at [1187, 222] on input "text" at bounding box center [624, 222] width 1218 height 14
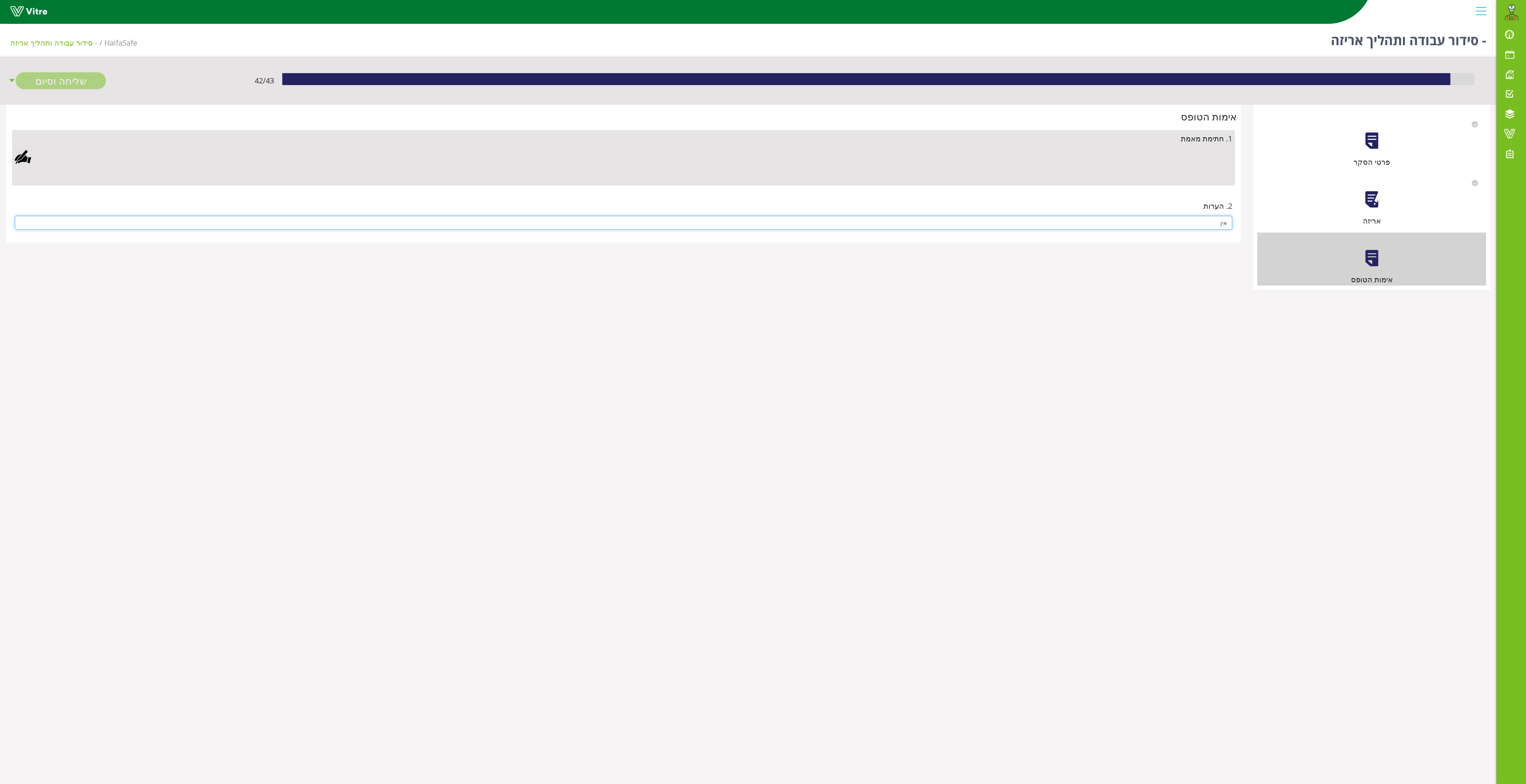
type input "אין"
click at [26, 157] on div at bounding box center [23, 157] width 17 height 17
click at [434, 367] on link "Save" at bounding box center [437, 368] width 23 height 14
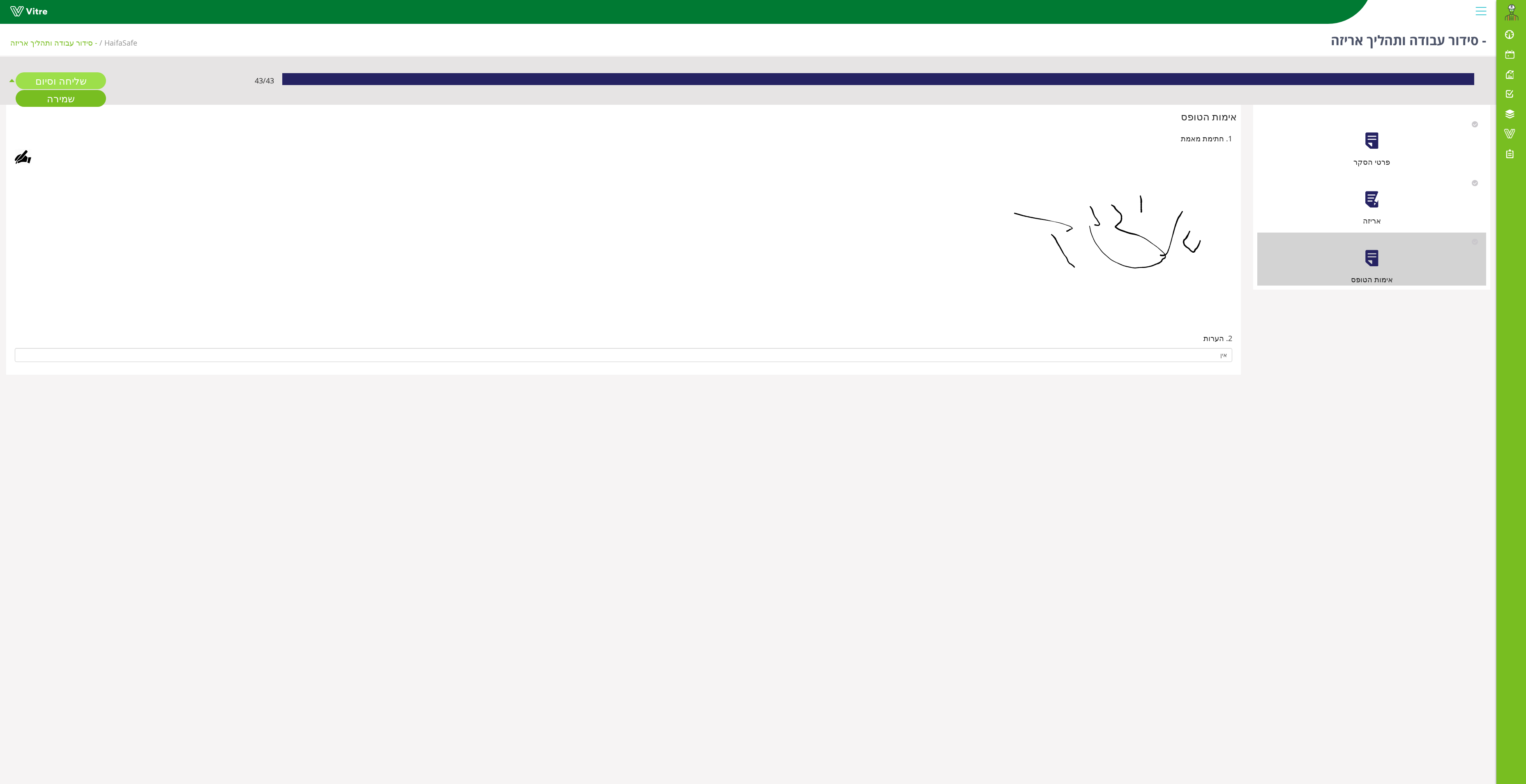
click at [59, 77] on link "שליחה וסיום" at bounding box center [60, 81] width 90 height 17
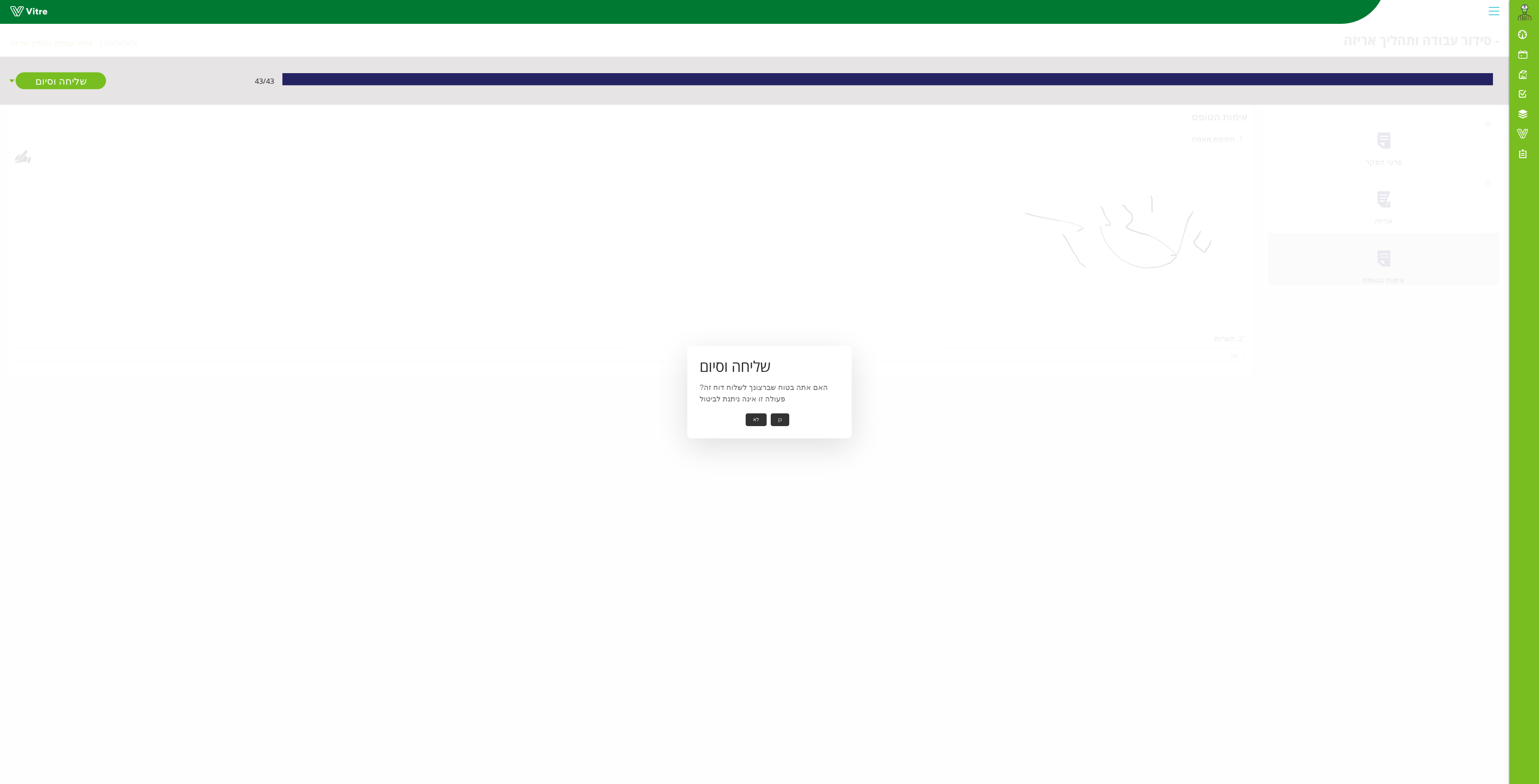
click at [778, 417] on button "כן" at bounding box center [780, 419] width 19 height 13
click at [770, 414] on button "אישור" at bounding box center [767, 414] width 27 height 13
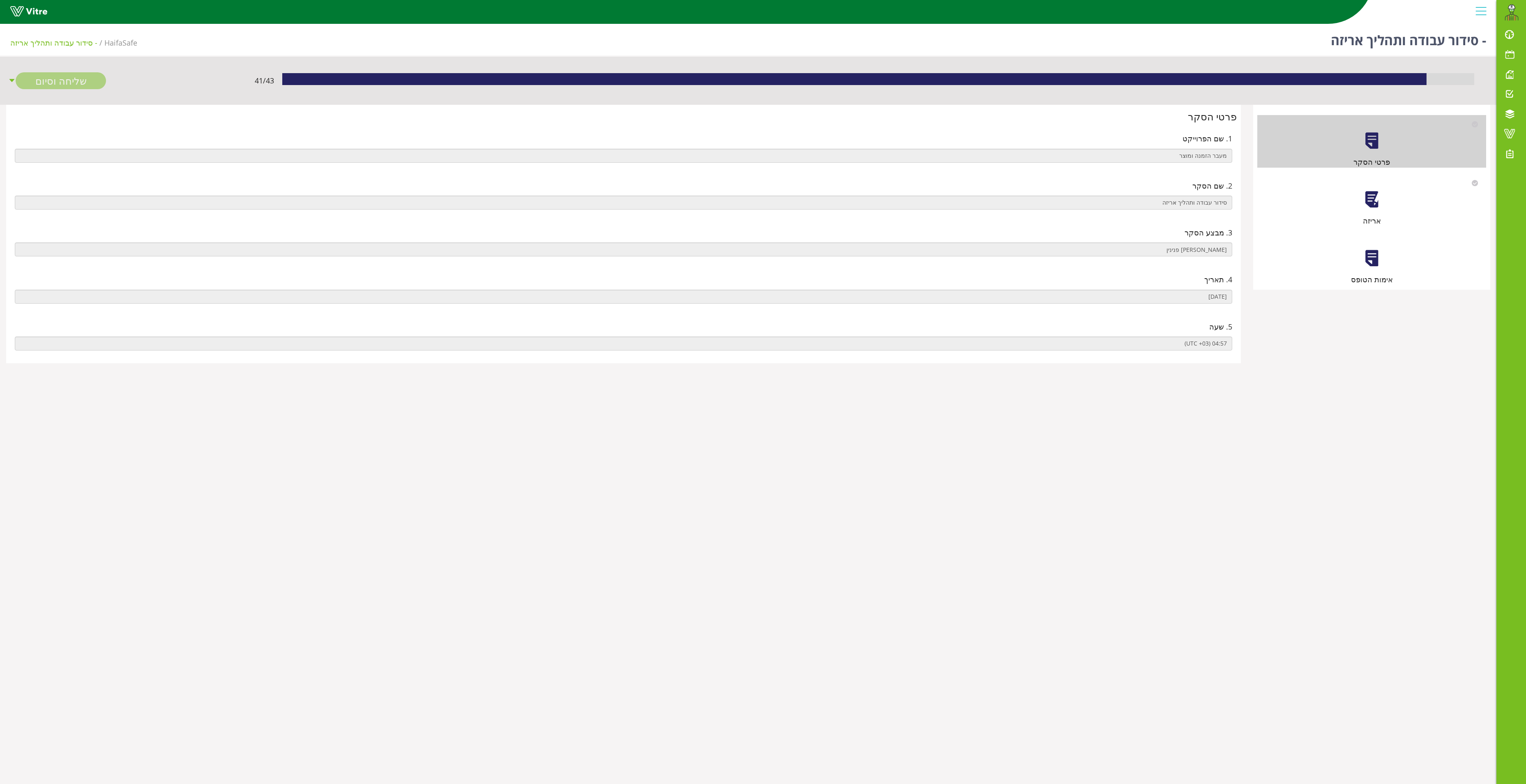
click at [1359, 197] on div "אריזה" at bounding box center [1371, 200] width 229 height 53
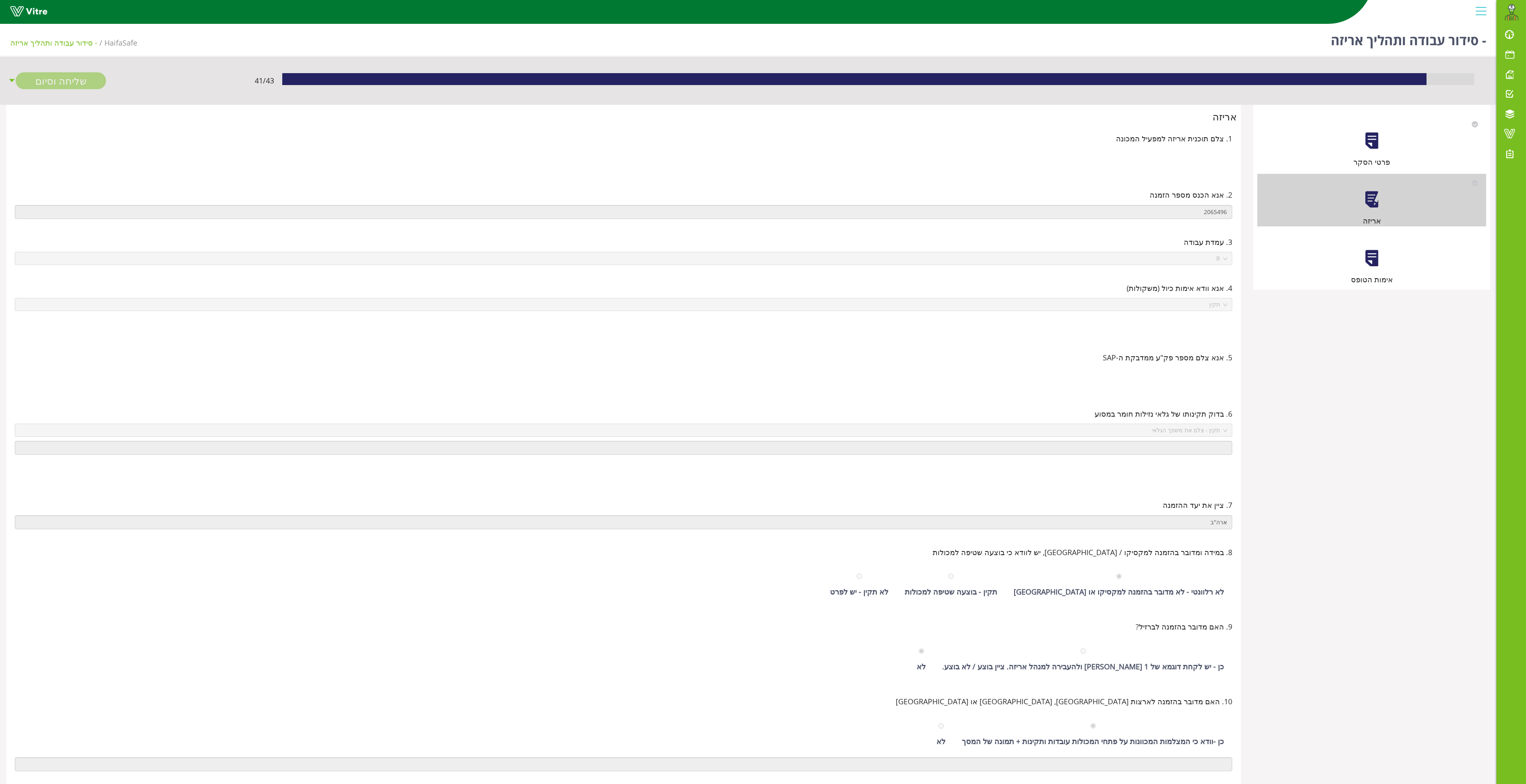
click at [1374, 262] on div at bounding box center [1372, 258] width 19 height 19
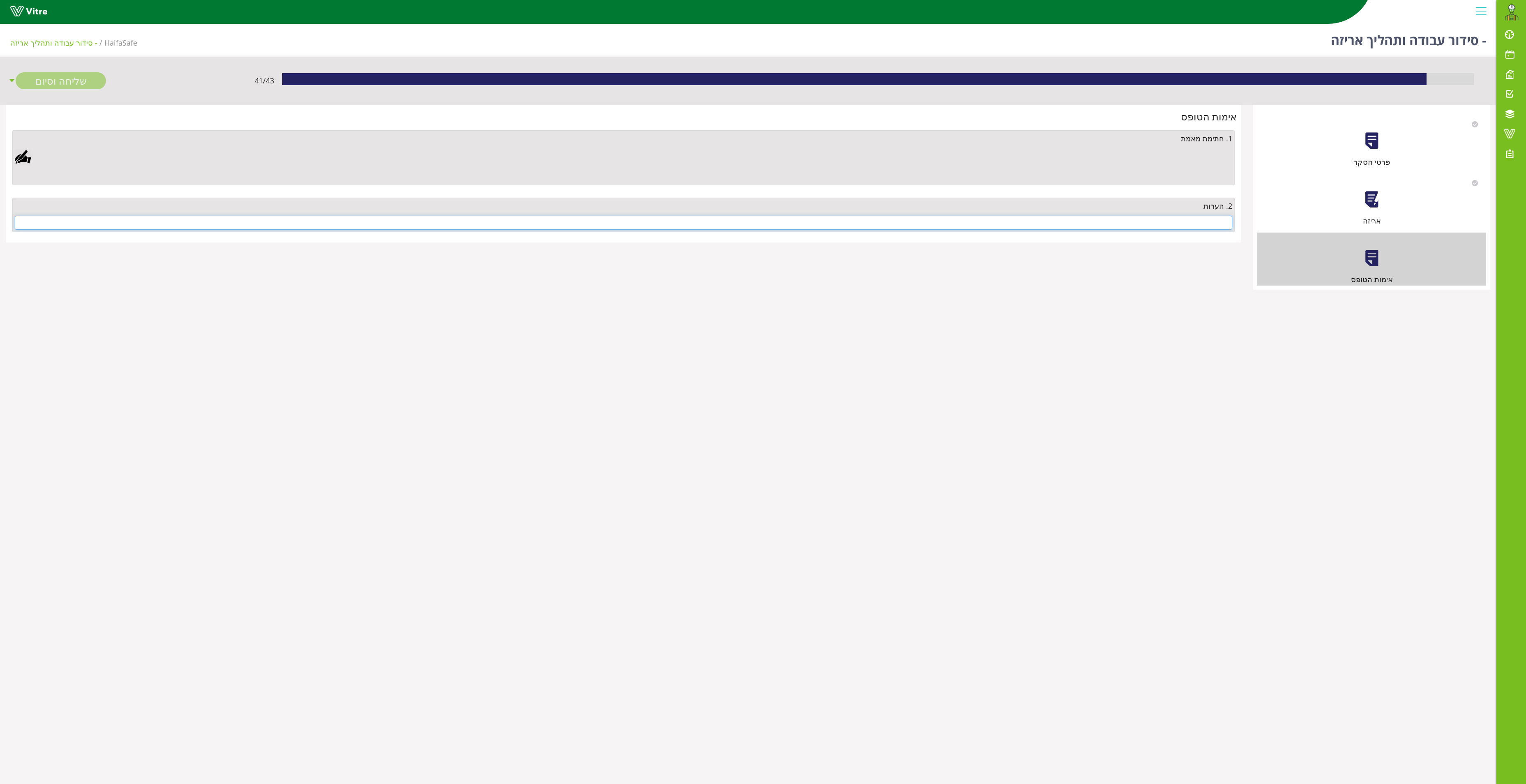
click at [1212, 221] on input "text" at bounding box center [624, 222] width 1218 height 14
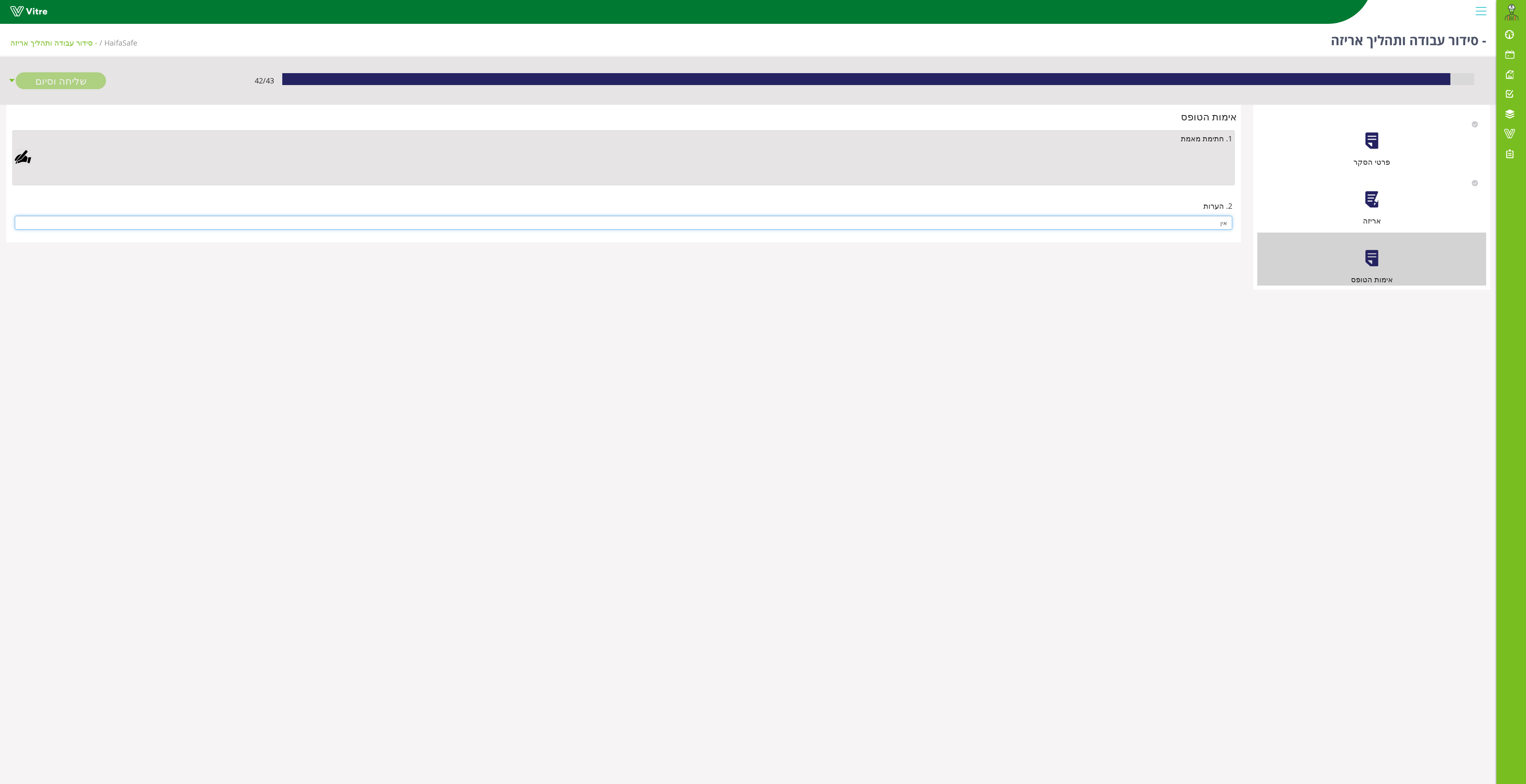
type input "אין"
click at [24, 159] on div at bounding box center [23, 157] width 17 height 17
click at [640, 295] on div "Clear Save Cancel" at bounding box center [515, 299] width 267 height 205
click at [444, 365] on link "Save" at bounding box center [437, 368] width 23 height 14
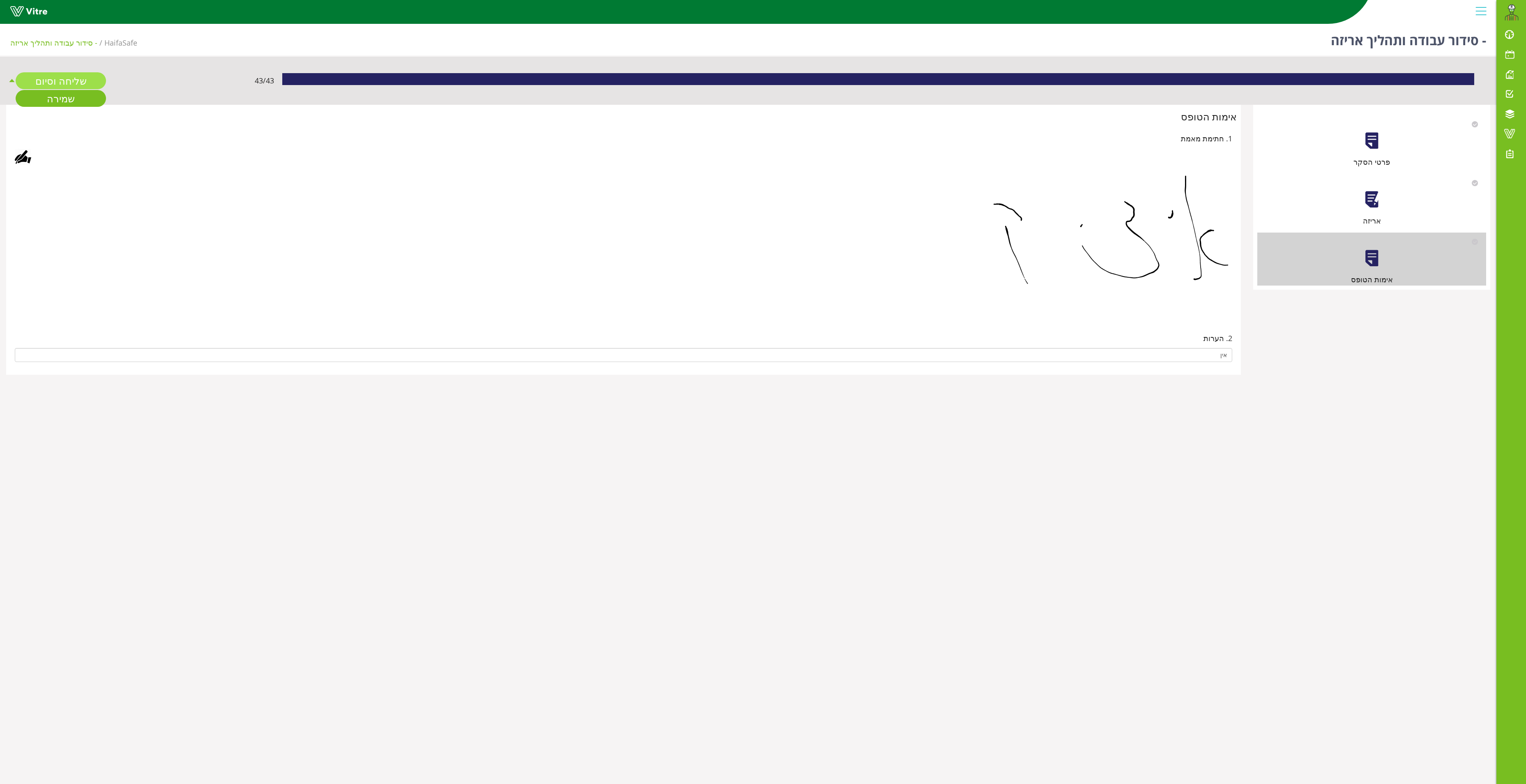
click at [43, 83] on link "שליחה וסיום" at bounding box center [60, 81] width 90 height 17
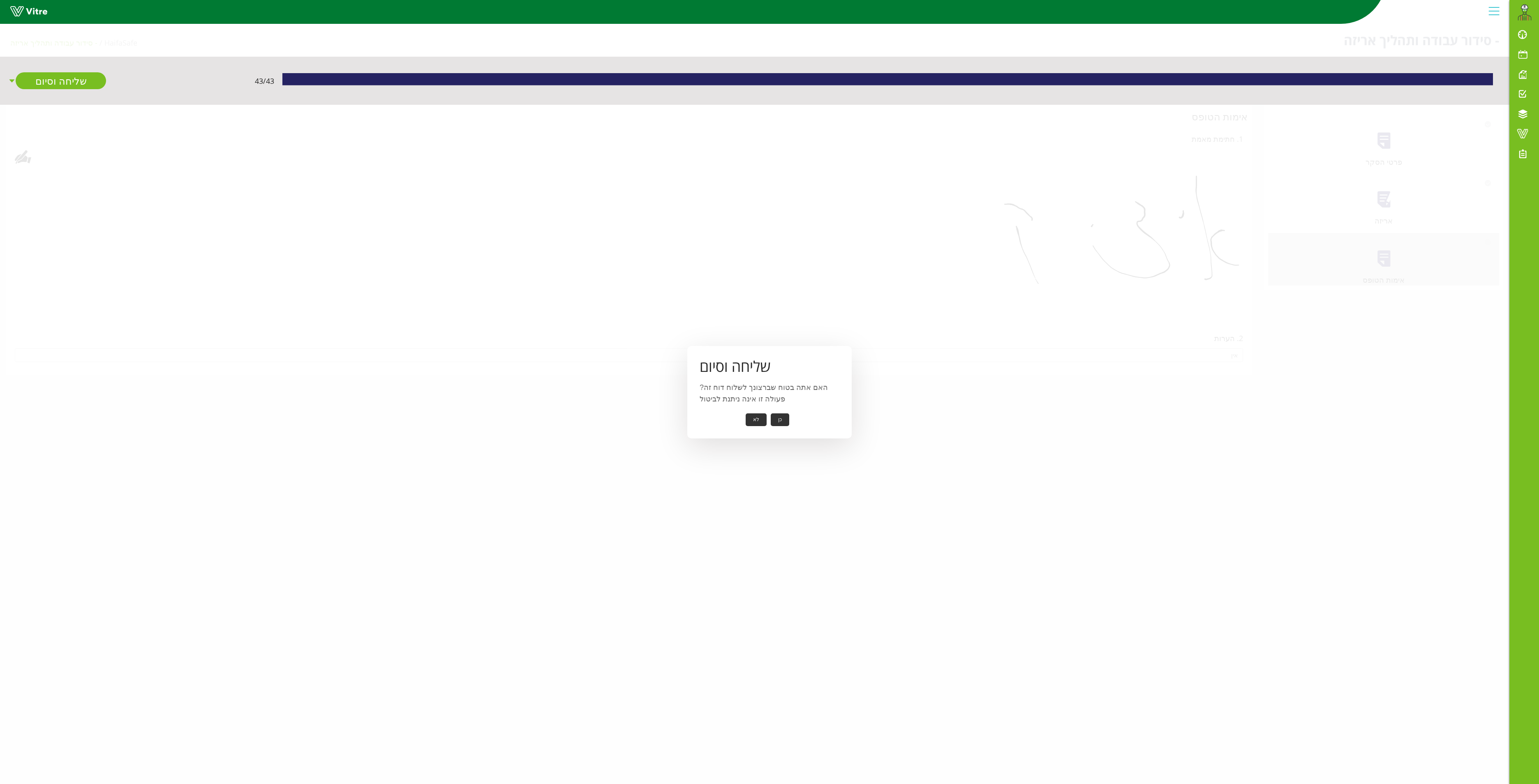
click at [778, 419] on button "כן" at bounding box center [780, 419] width 19 height 13
click at [770, 408] on button "אישור" at bounding box center [767, 414] width 27 height 13
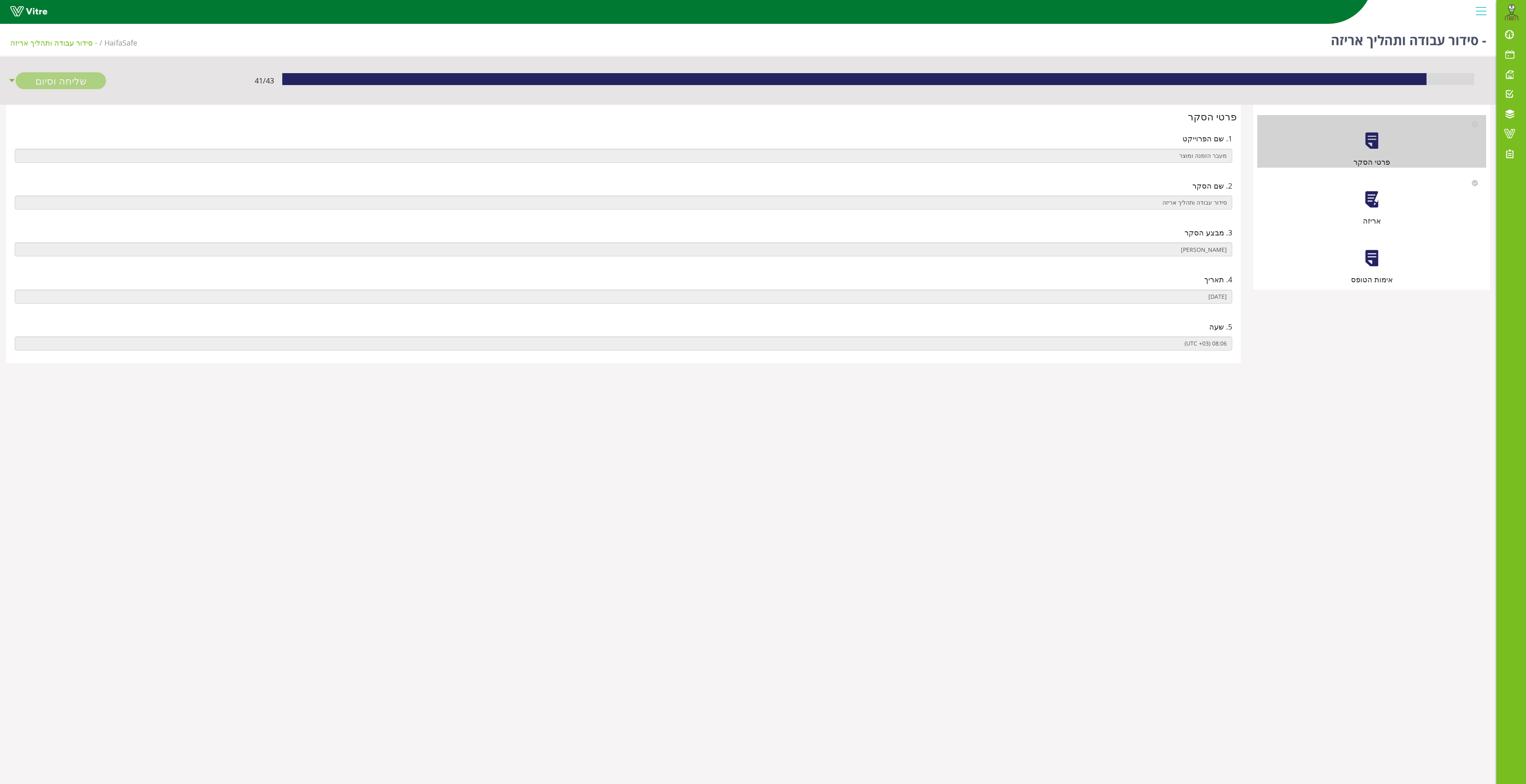
click at [1374, 196] on div at bounding box center [1372, 199] width 19 height 19
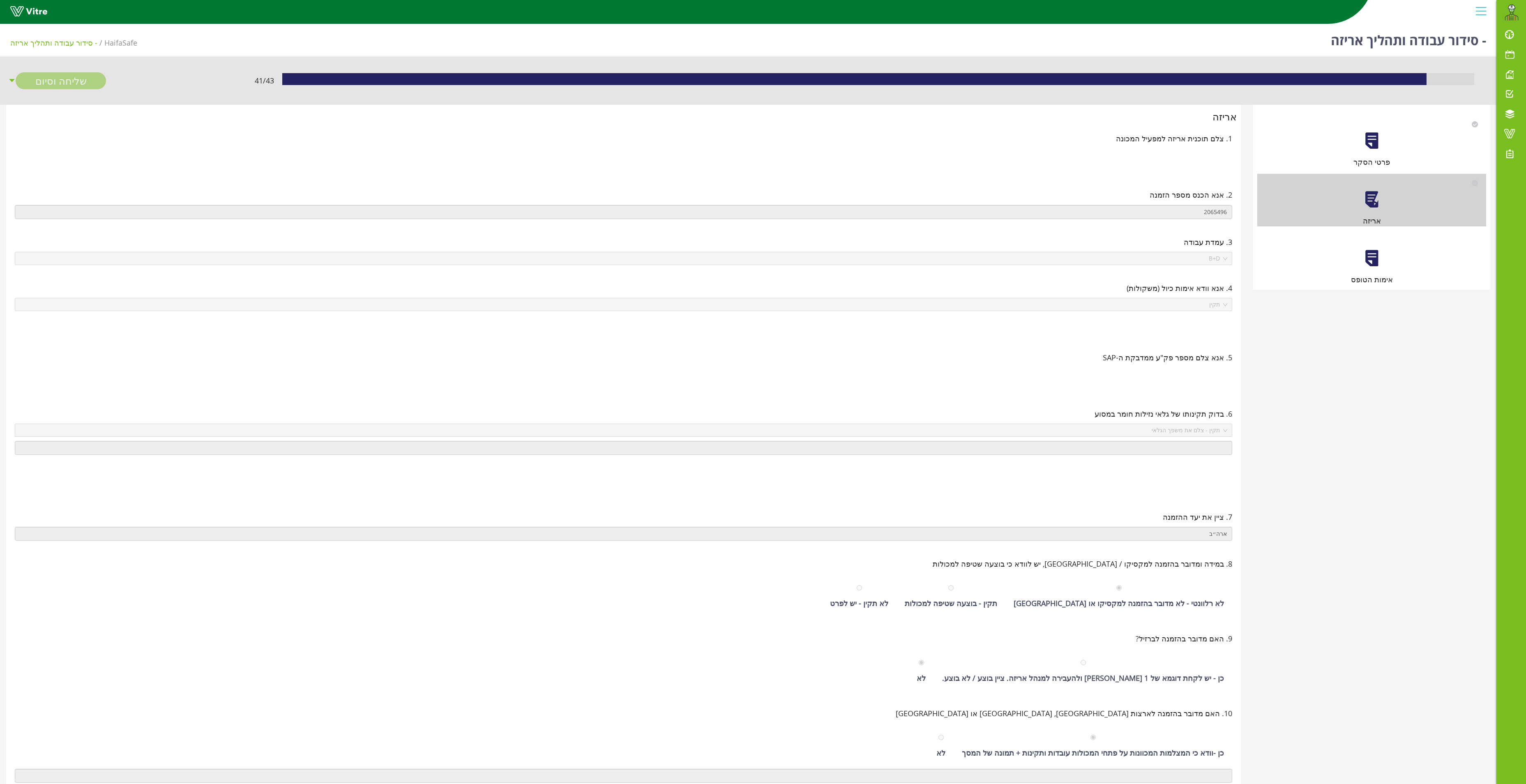
click at [1377, 251] on div at bounding box center [1372, 258] width 19 height 19
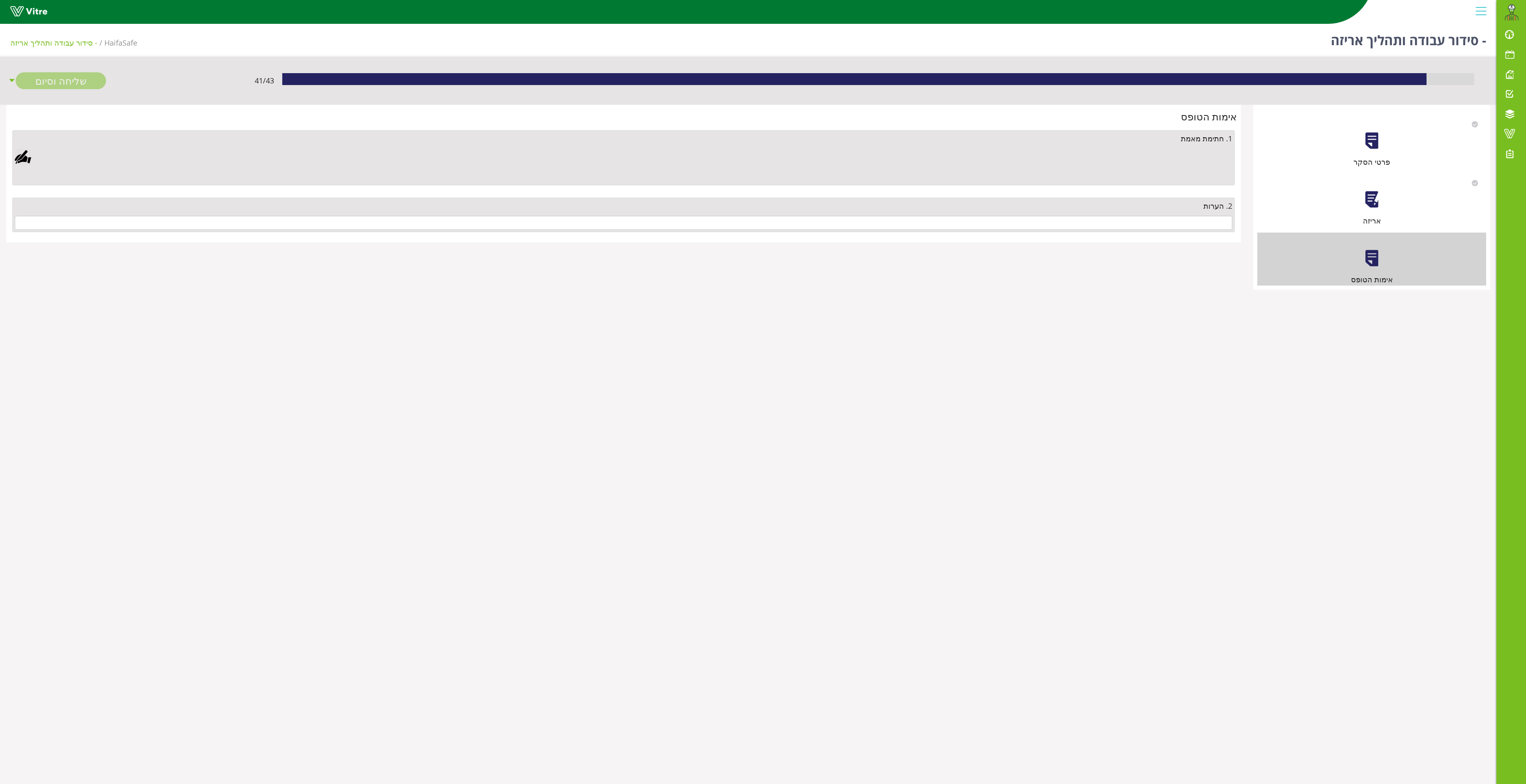
drag, startPoint x: 1116, startPoint y: 236, endPoint x: 1117, endPoint y: 229, distance: 7.1
click at [1117, 233] on div "2. הערות" at bounding box center [624, 215] width 1227 height 47
click at [1117, 229] on input "text" at bounding box center [624, 222] width 1218 height 14
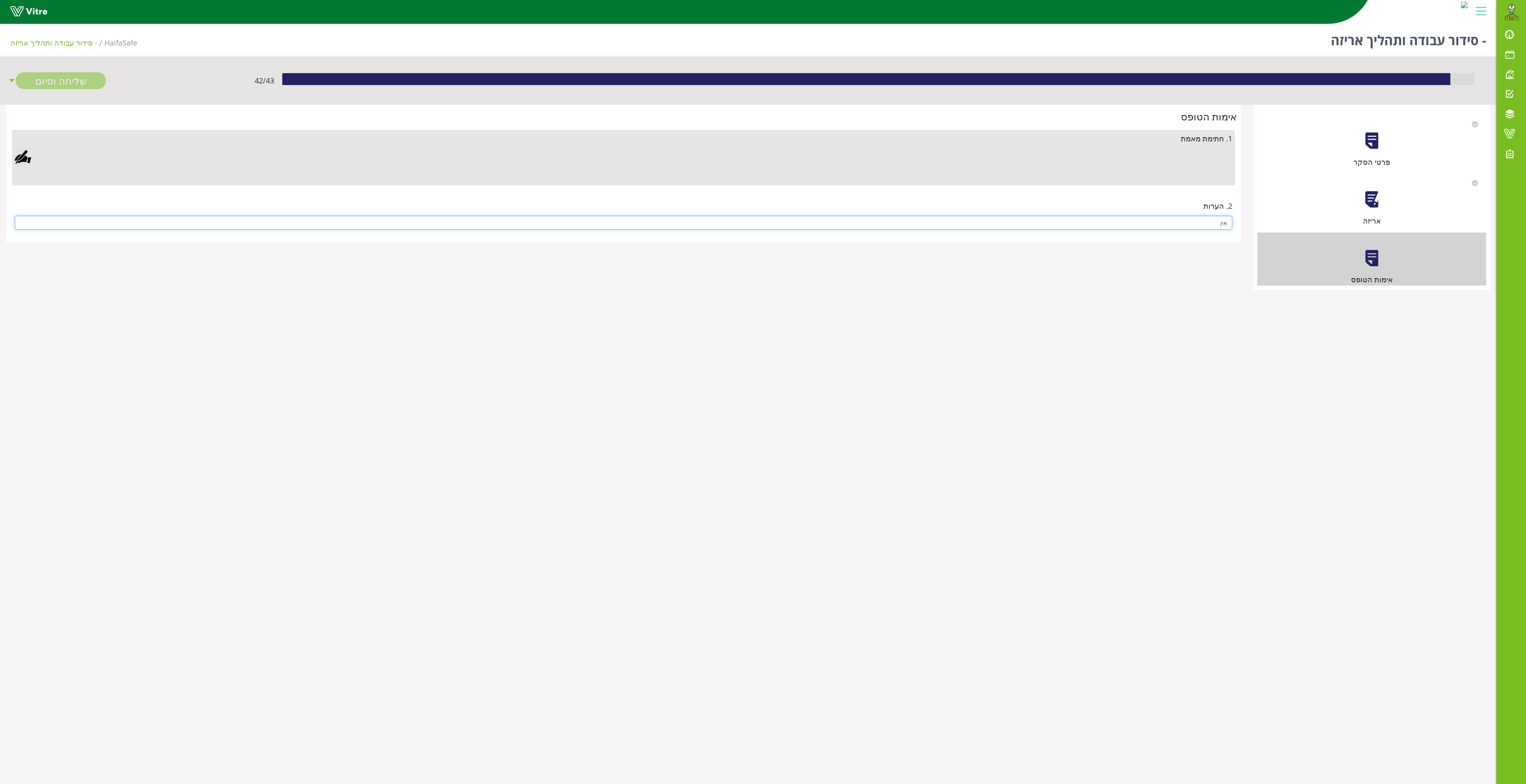
type input "אין"
click at [22, 159] on div at bounding box center [23, 157] width 17 height 17
click at [432, 369] on link "Save" at bounding box center [437, 368] width 23 height 14
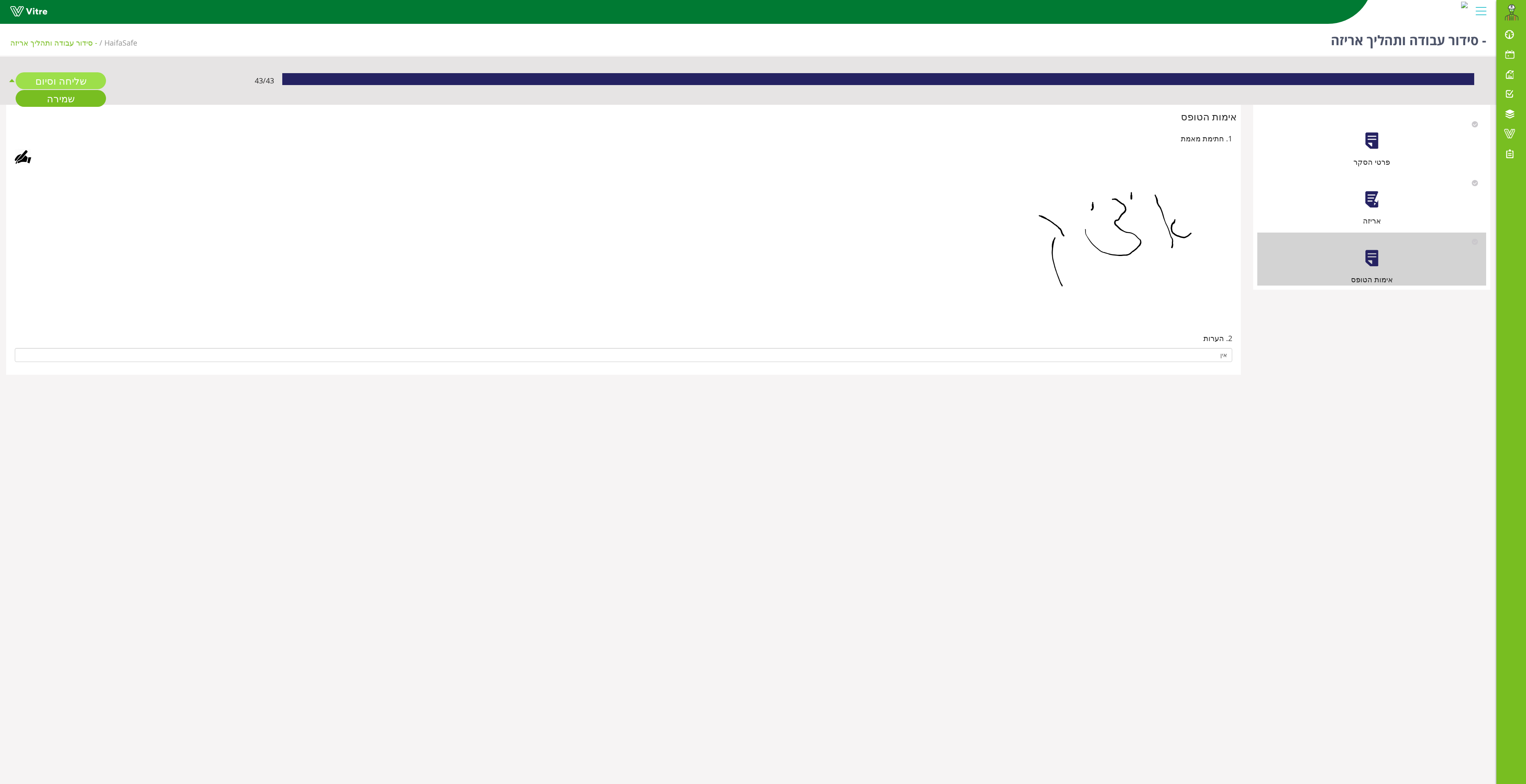
click at [79, 85] on link "שליחה וסיום" at bounding box center [60, 81] width 90 height 17
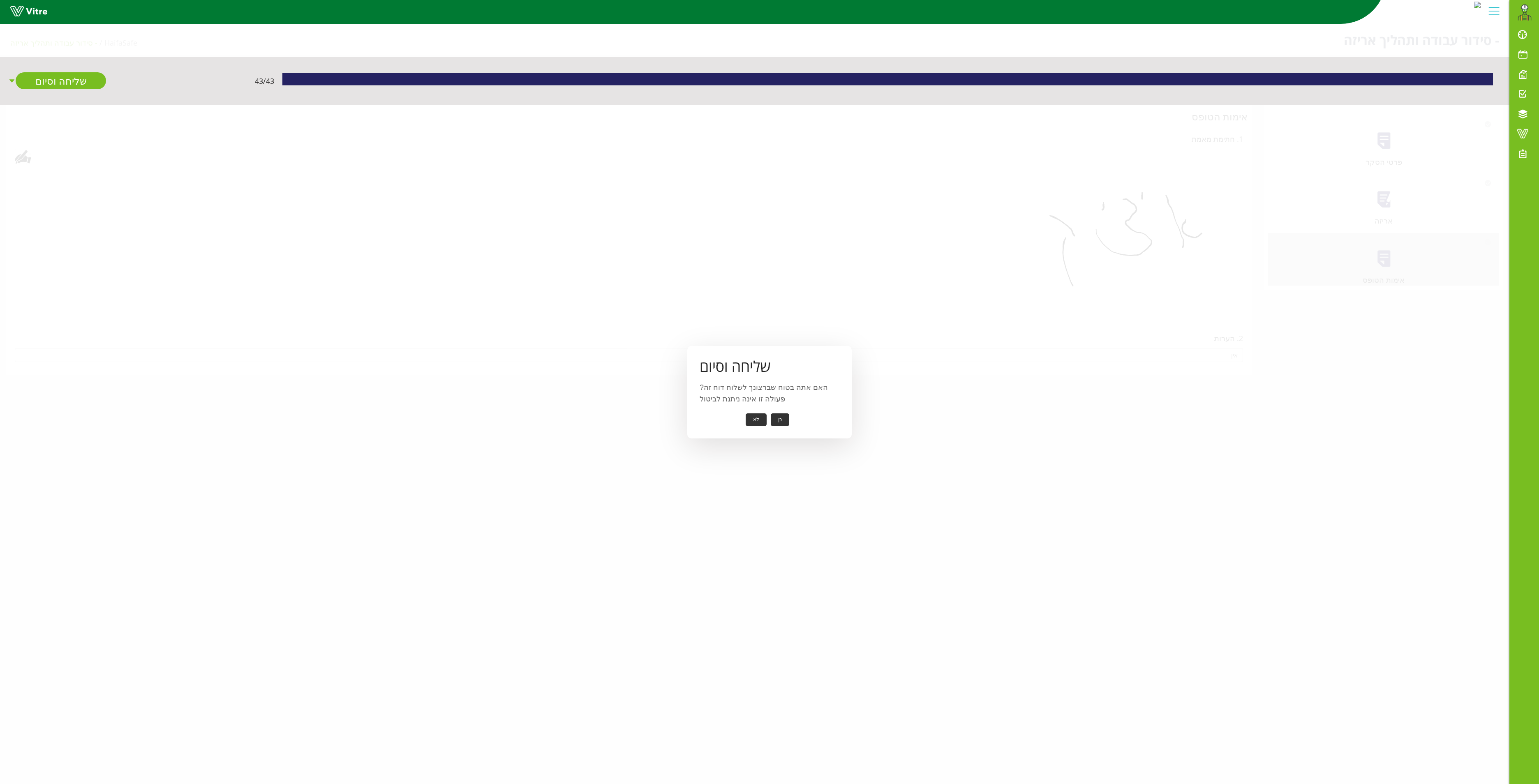
click at [787, 417] on button "כן" at bounding box center [780, 419] width 19 height 13
click at [770, 411] on button "אישור" at bounding box center [767, 414] width 27 height 13
